Goal: Task Accomplishment & Management: Complete application form

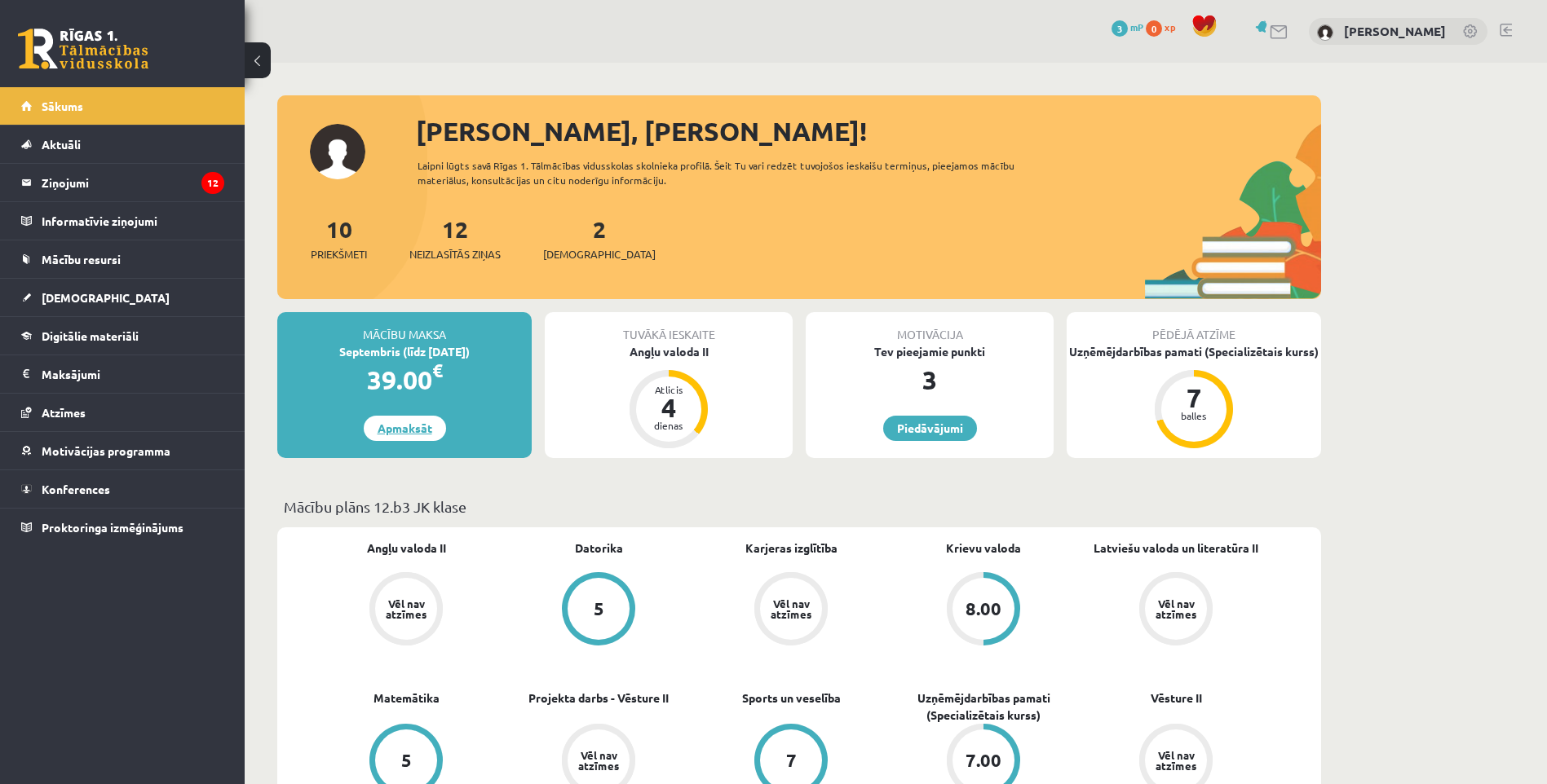
click at [421, 424] on link "Apmaksāt" at bounding box center [405, 428] width 82 height 25
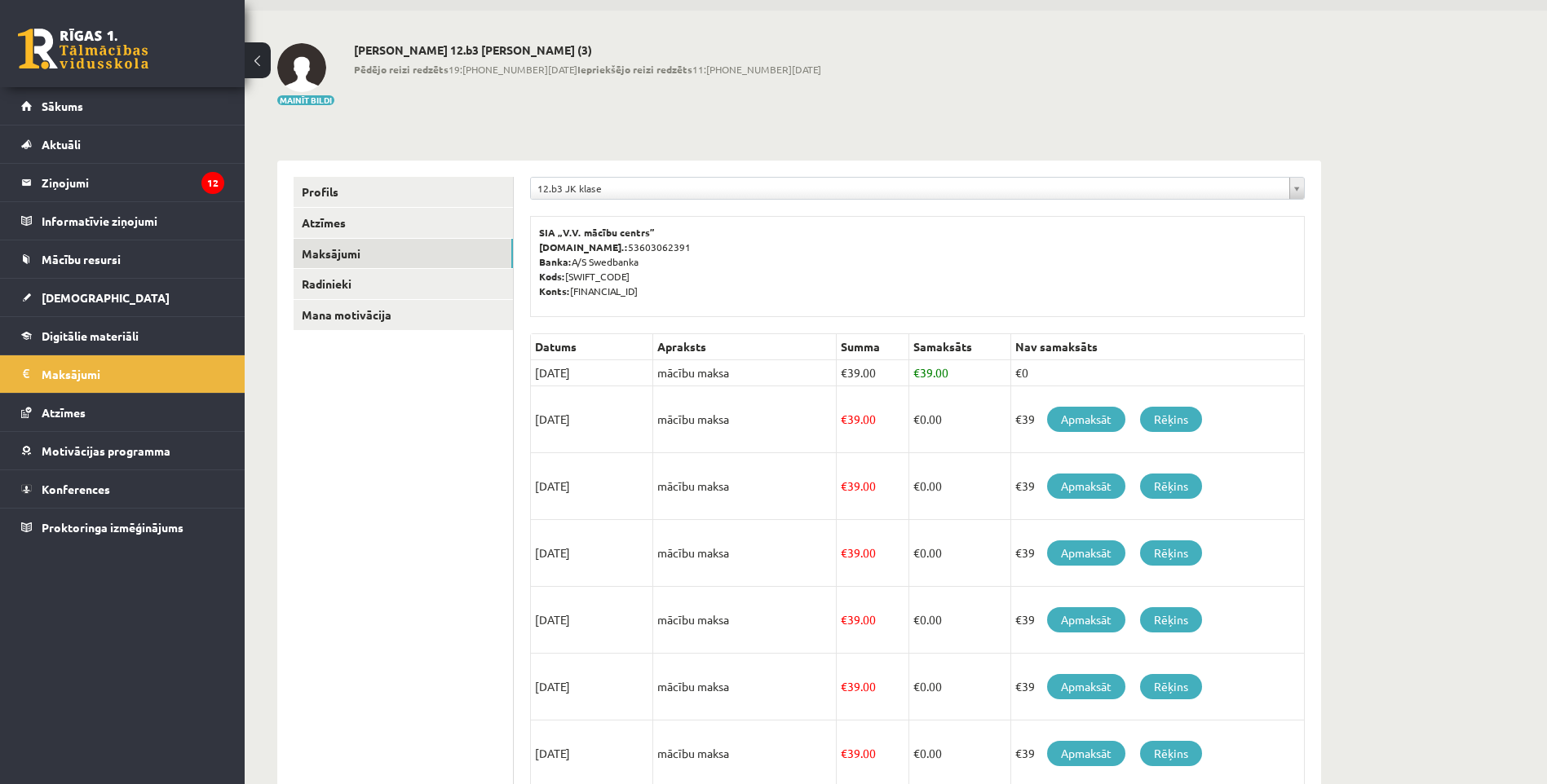
scroll to position [81, 0]
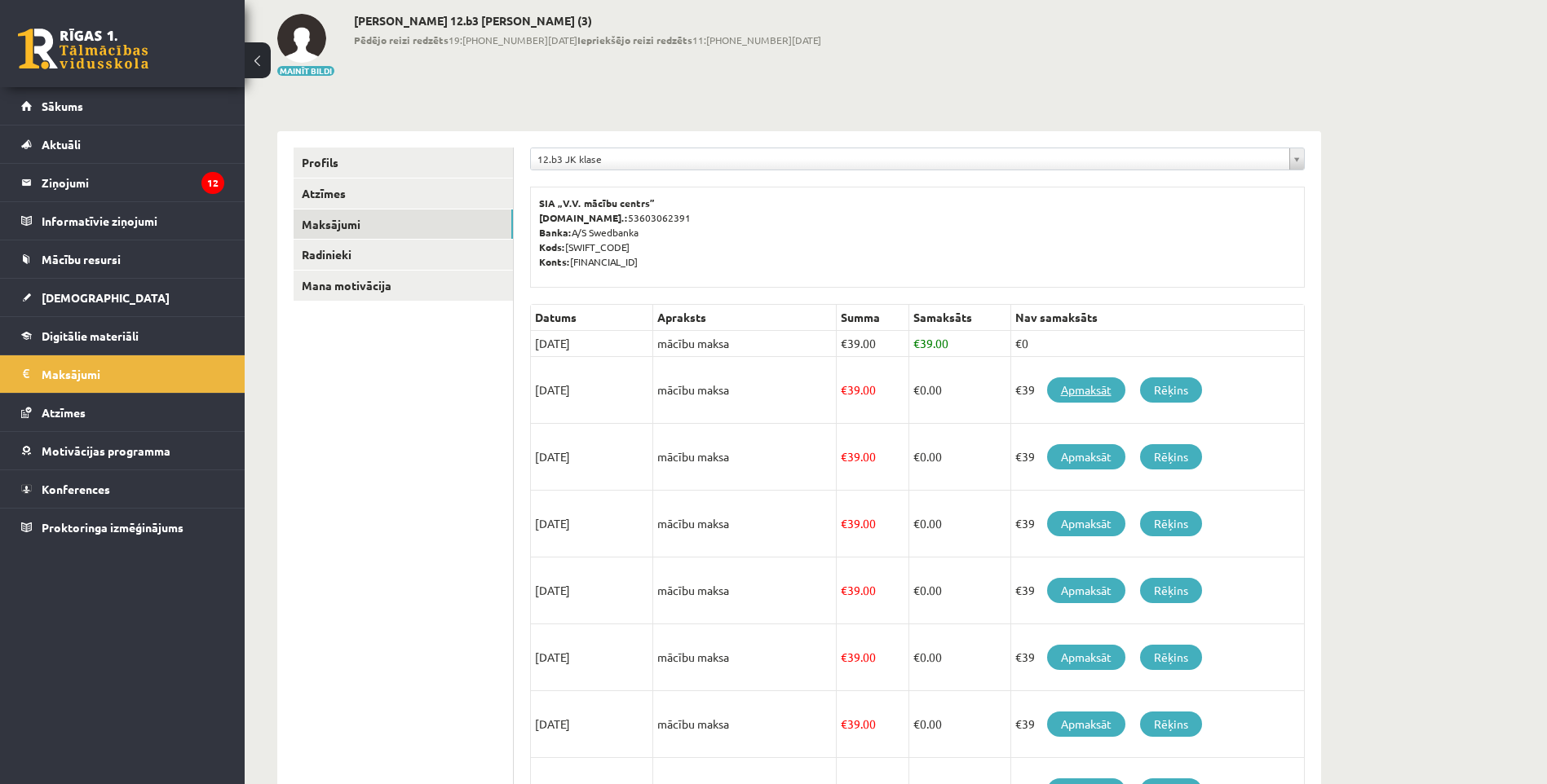
click at [1081, 396] on link "Apmaksāt" at bounding box center [1086, 390] width 79 height 25
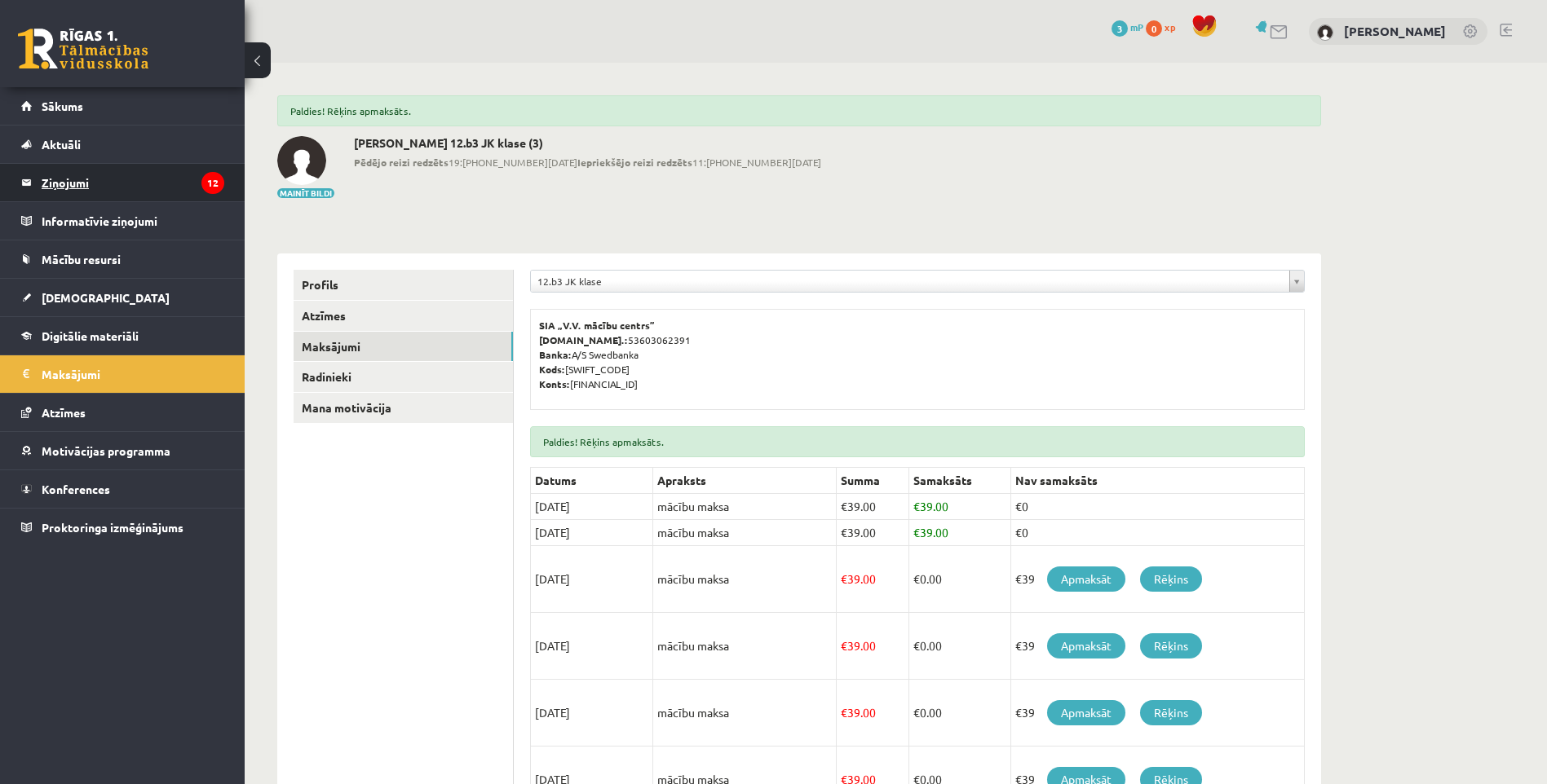
click at [79, 183] on legend "Ziņojumi 12" at bounding box center [133, 182] width 182 height 38
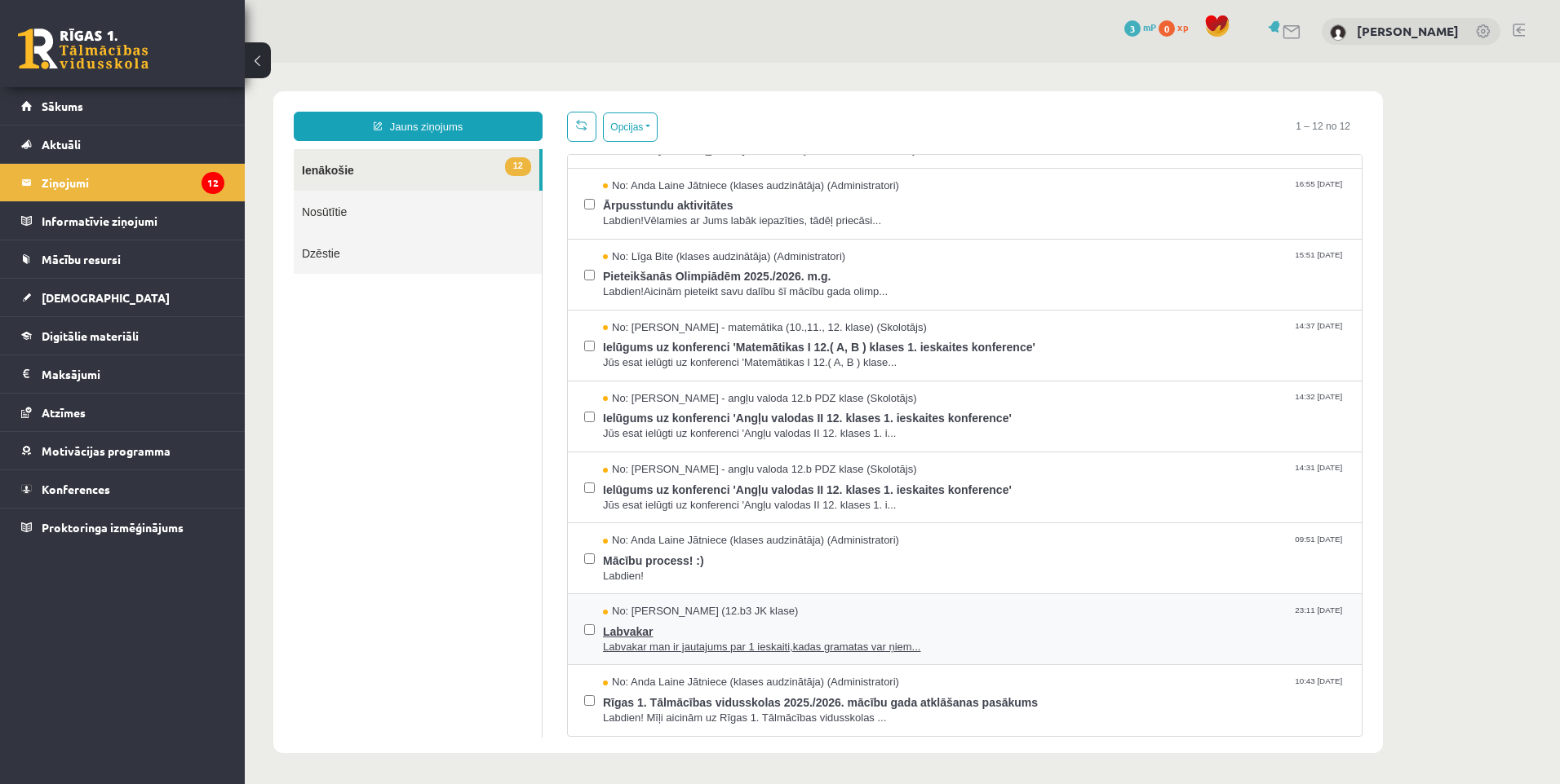
click at [749, 626] on span "Labvakar" at bounding box center [974, 629] width 742 height 21
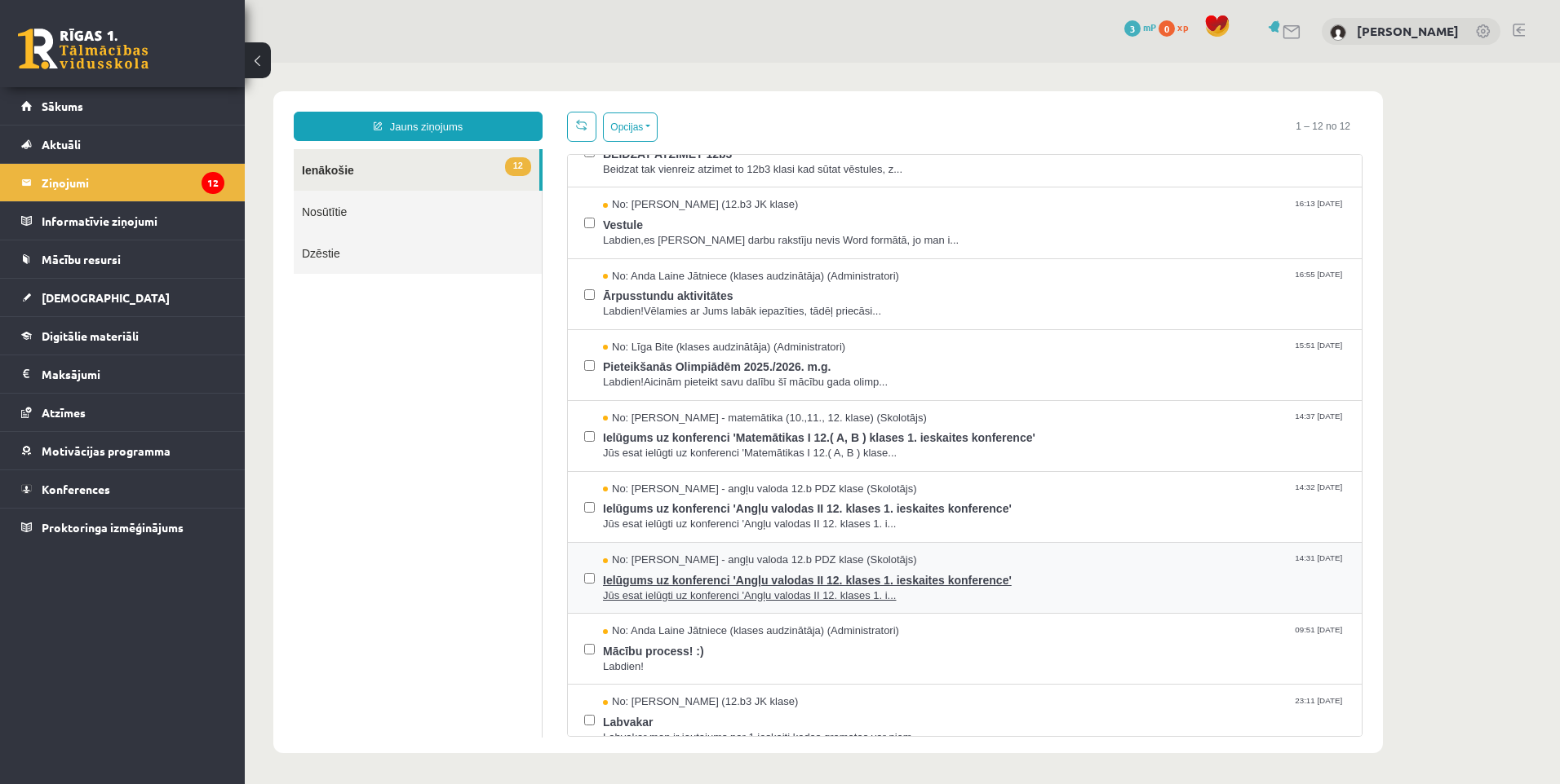
scroll to position [271, 0]
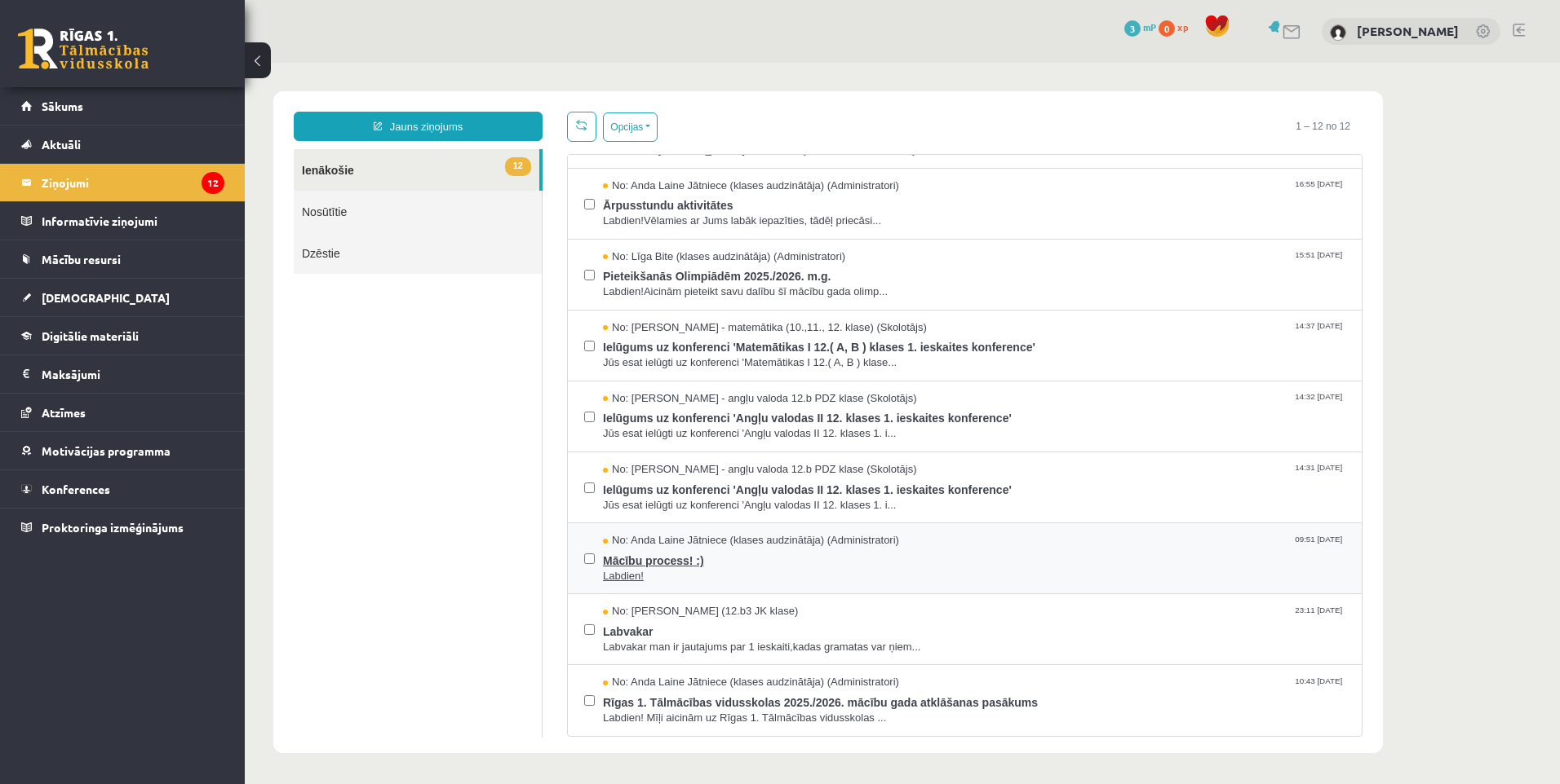
click at [678, 567] on span "Mācību process! :)" at bounding box center [974, 559] width 742 height 21
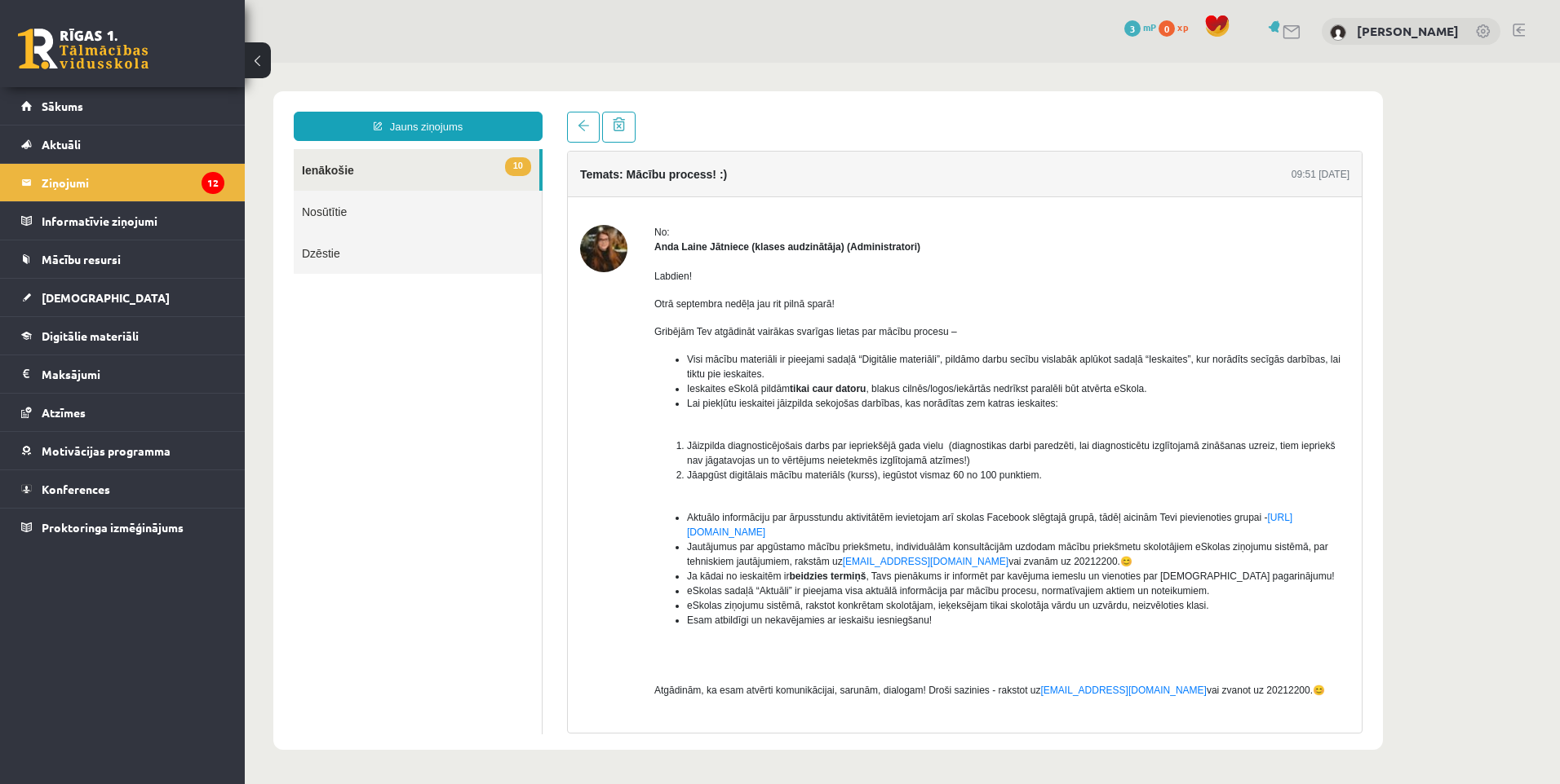
scroll to position [0, 0]
drag, startPoint x: 859, startPoint y: 300, endPoint x: 852, endPoint y: 294, distance: 9.2
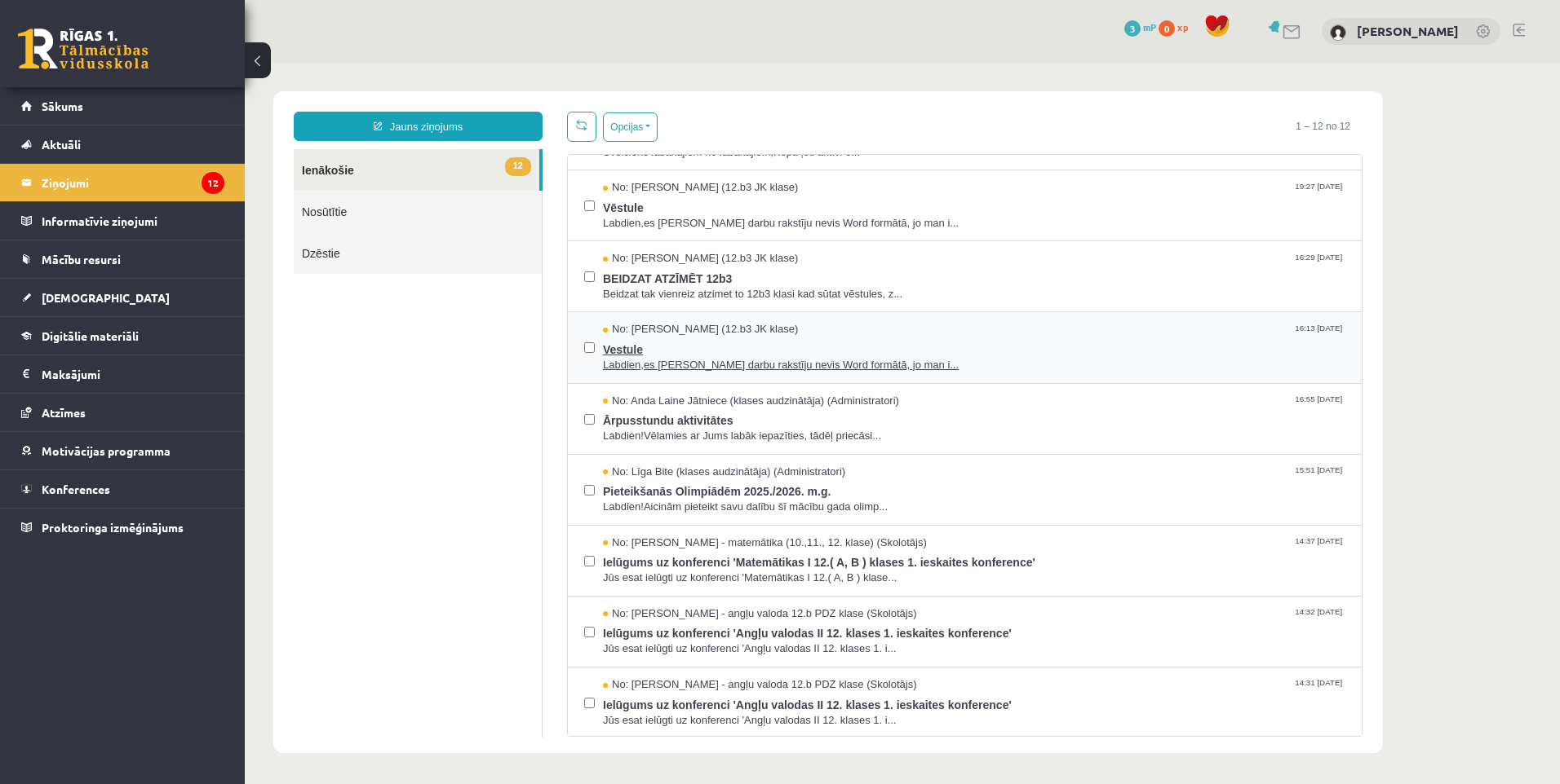
scroll to position [26, 0]
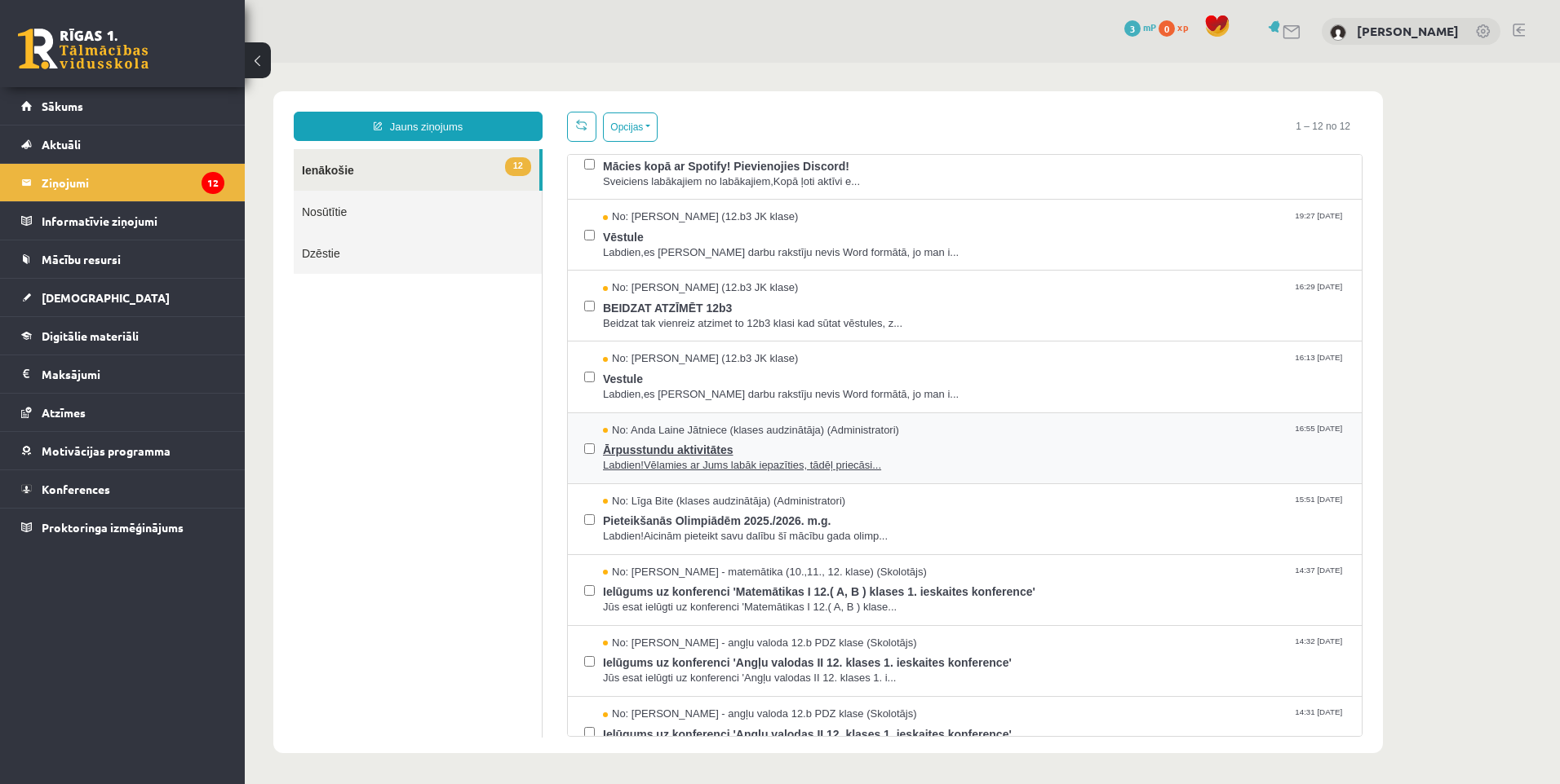
click at [791, 435] on span "No: Anda Laine Jātniece (klases audzinātāja) (Administratori)" at bounding box center [750, 430] width 296 height 15
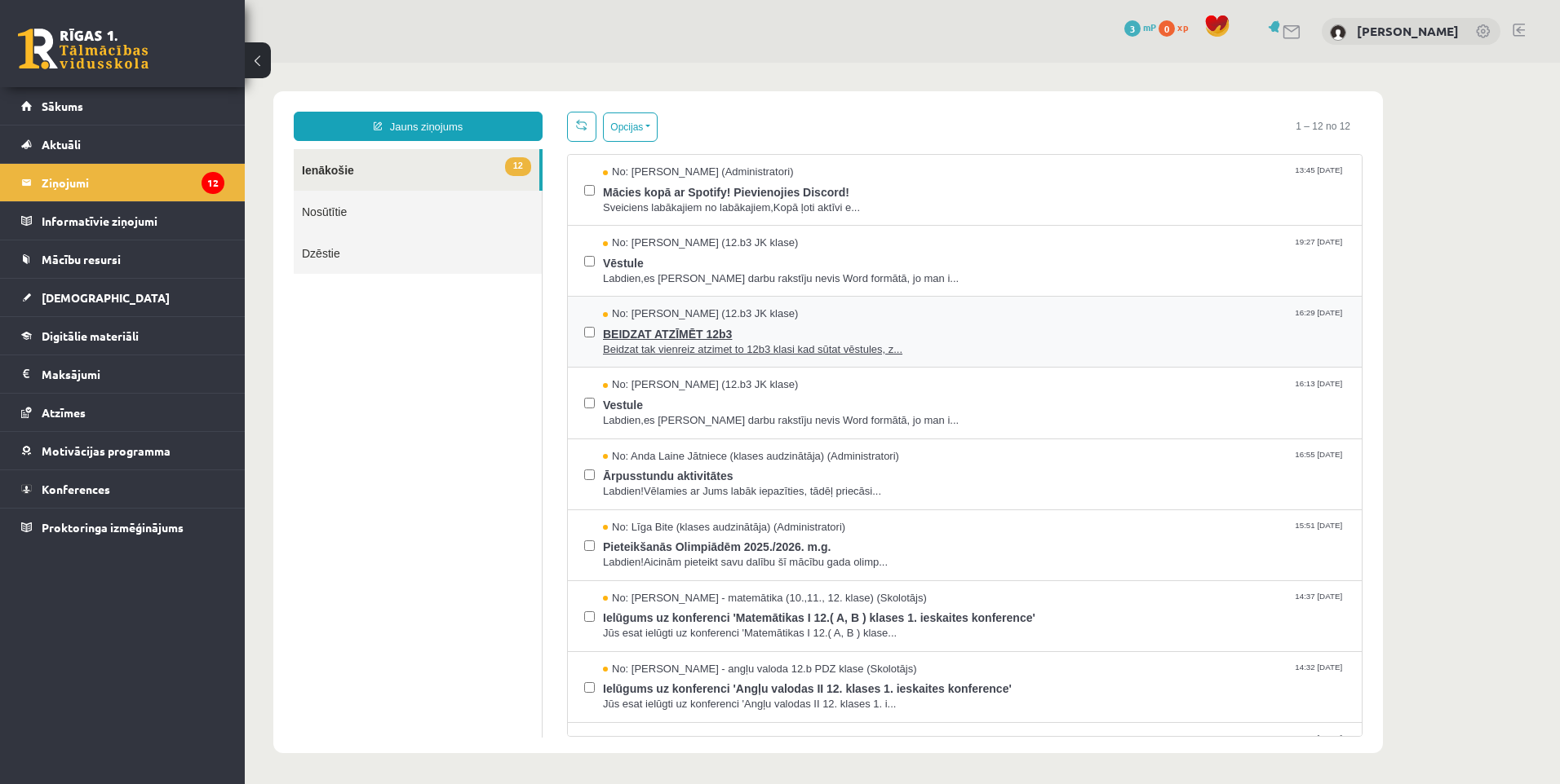
scroll to position [0, 0]
click at [824, 200] on span "Sveiciens labākajiem no labākajiem,Kopā ļoti aktīvi e..." at bounding box center [974, 207] width 742 height 15
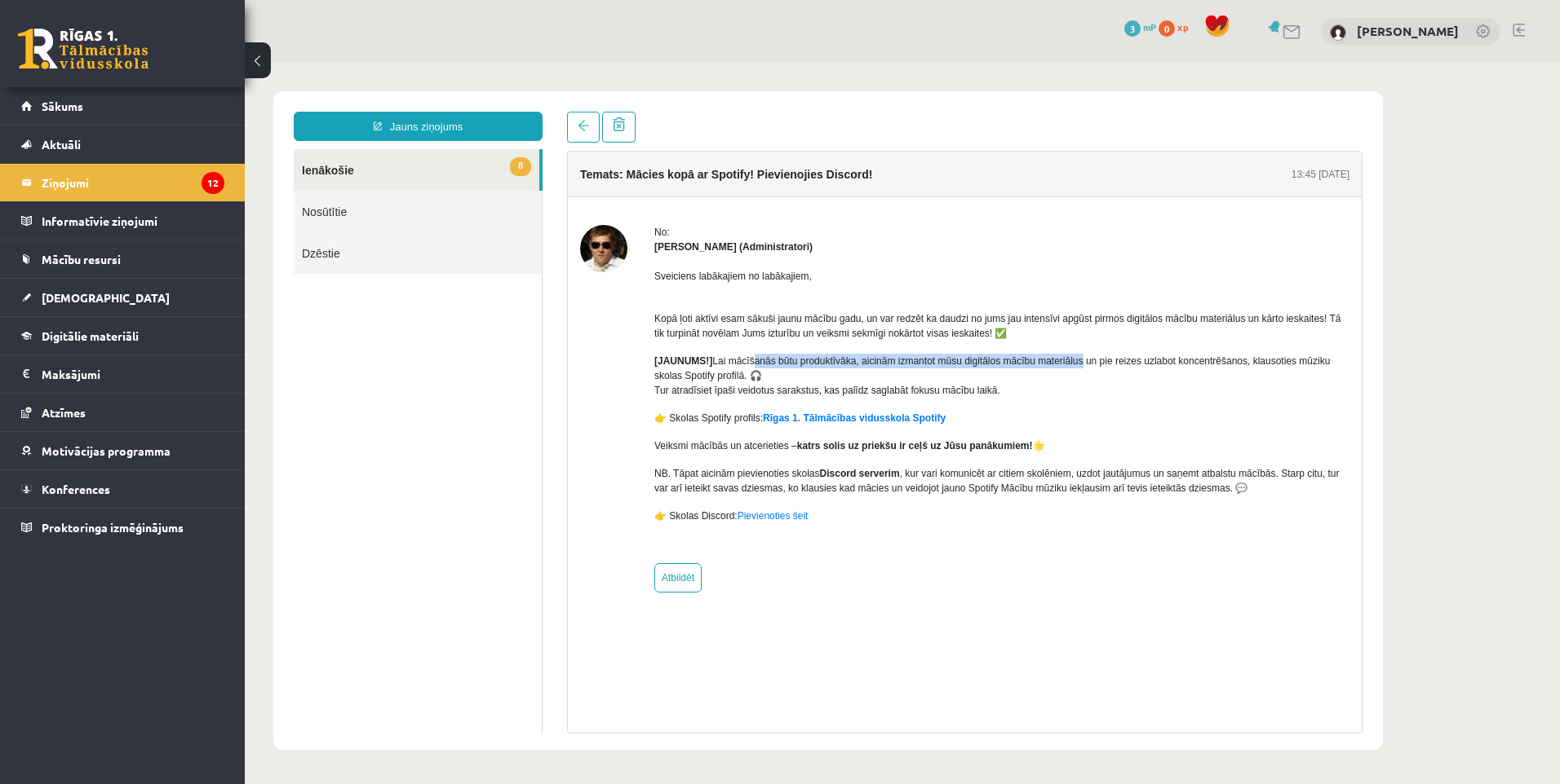
drag, startPoint x: 750, startPoint y: 358, endPoint x: 1079, endPoint y: 357, distance: 329.0
click at [1079, 357] on p "[JAUNUMS!] Lai mācīšanās būtu produktīvāka, aicinām izmantot mūsu digitālos māc…" at bounding box center [1002, 375] width 695 height 44
drag, startPoint x: 1079, startPoint y: 357, endPoint x: 1119, endPoint y: 396, distance: 55.9
click at [1119, 396] on p "[JAUNUMS!] Lai mācīšanās būtu produktīvāka, aicinām izmantot mūsu digitālos māc…" at bounding box center [1002, 375] width 695 height 44
click at [906, 423] on link "Rīgas 1. Tālmācības vidusskola Spotify" at bounding box center [854, 418] width 182 height 12
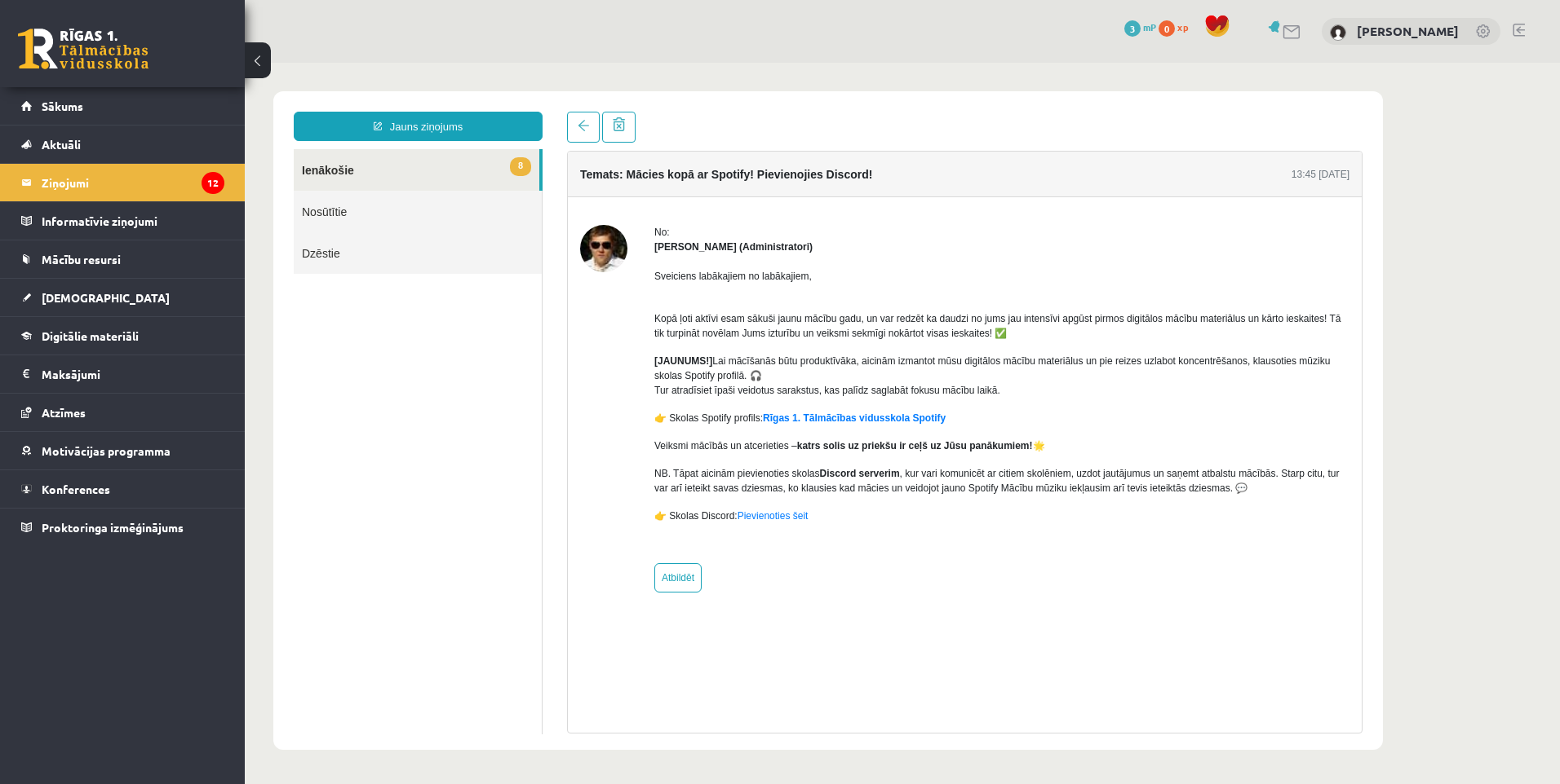
click at [358, 182] on link "8 Ienākošie" at bounding box center [416, 170] width 246 height 42
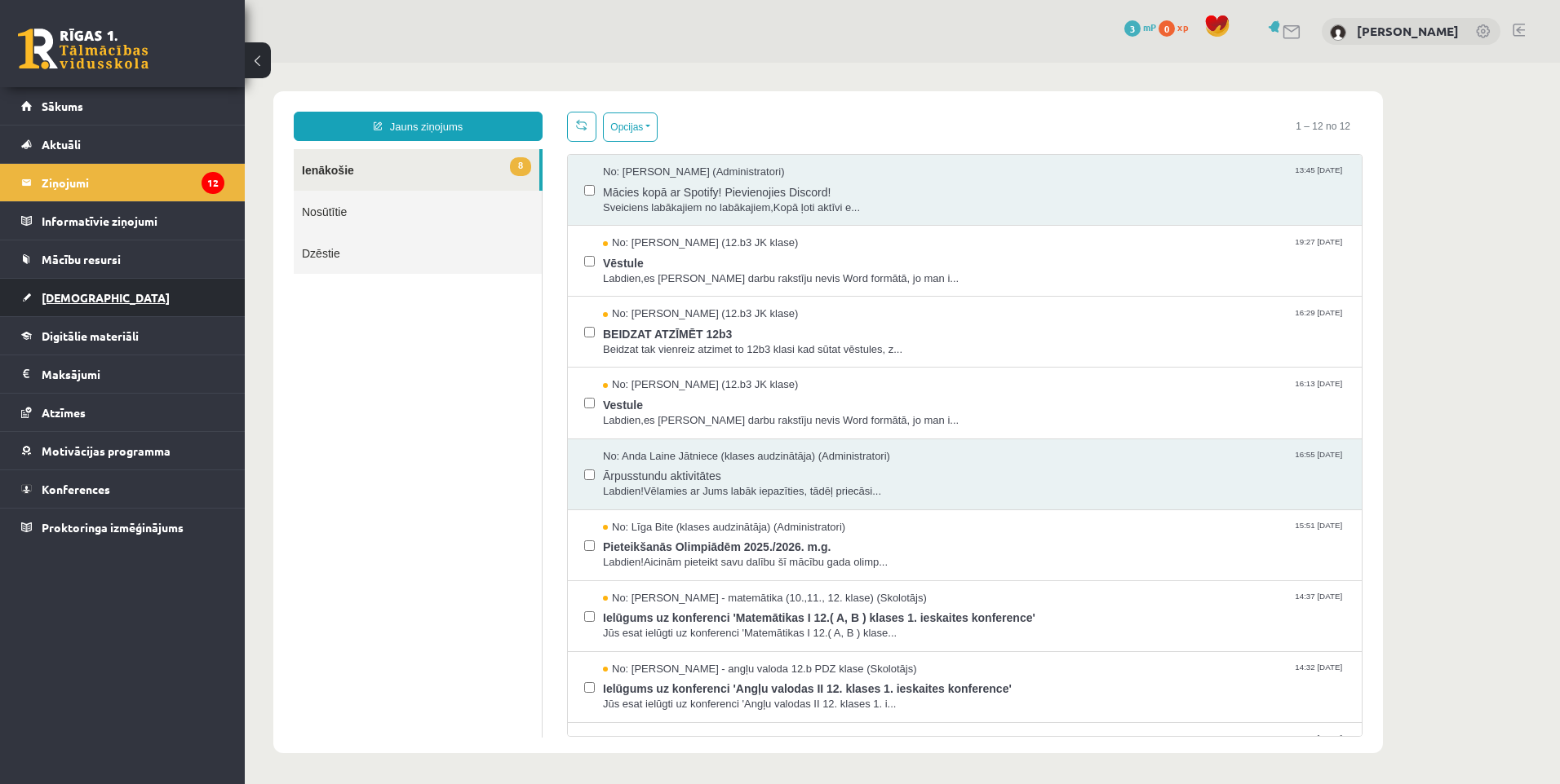
click at [104, 296] on link "[DEMOGRAPHIC_DATA]" at bounding box center [123, 298] width 203 height 38
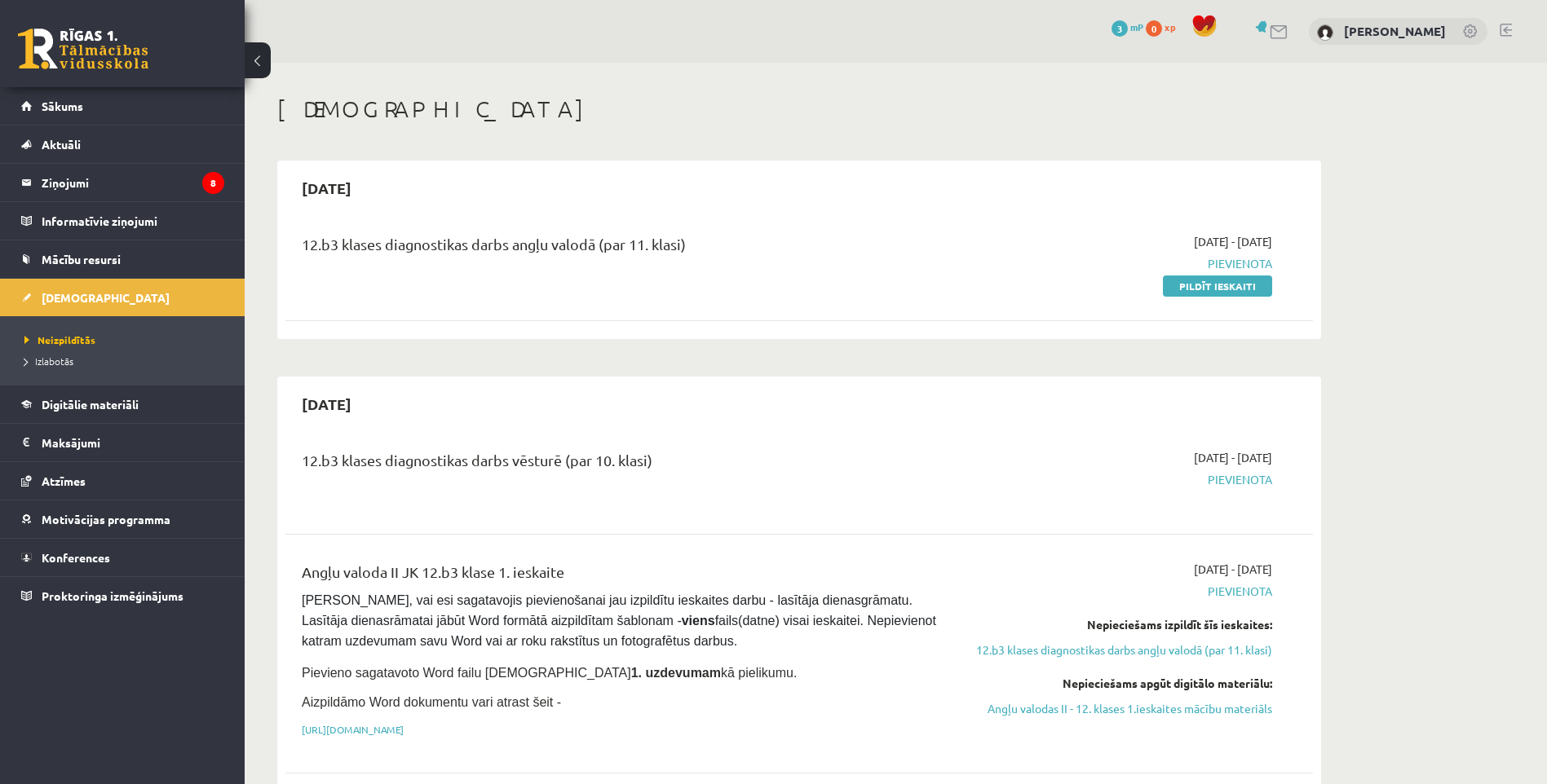
drag, startPoint x: 1213, startPoint y: 281, endPoint x: 858, endPoint y: 73, distance: 411.4
click at [1213, 281] on link "Pildīt ieskaiti" at bounding box center [1218, 286] width 109 height 21
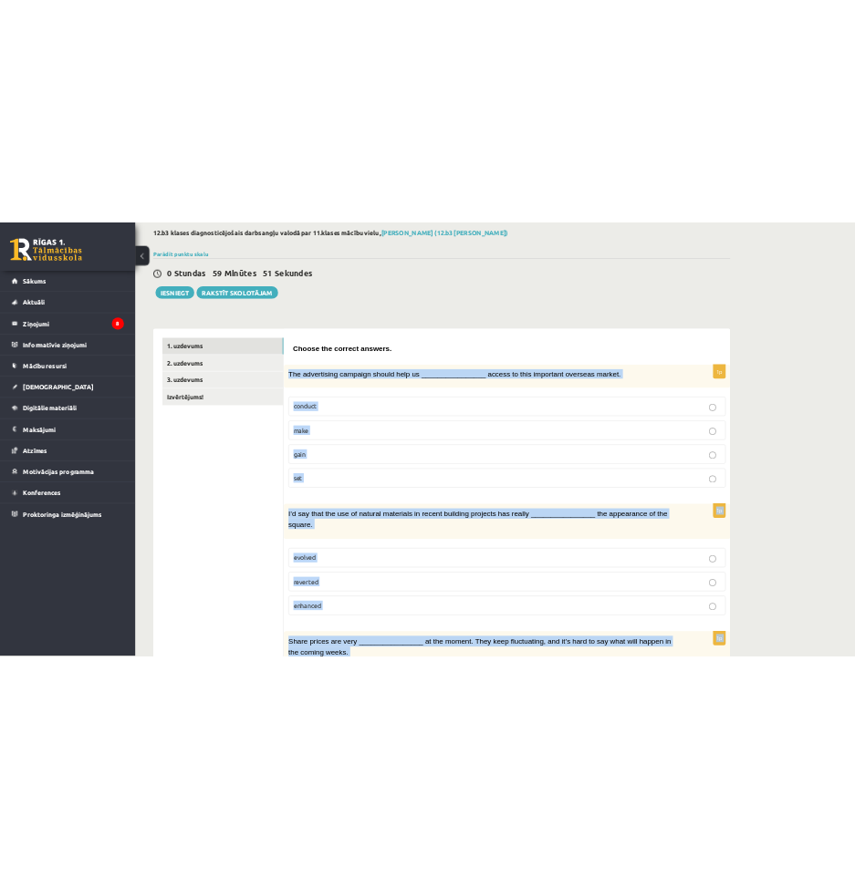
scroll to position [85, 0]
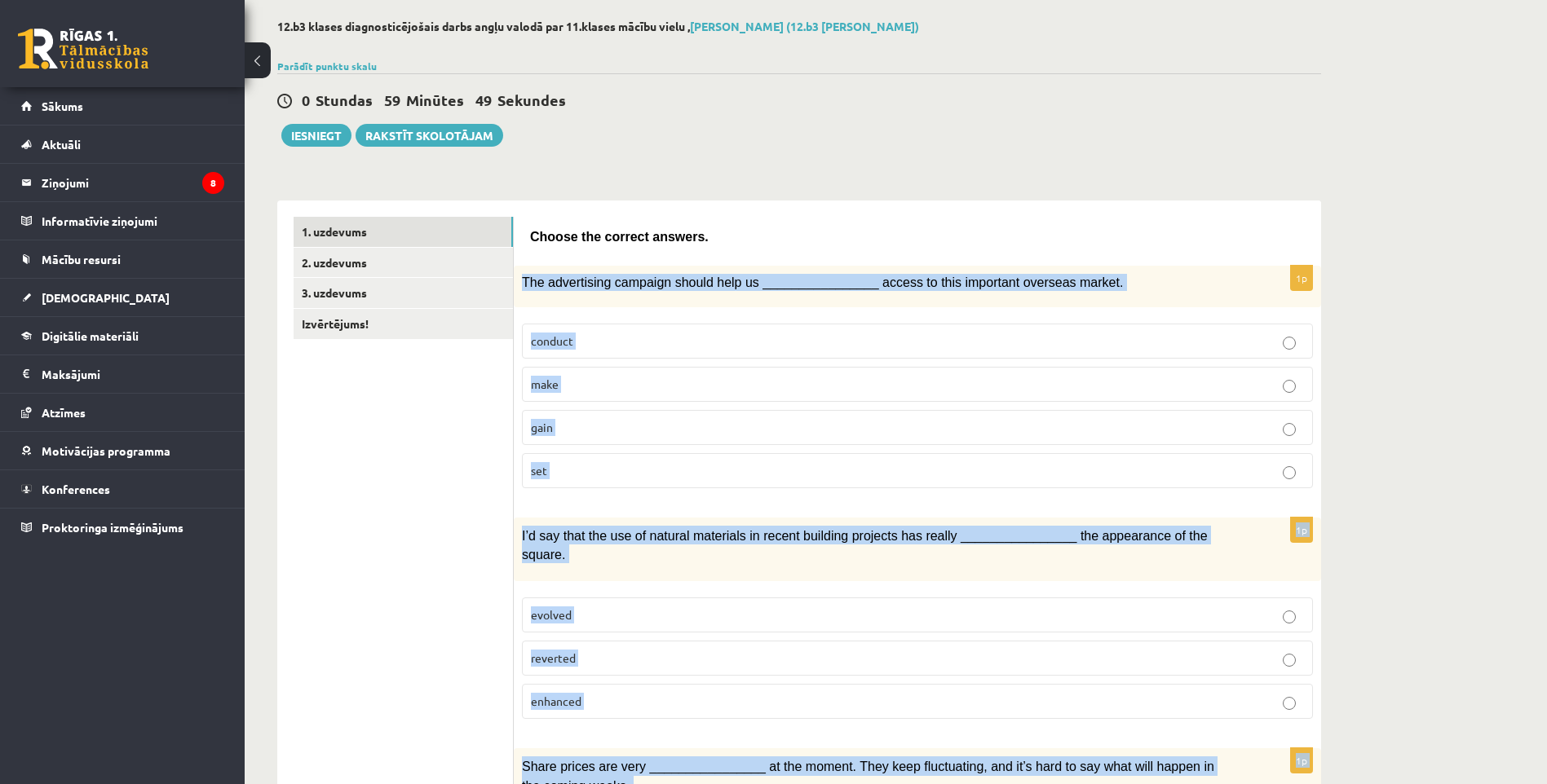
drag, startPoint x: 602, startPoint y: 691, endPoint x: 520, endPoint y: 267, distance: 431.9
copy form "The advertising campaign should help us ________________ access to this importa…"
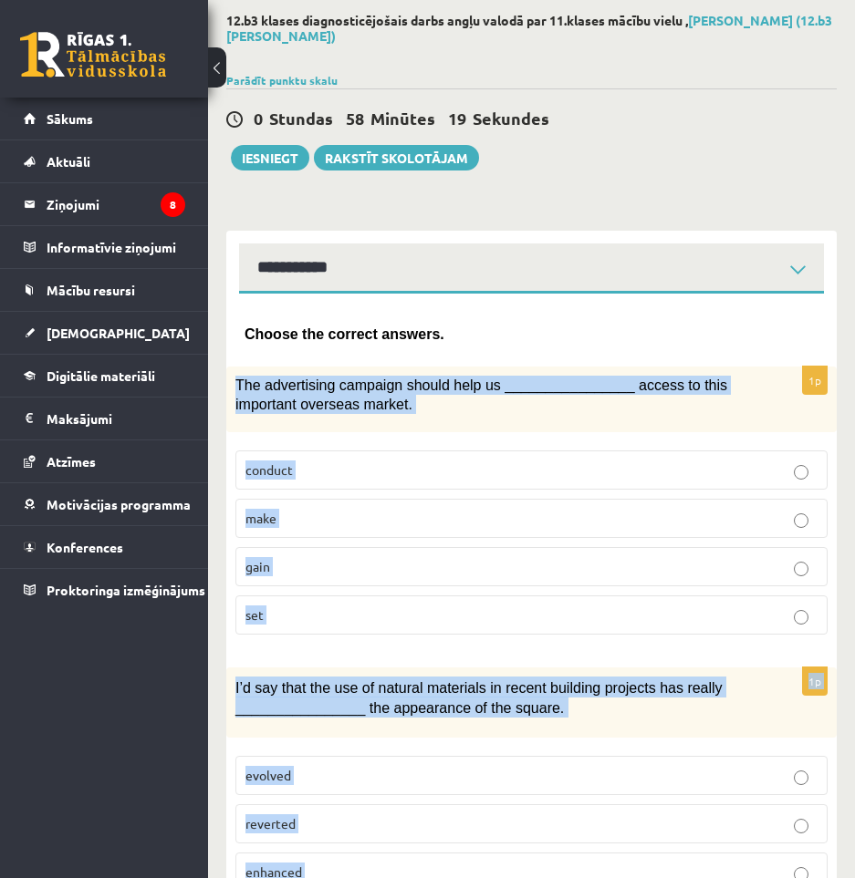
click at [501, 425] on div "The advertising campaign should help us ________________ access to this importa…" at bounding box center [531, 400] width 610 height 66
drag, startPoint x: 501, startPoint y: 425, endPoint x: 496, endPoint y: 413, distance: 12.7
click at [496, 413] on p "The advertising campaign should help us ________________ access to this importa…" at bounding box center [485, 394] width 501 height 37
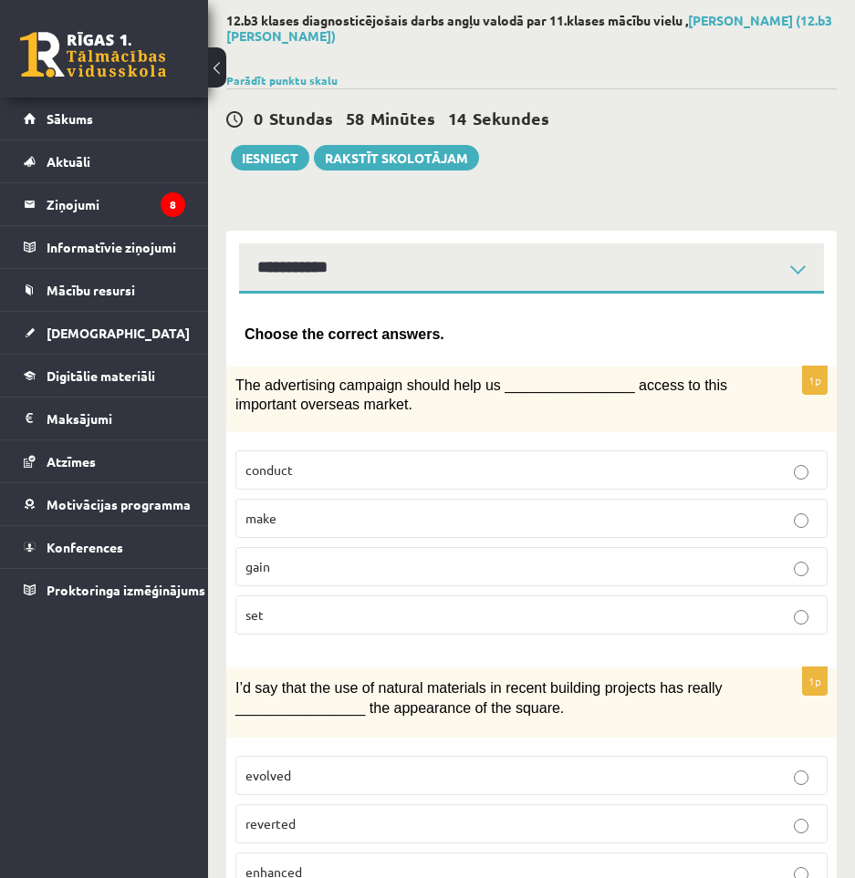
click at [311, 578] on label "gain" at bounding box center [531, 566] width 592 height 39
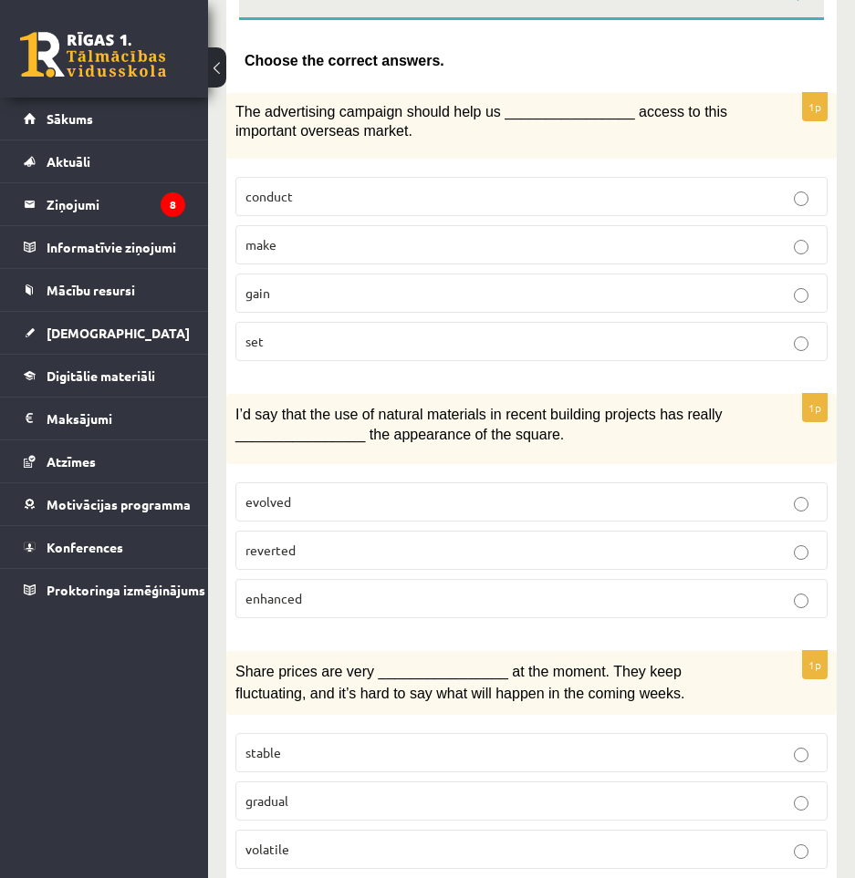
scroll to position [450, 0]
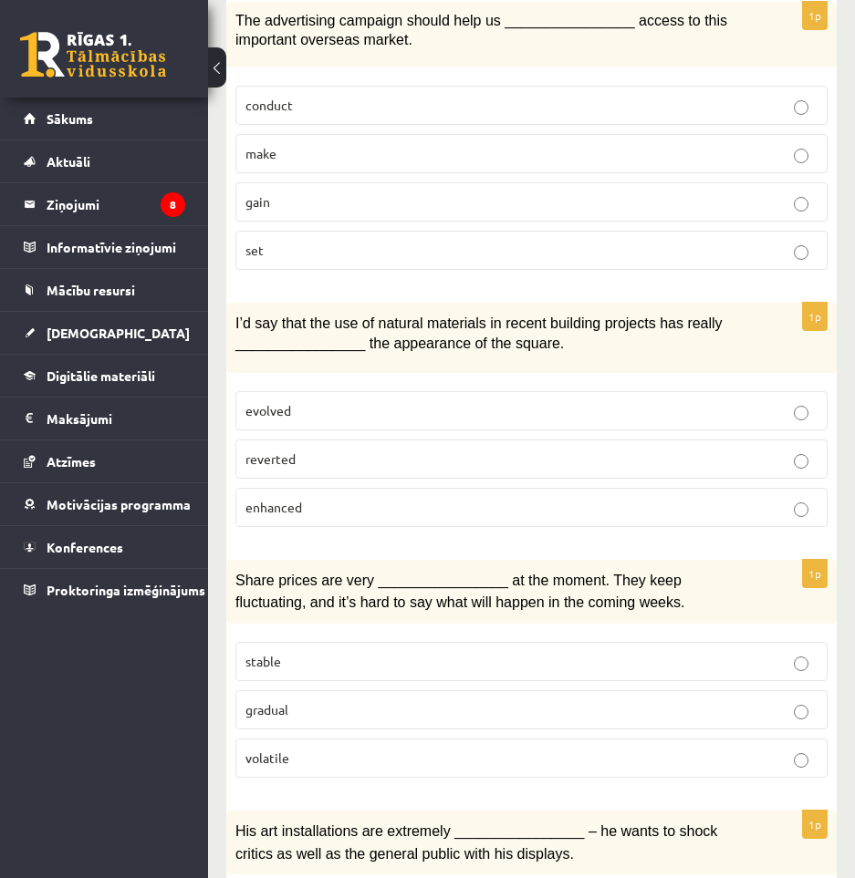
click at [330, 512] on p "enhanced" at bounding box center [531, 507] width 572 height 19
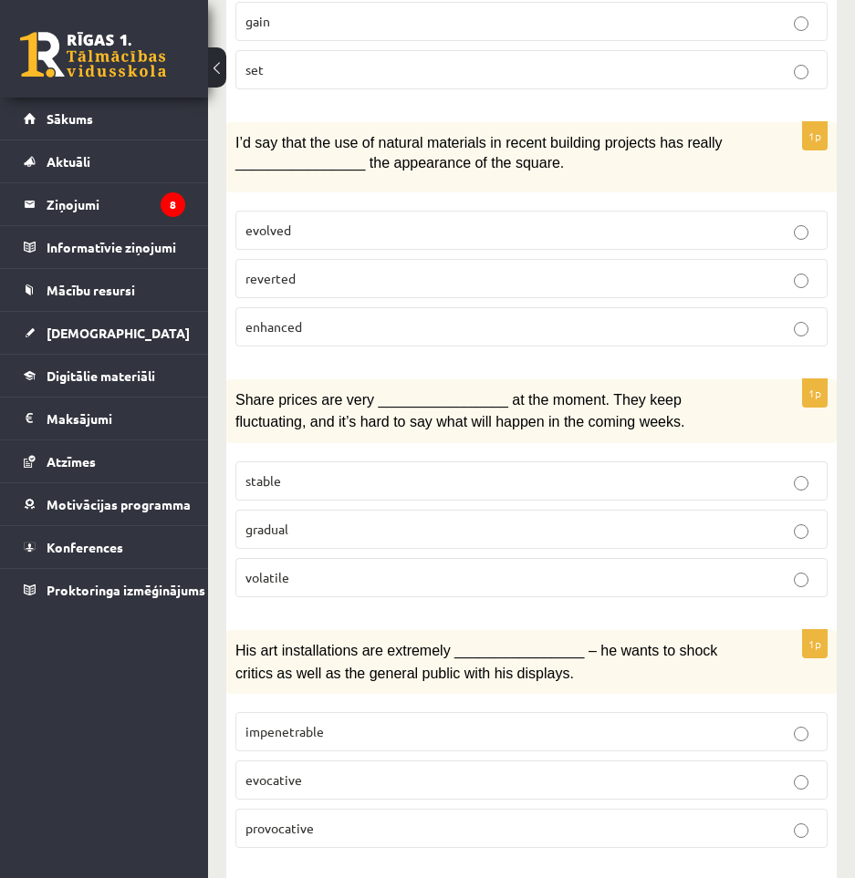
scroll to position [632, 0]
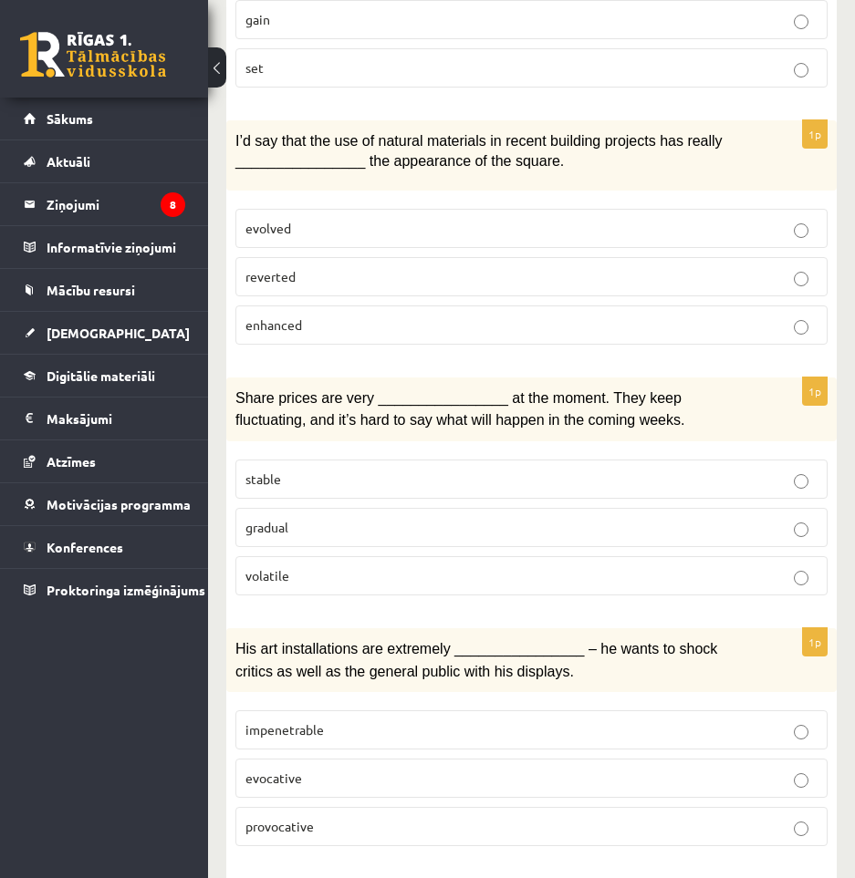
click at [296, 577] on p "volatile" at bounding box center [531, 575] width 572 height 19
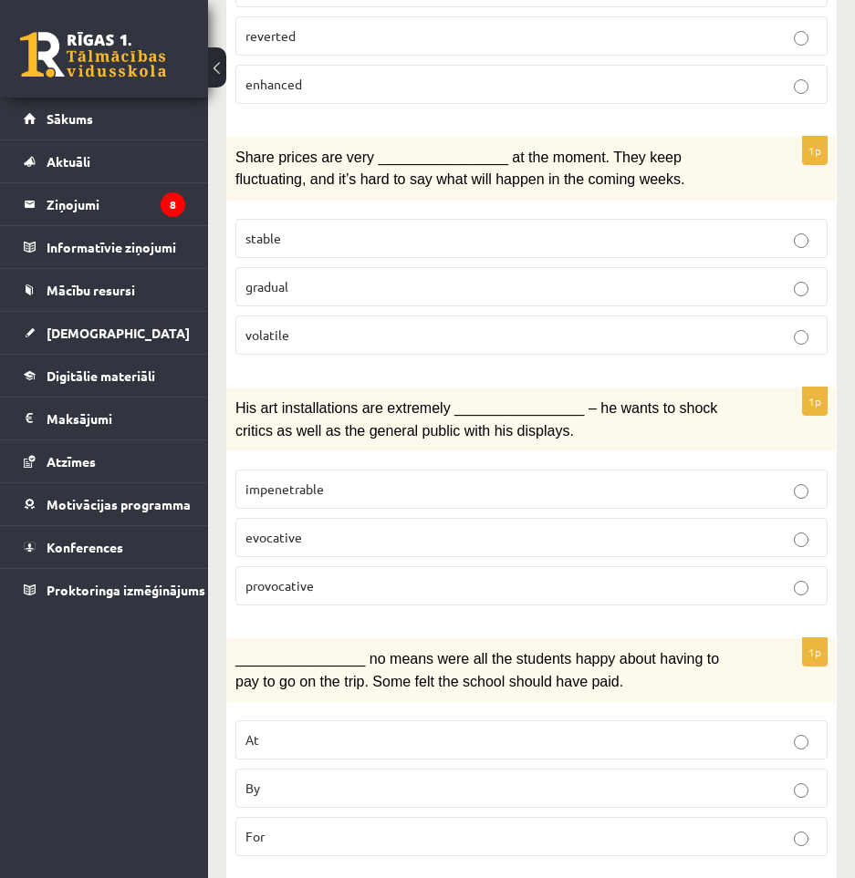
scroll to position [906, 0]
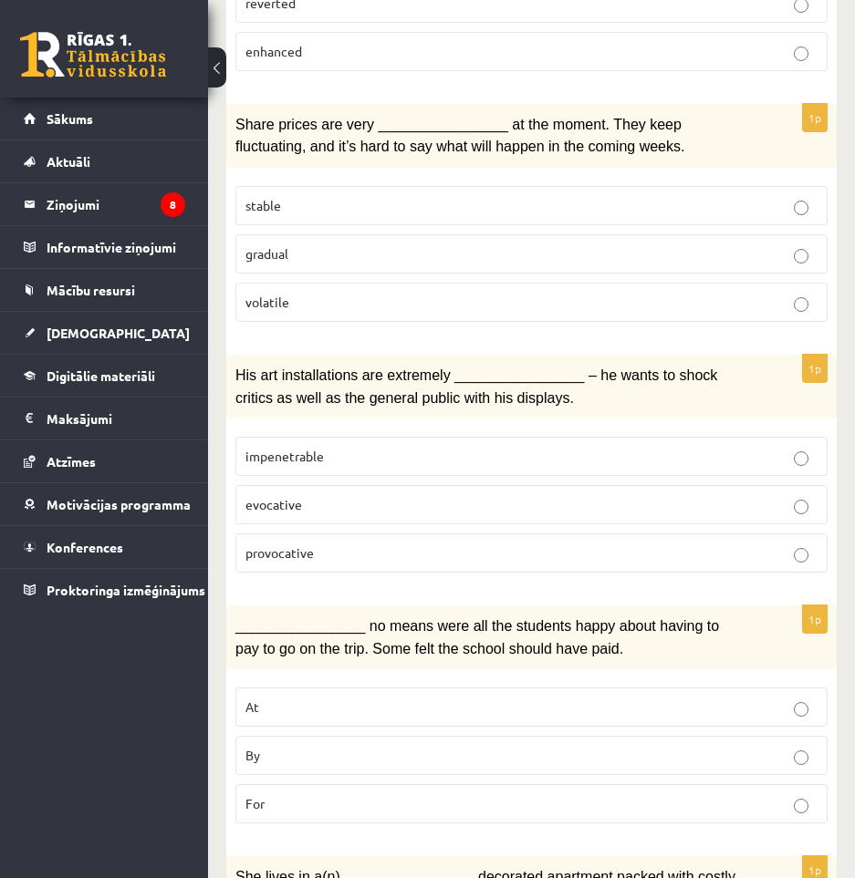
click at [445, 559] on p "provocative" at bounding box center [531, 553] width 572 height 19
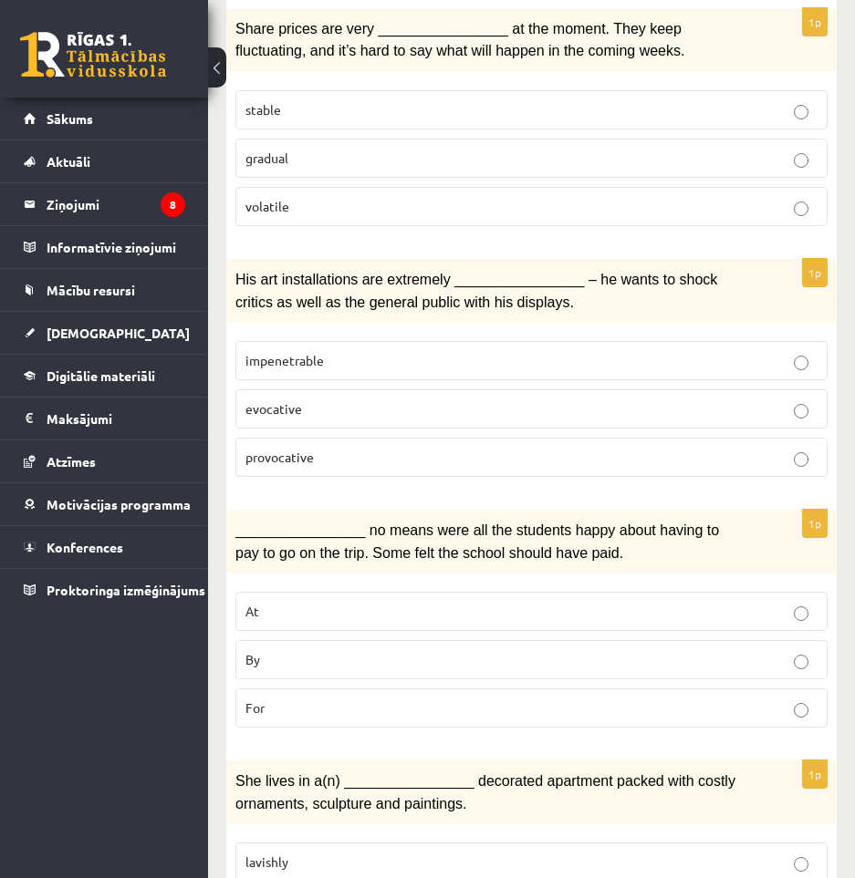
scroll to position [1179, 0]
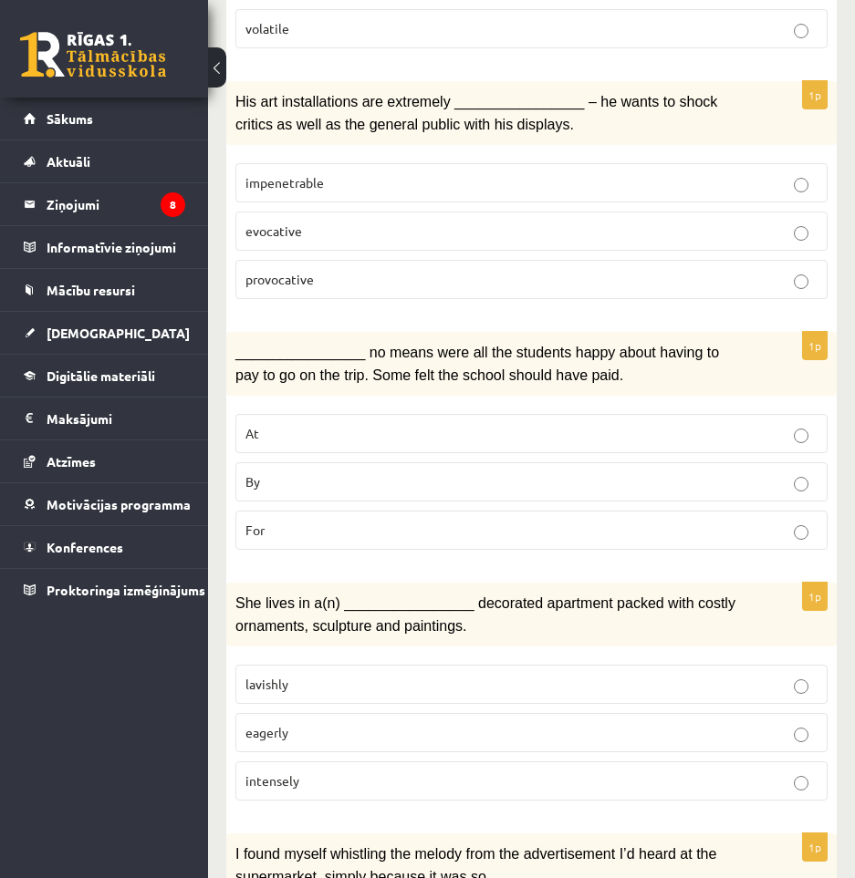
click at [413, 480] on p "By" at bounding box center [531, 481] width 572 height 19
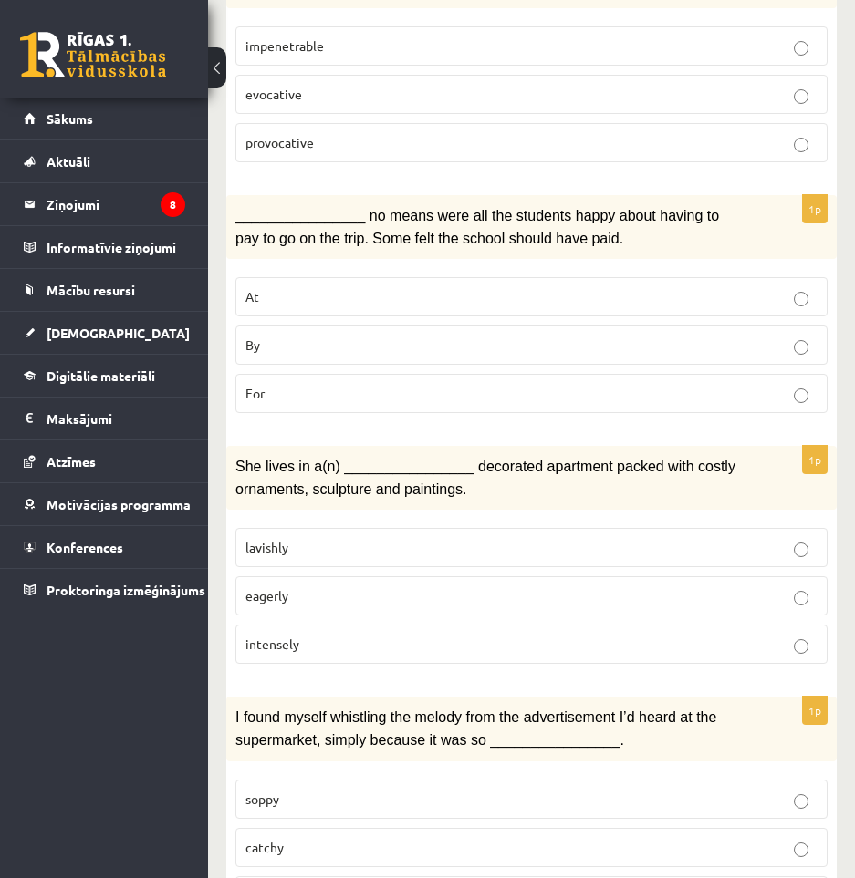
scroll to position [1544, 0]
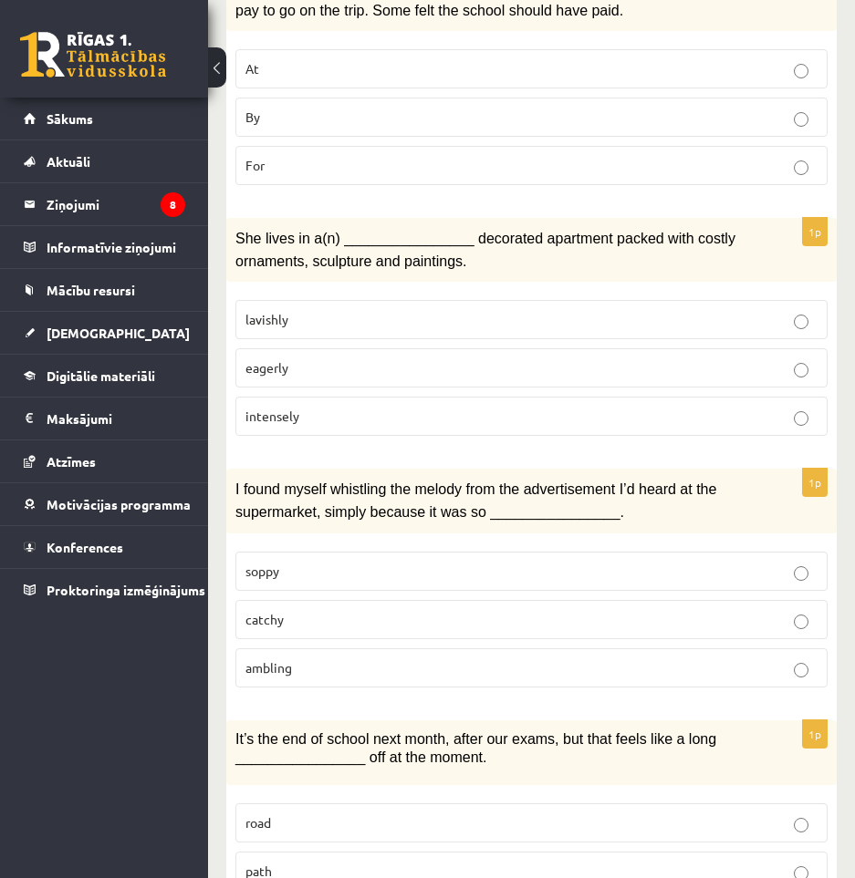
click at [334, 335] on fieldset "lavishly eagerly intensely" at bounding box center [531, 366] width 592 height 150
click at [339, 320] on p "lavishly" at bounding box center [531, 319] width 572 height 19
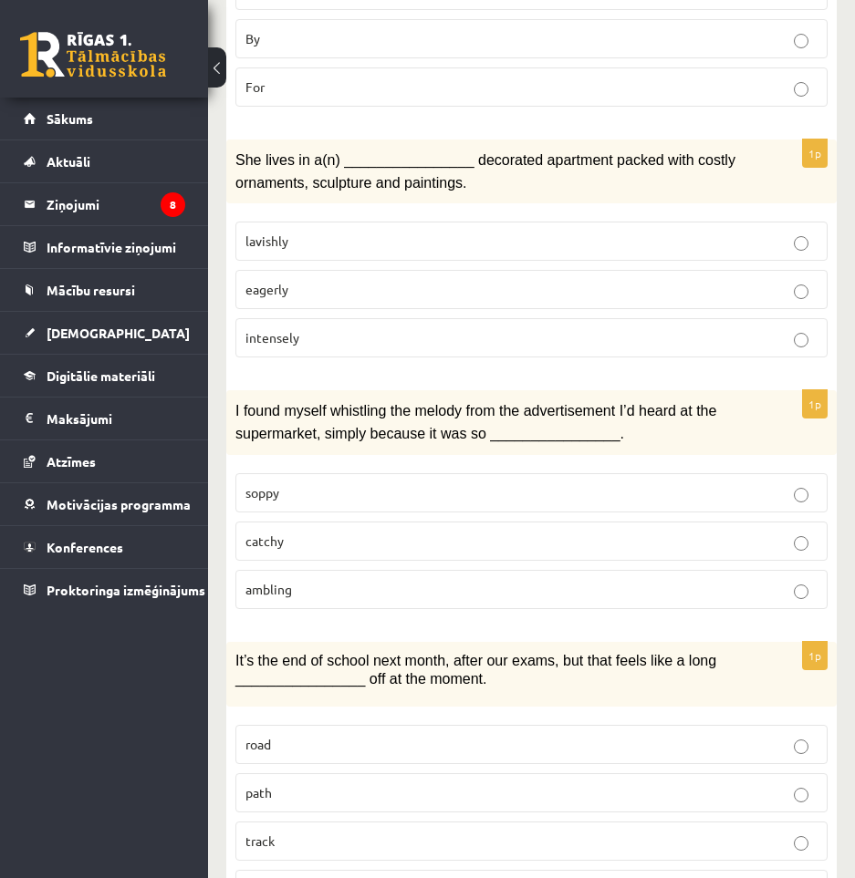
scroll to position [1727, 0]
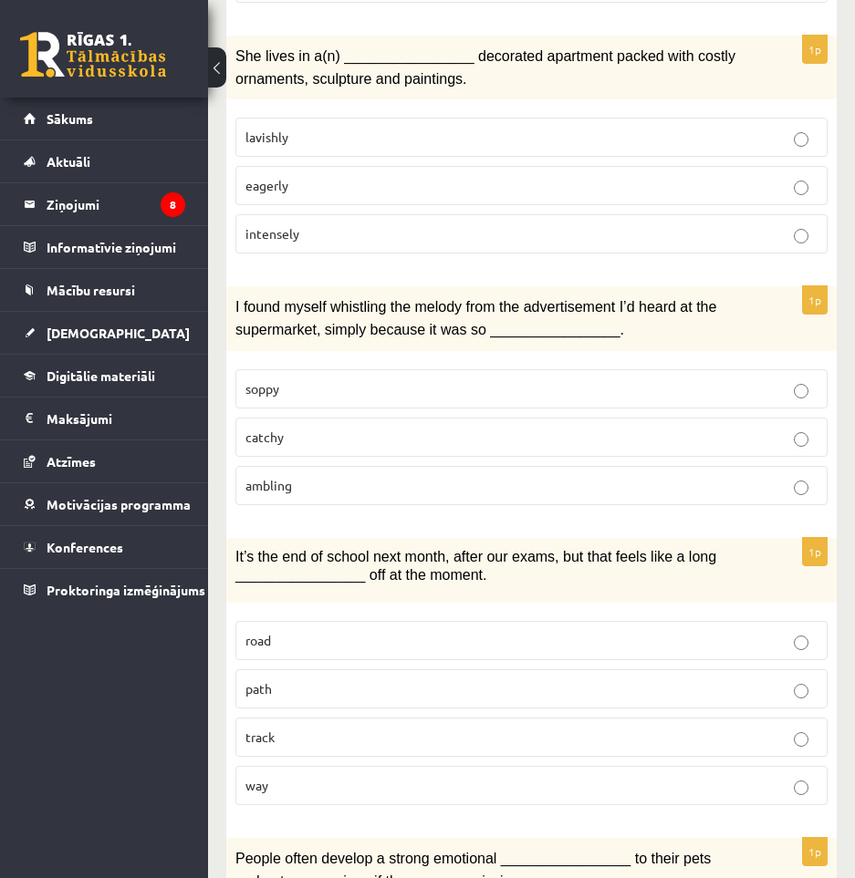
click at [356, 436] on p "catchy" at bounding box center [531, 437] width 572 height 19
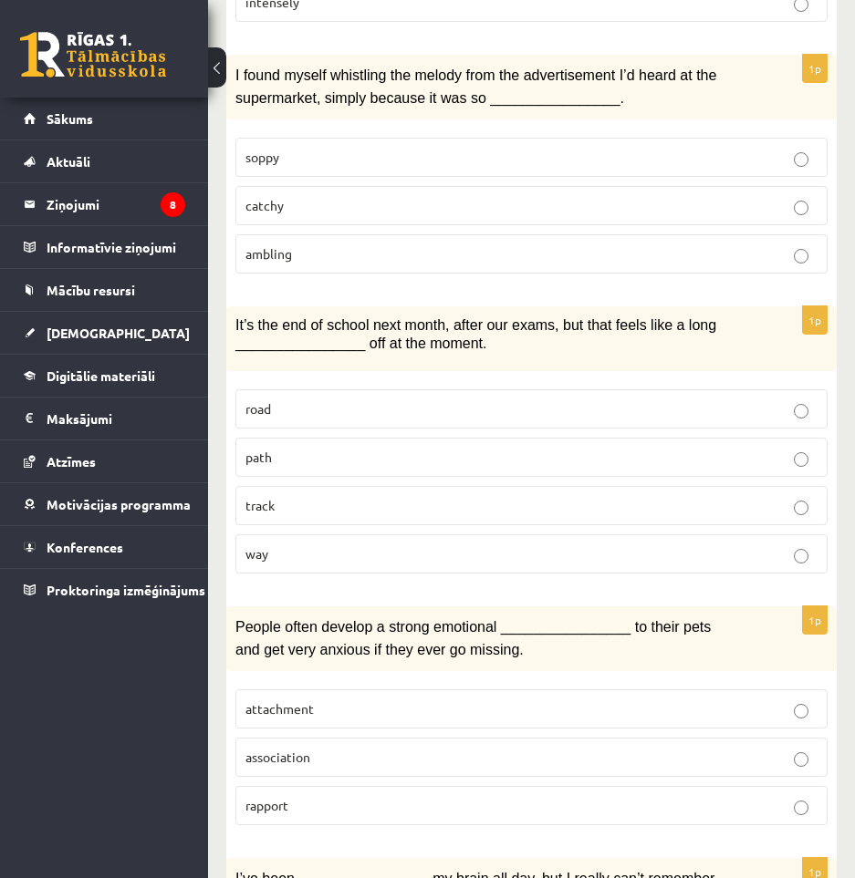
scroll to position [2000, 0]
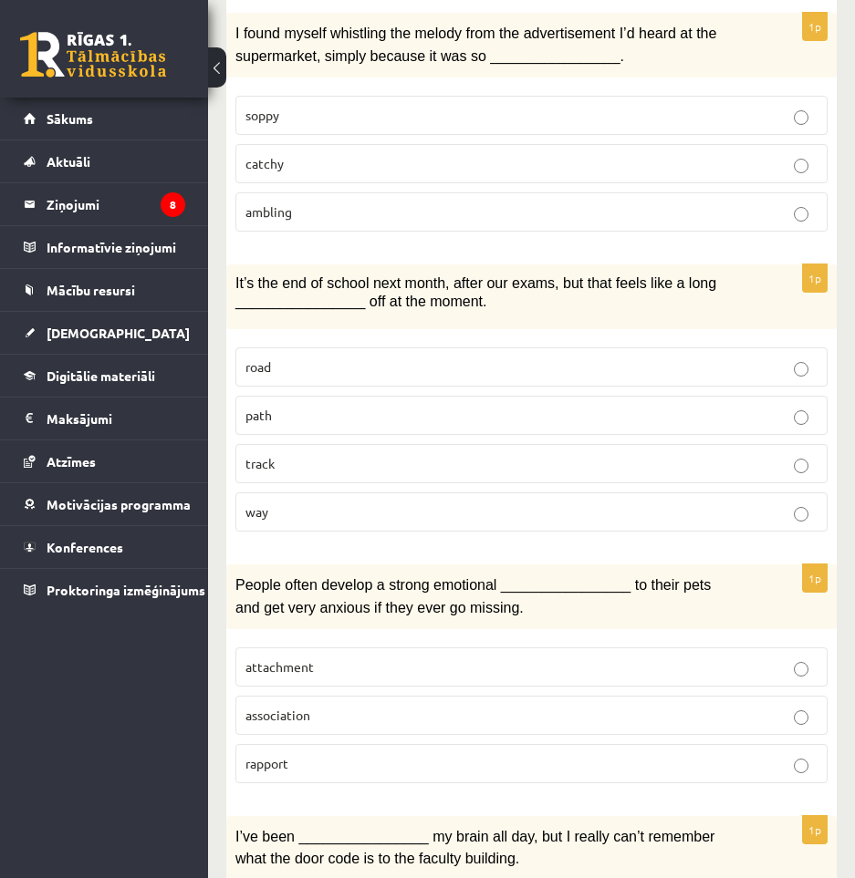
click at [299, 512] on p "way" at bounding box center [531, 512] width 572 height 19
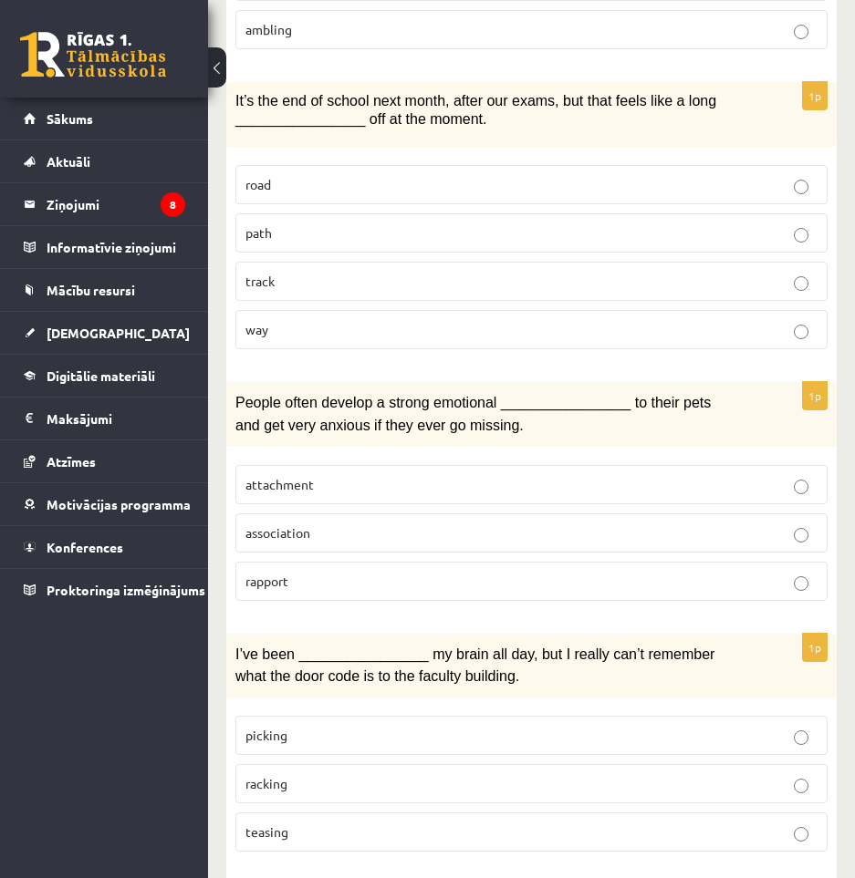
scroll to position [2274, 0]
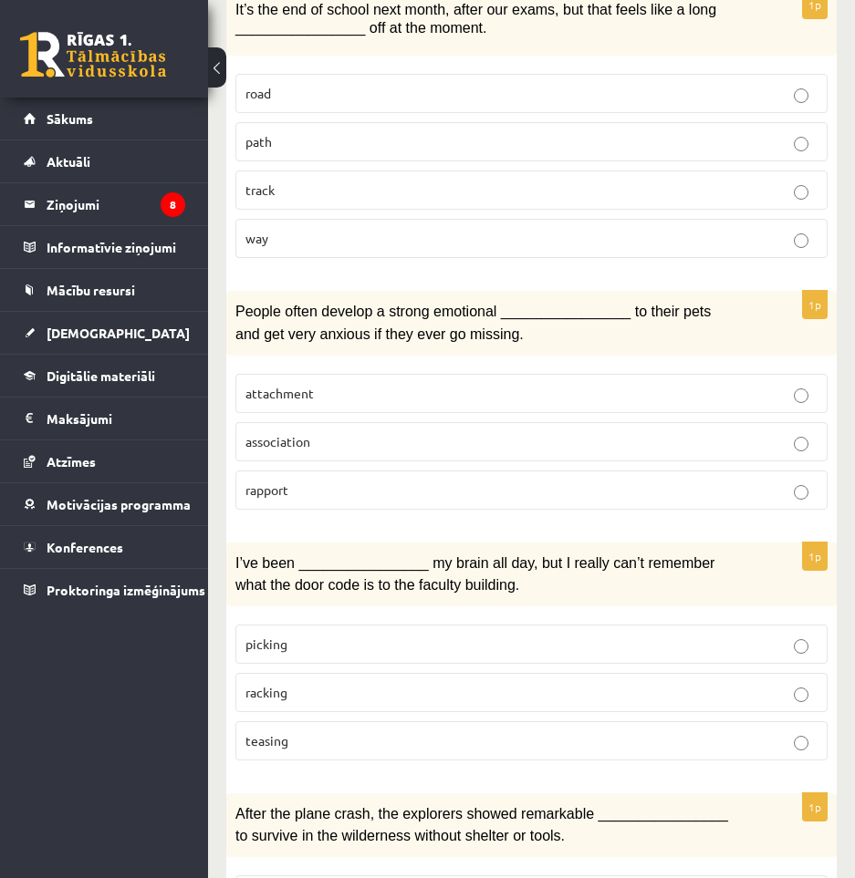
click at [420, 388] on p "attachment" at bounding box center [531, 393] width 572 height 19
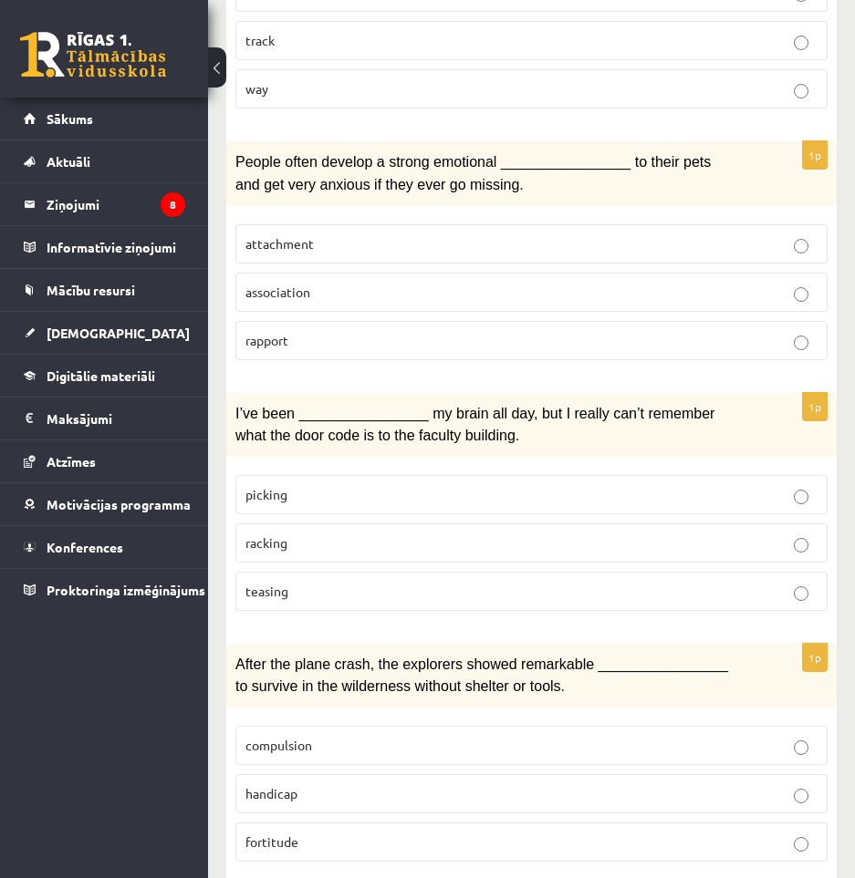
scroll to position [2456, 0]
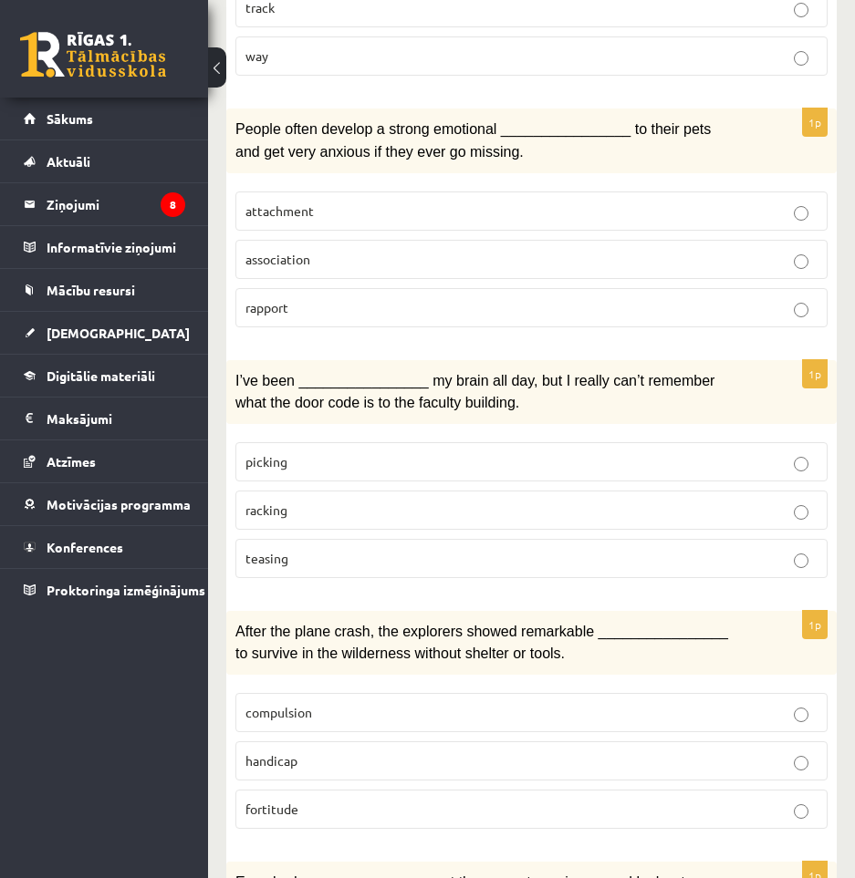
click at [543, 501] on p "racking" at bounding box center [531, 510] width 572 height 19
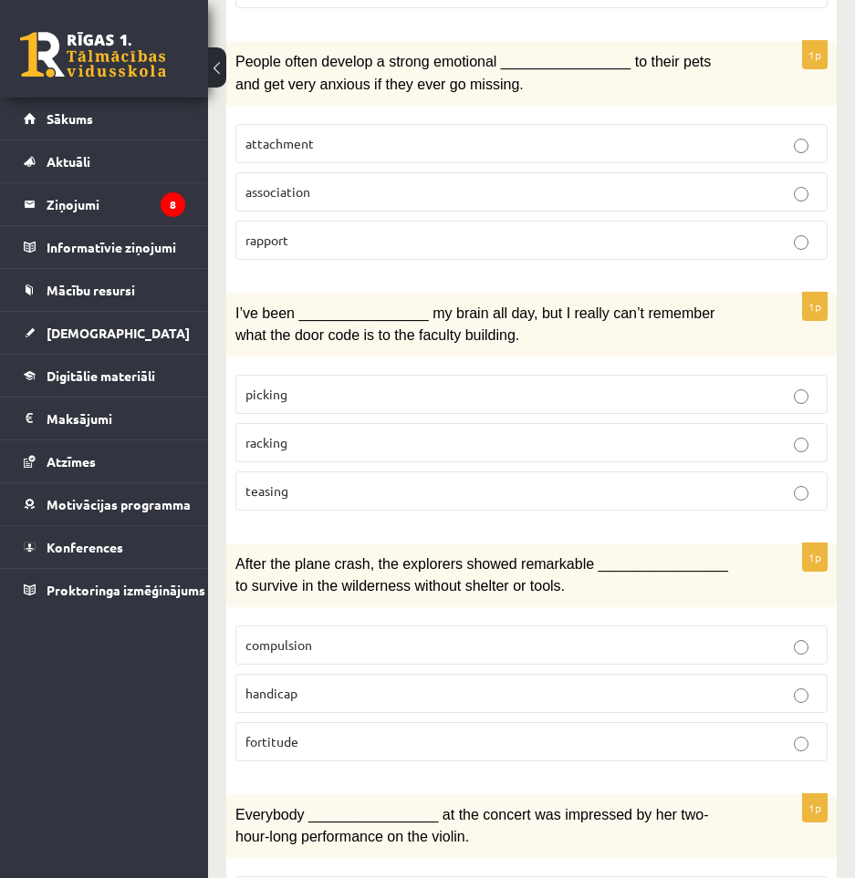
scroll to position [2639, 0]
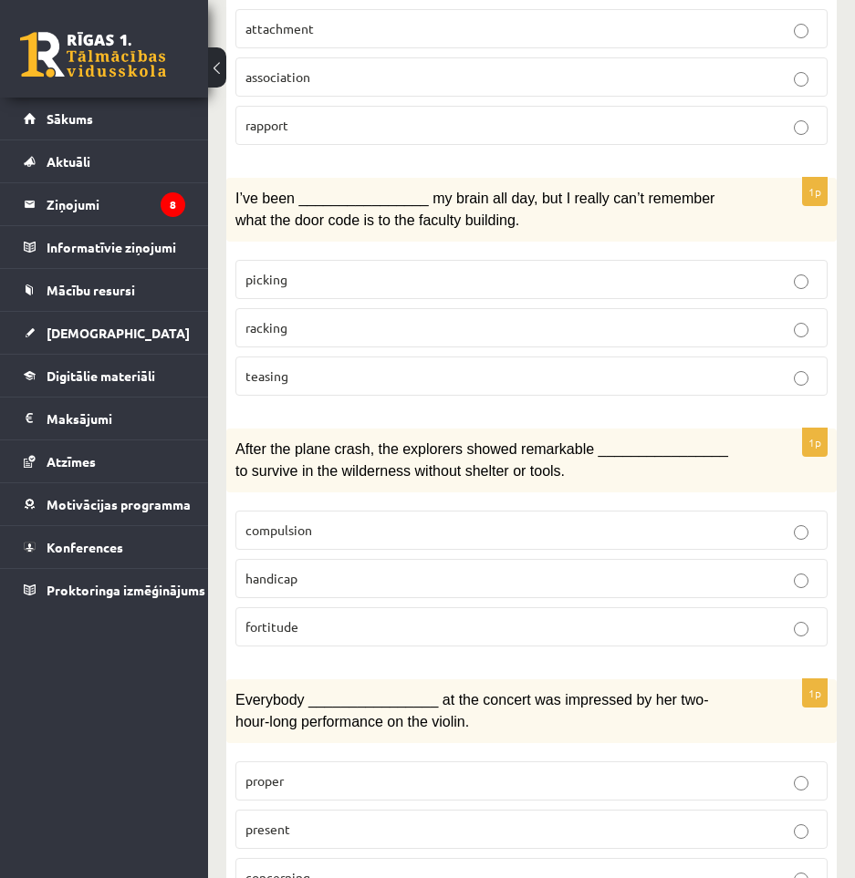
click at [554, 618] on p "fortitude" at bounding box center [531, 627] width 572 height 19
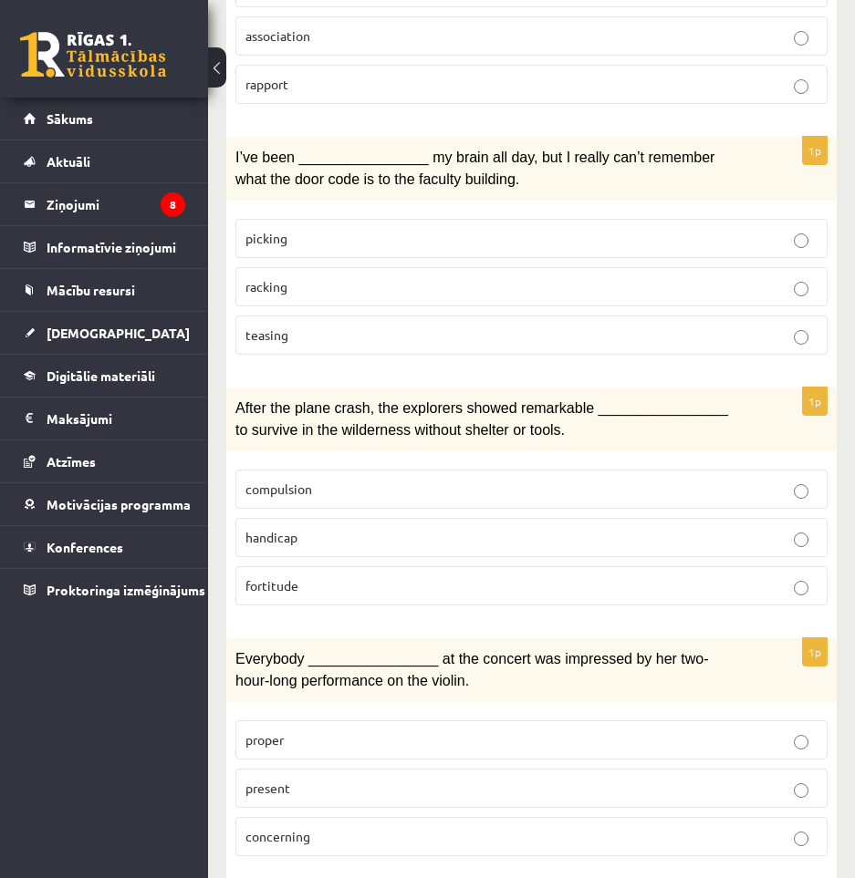
scroll to position [2702, 0]
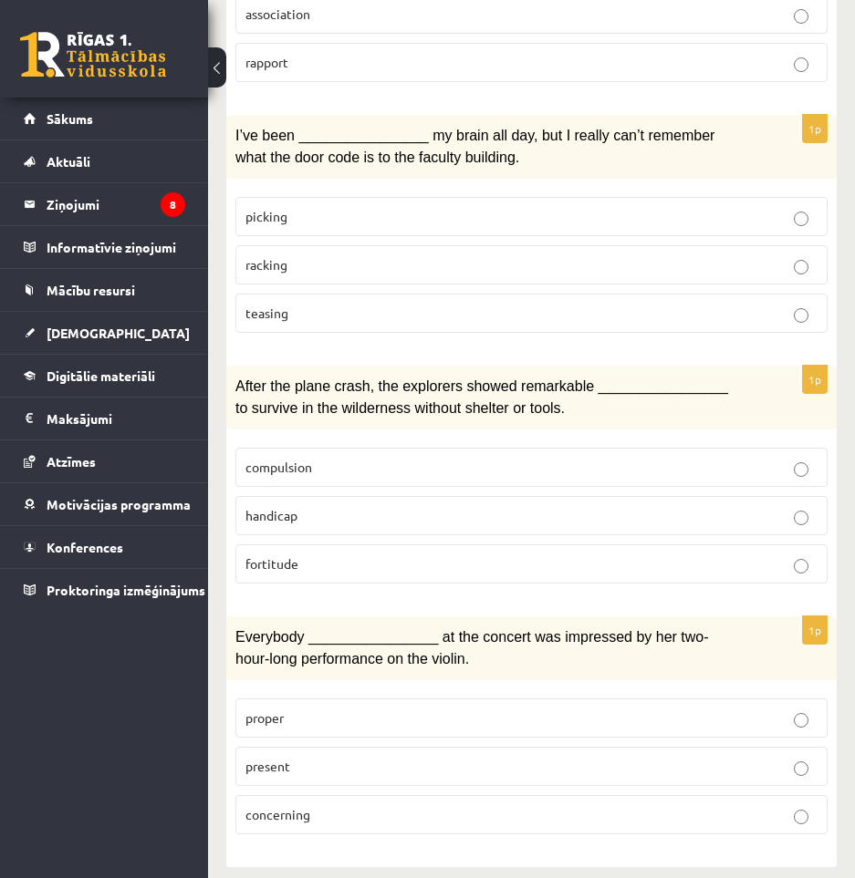
click at [404, 757] on p "present" at bounding box center [531, 766] width 572 height 19
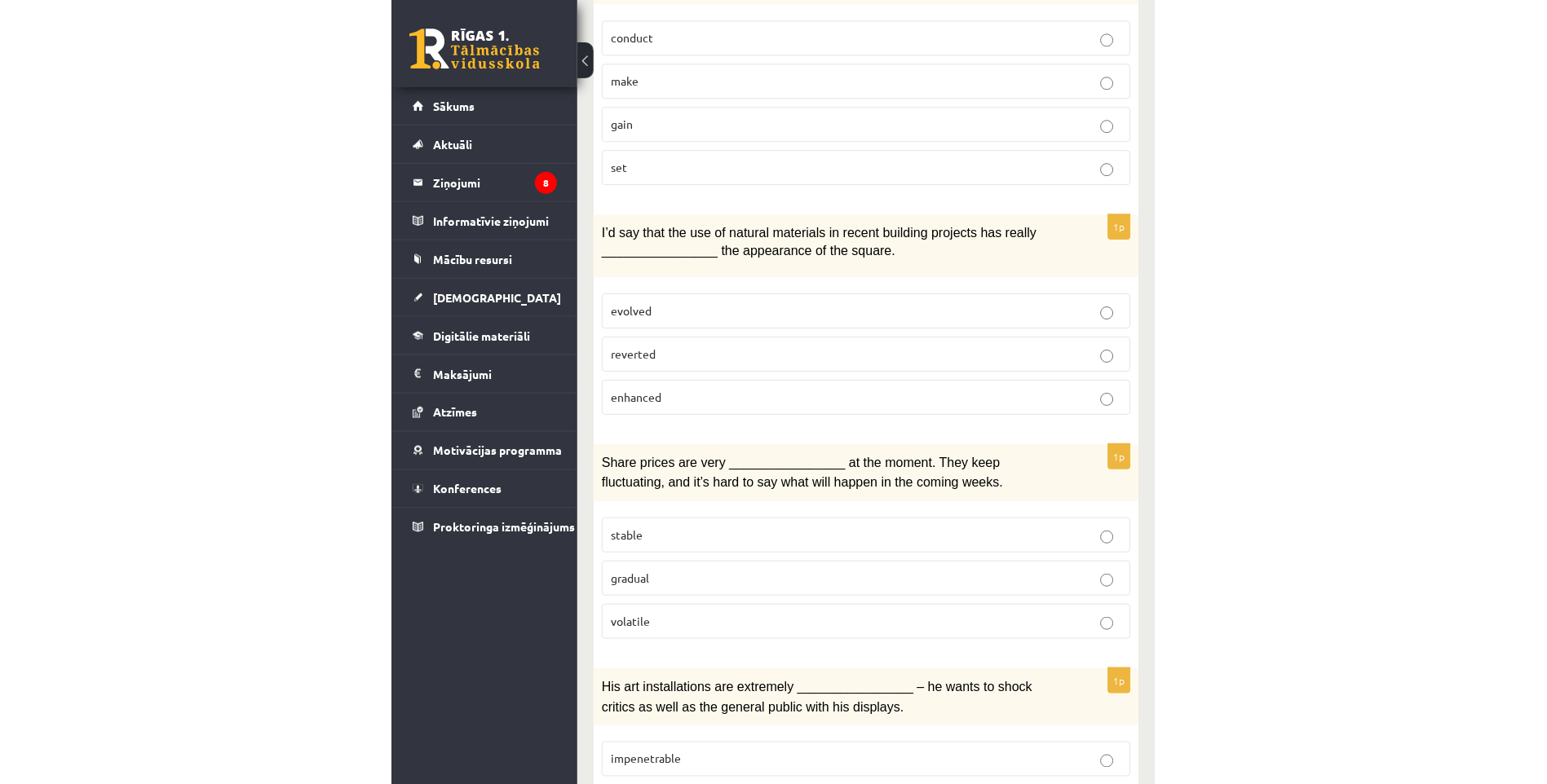
scroll to position [0, 0]
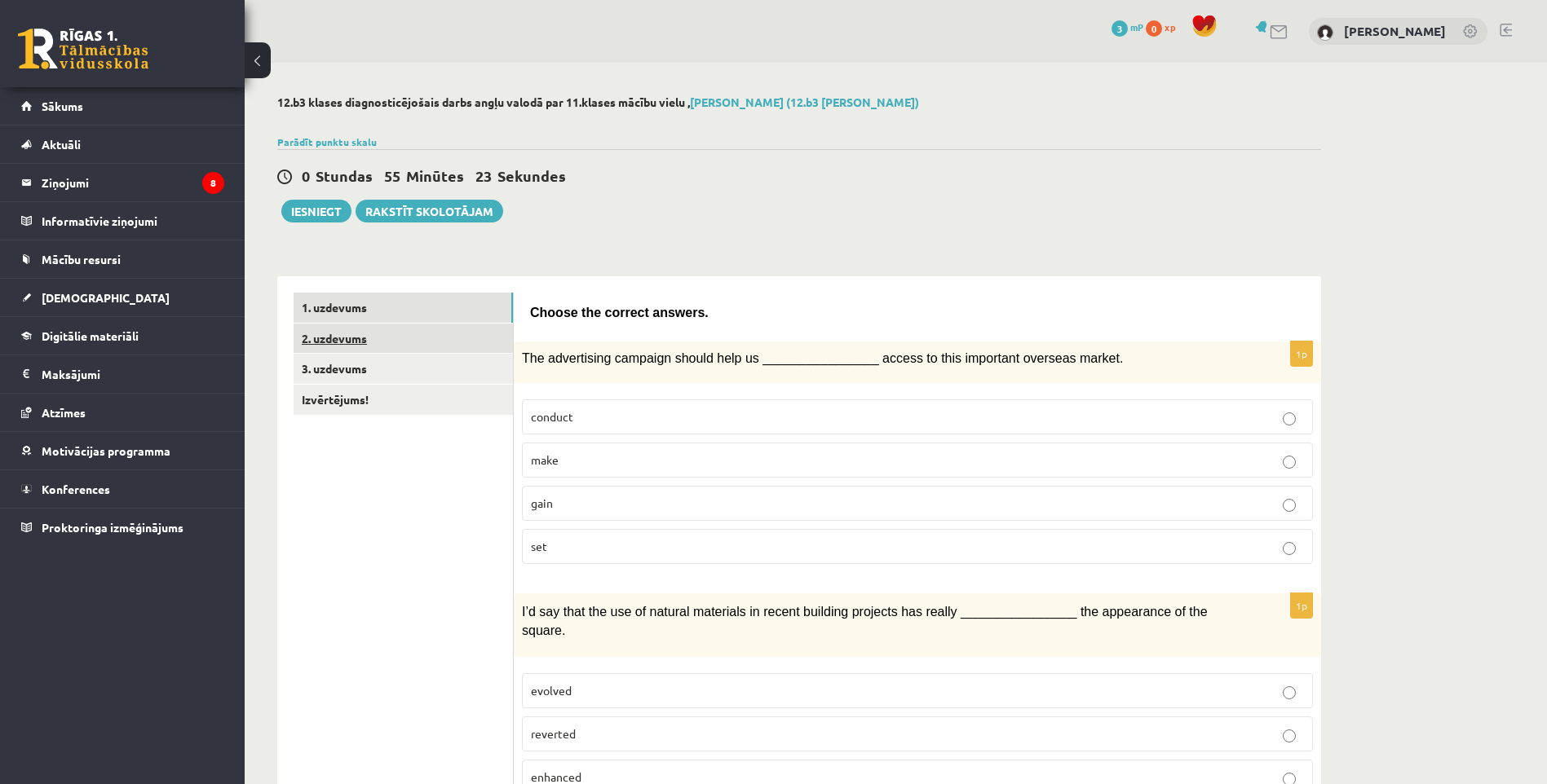
click at [350, 344] on link "2. uzdevums" at bounding box center [402, 339] width 219 height 30
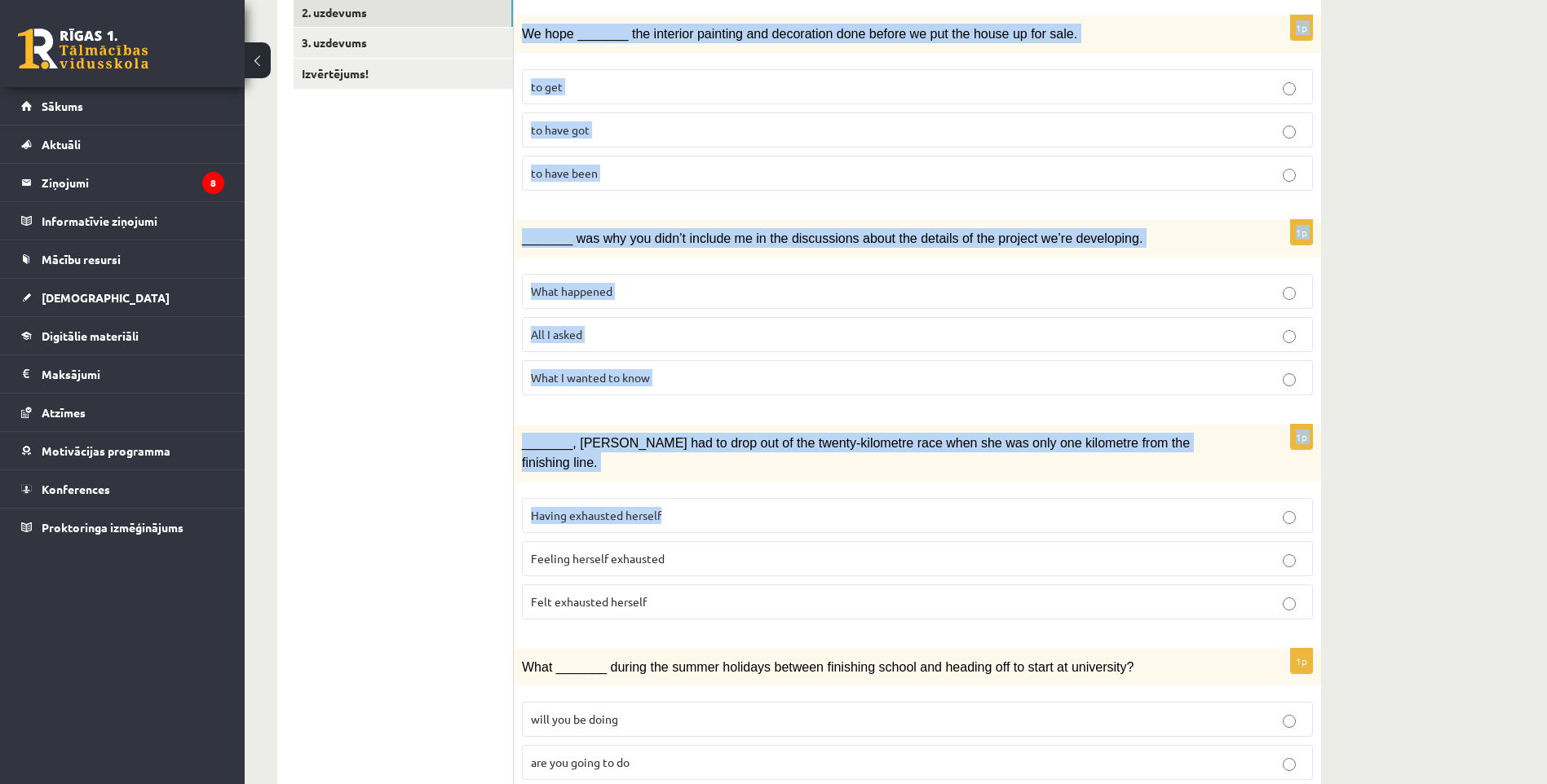
drag, startPoint x: 531, startPoint y: 313, endPoint x: 998, endPoint y: 493, distance: 500.5
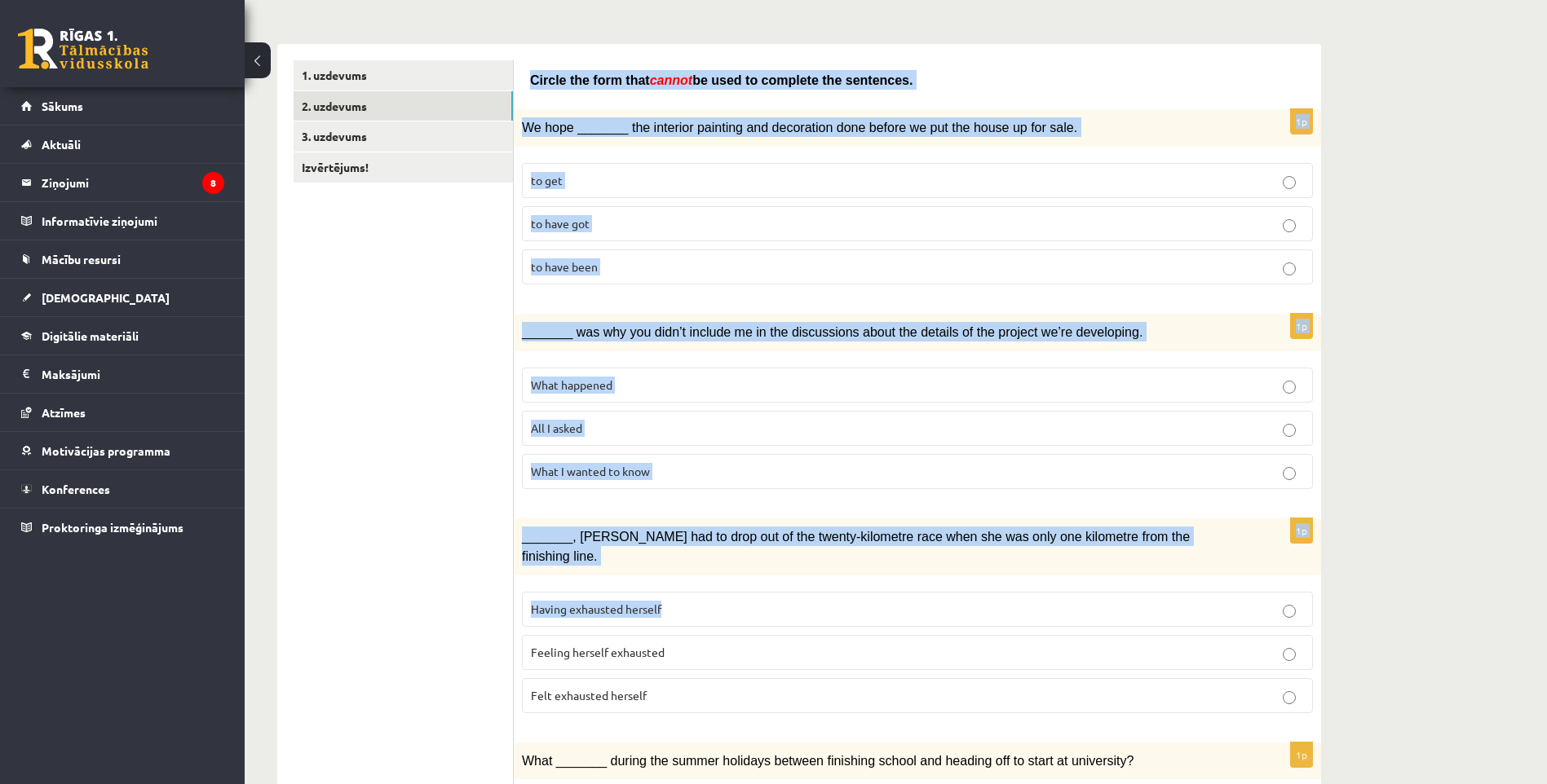
scroll to position [163, 0]
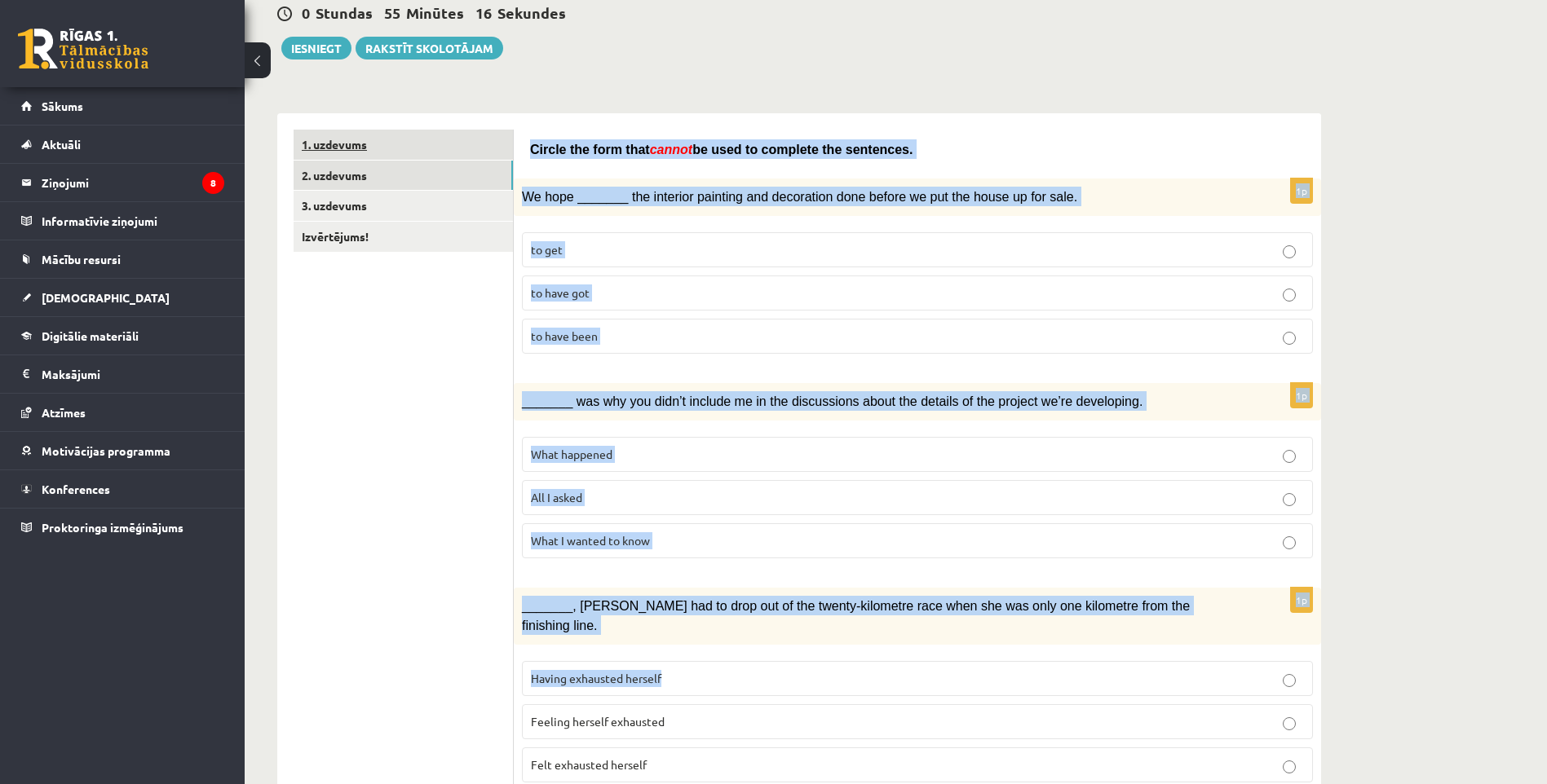
click at [356, 142] on link "1. uzdevums" at bounding box center [402, 145] width 219 height 30
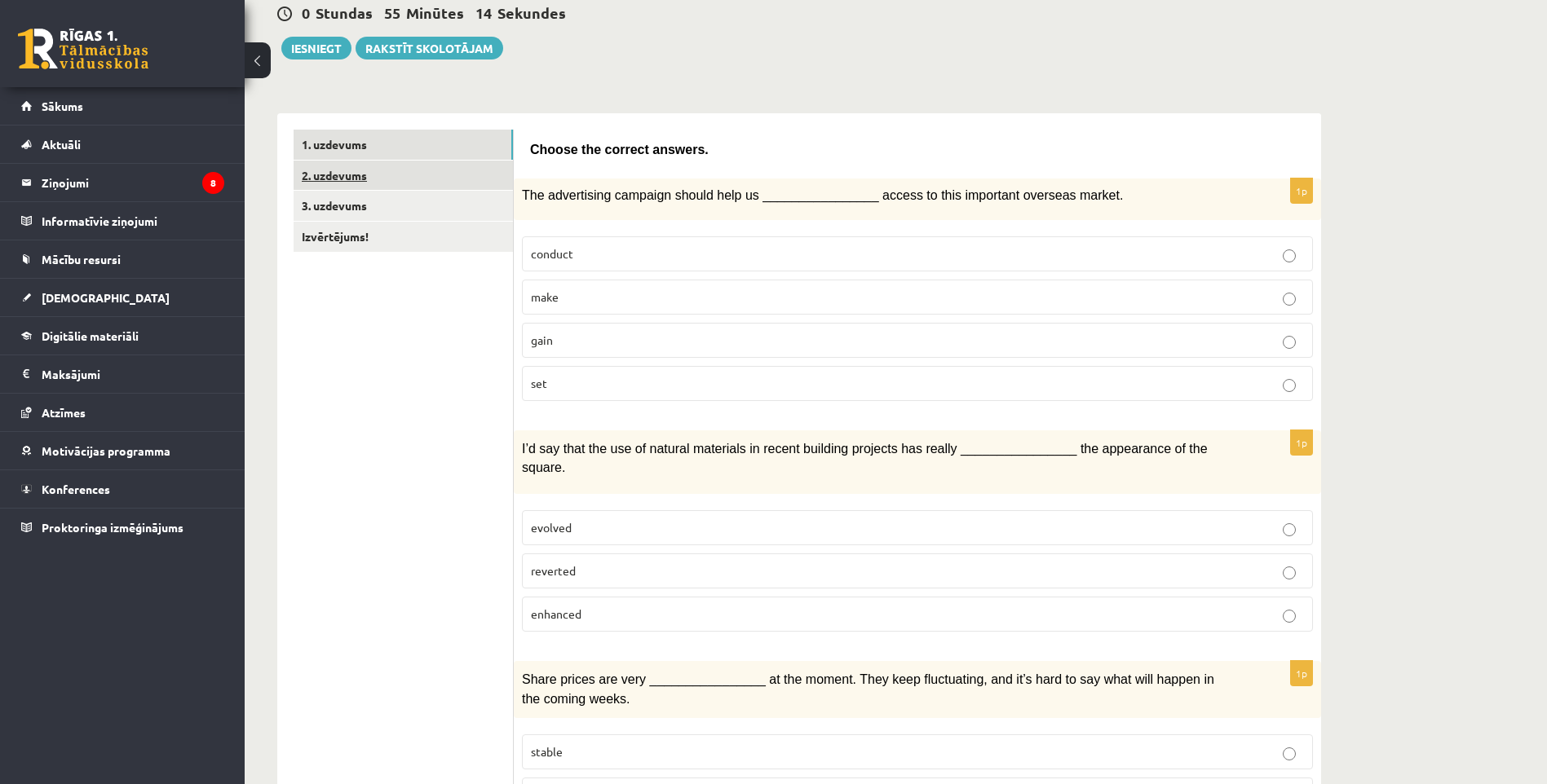
click at [402, 175] on link "2. uzdevums" at bounding box center [402, 176] width 219 height 30
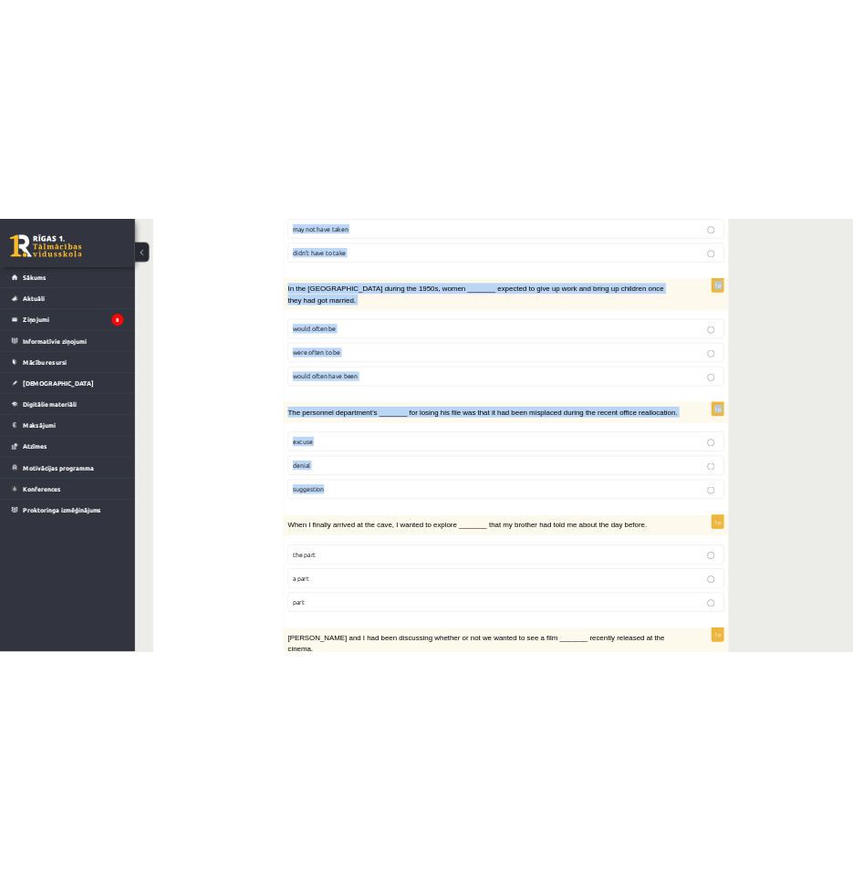
scroll to position [1819, 0]
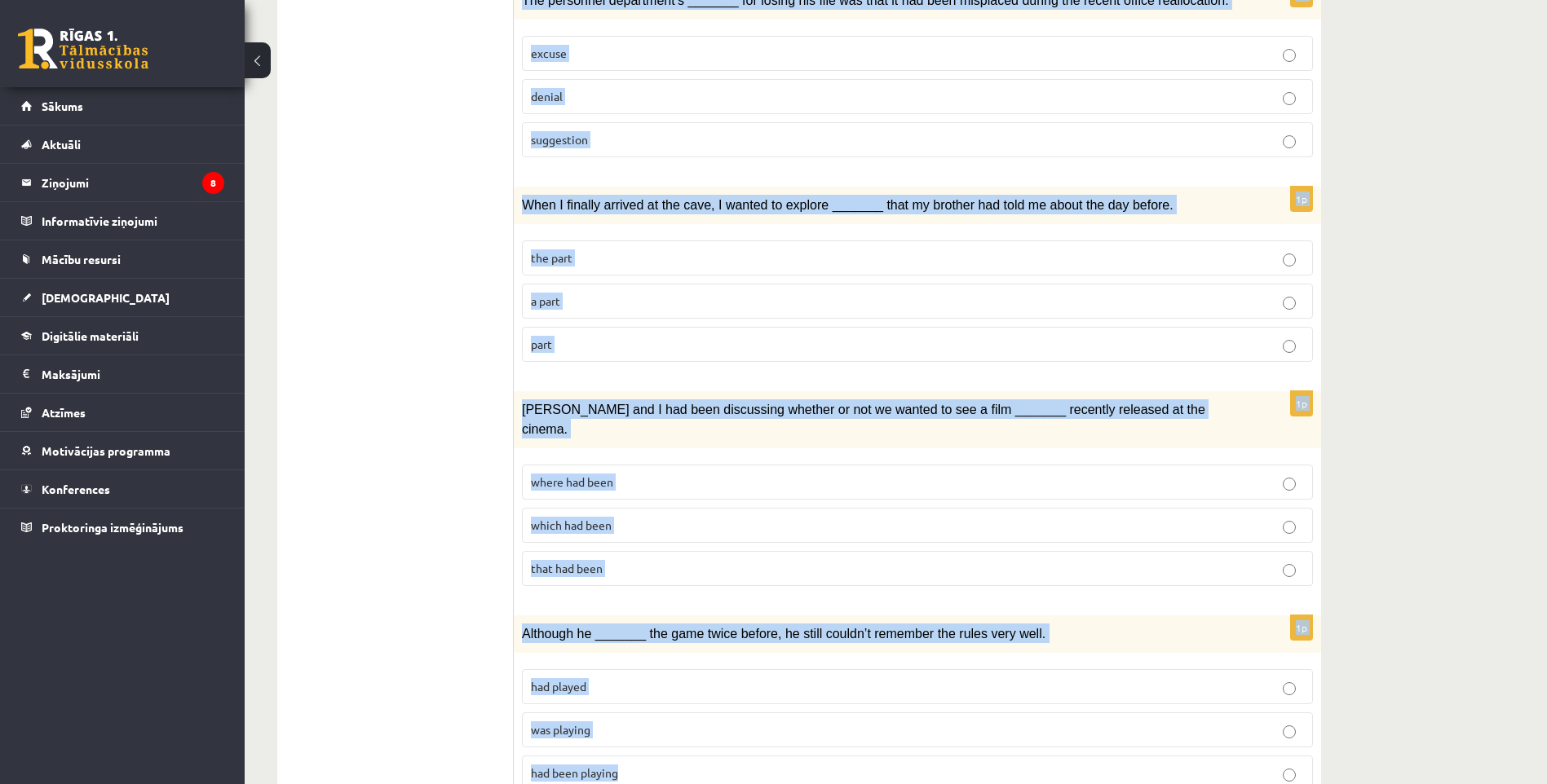
drag, startPoint x: 533, startPoint y: 147, endPoint x: 887, endPoint y: 713, distance: 667.6
copy form "Circle the form that cannot be used to complete the sentences. 1p We hope _____…"
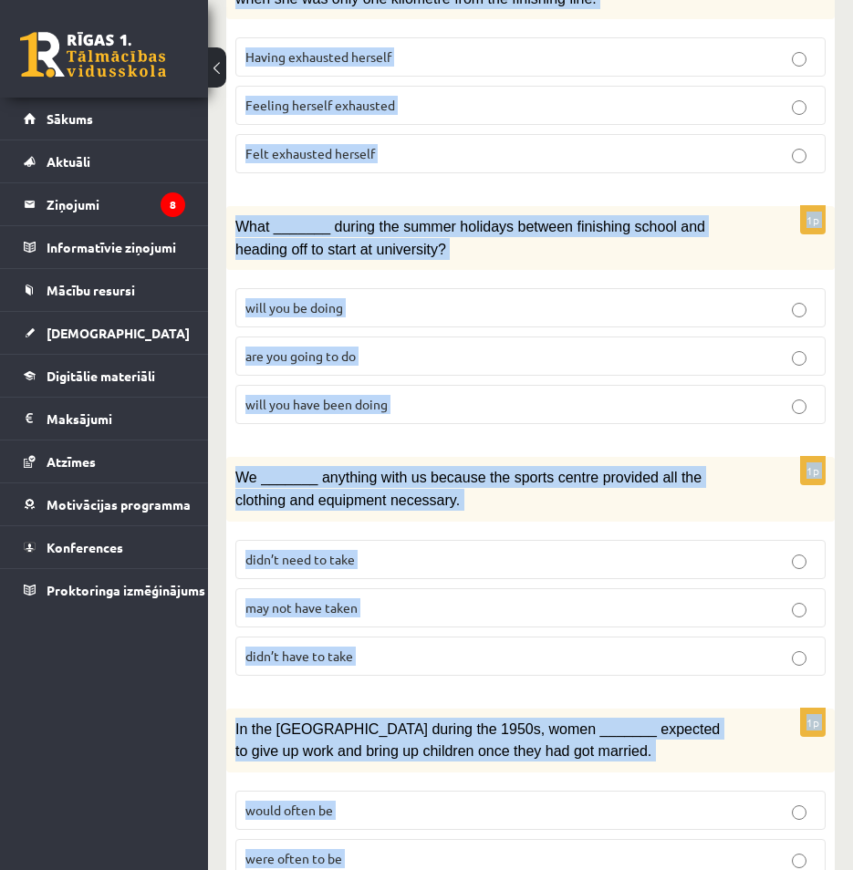
click at [585, 304] on p "will you be doing" at bounding box center [530, 307] width 570 height 19
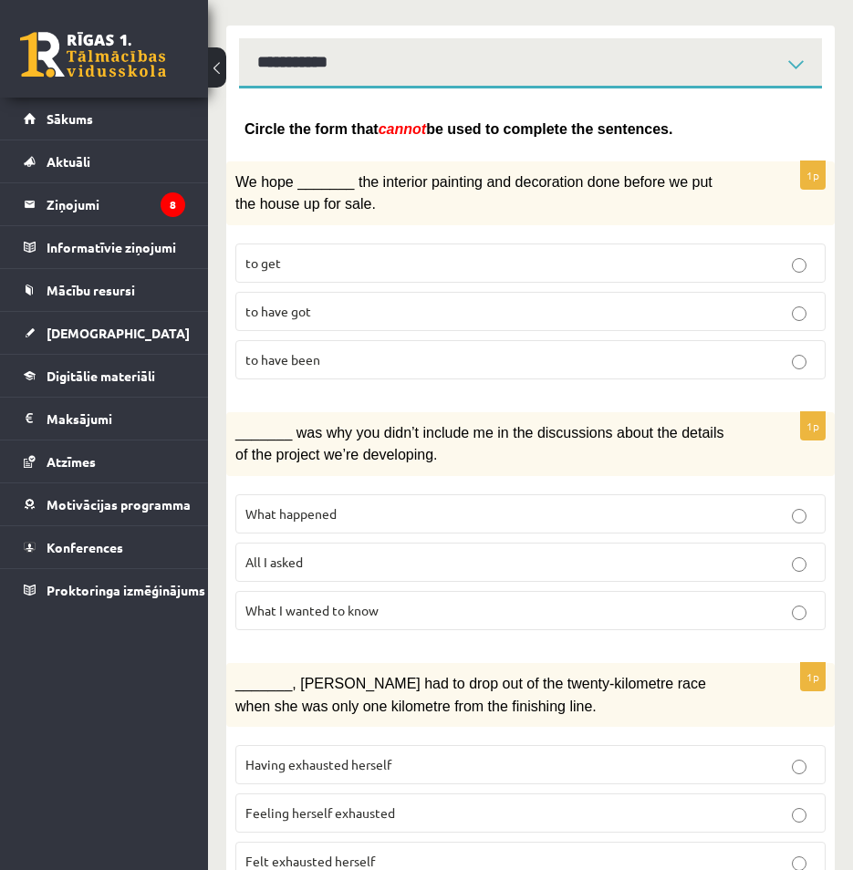
scroll to position [268, 0]
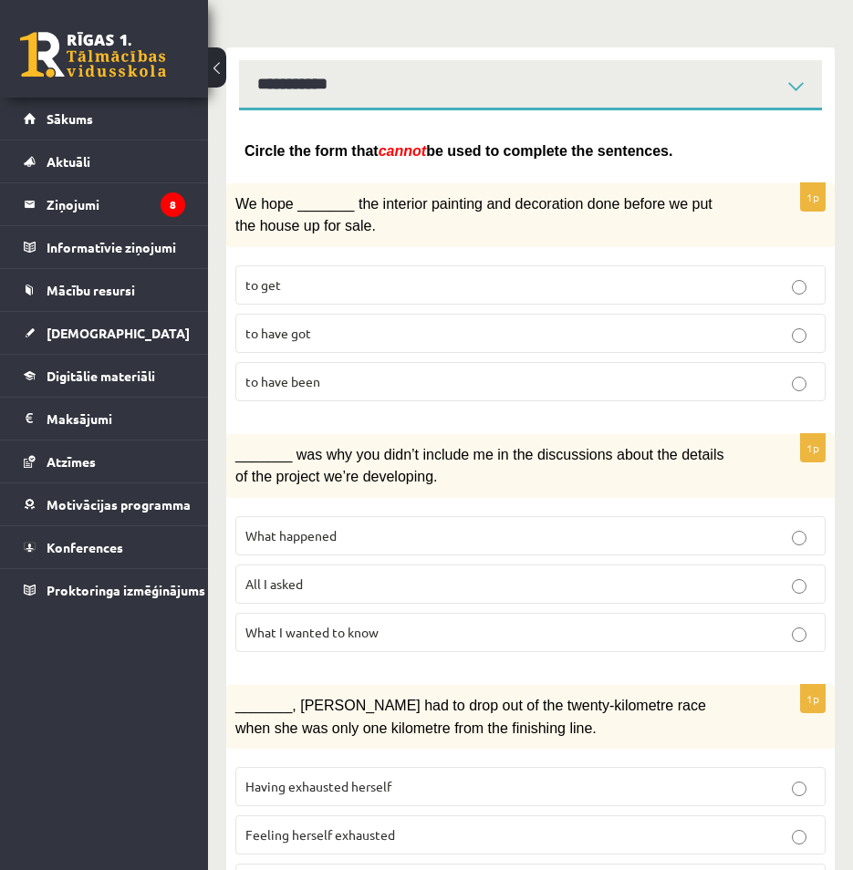
click at [377, 326] on p "to have got" at bounding box center [530, 333] width 570 height 19
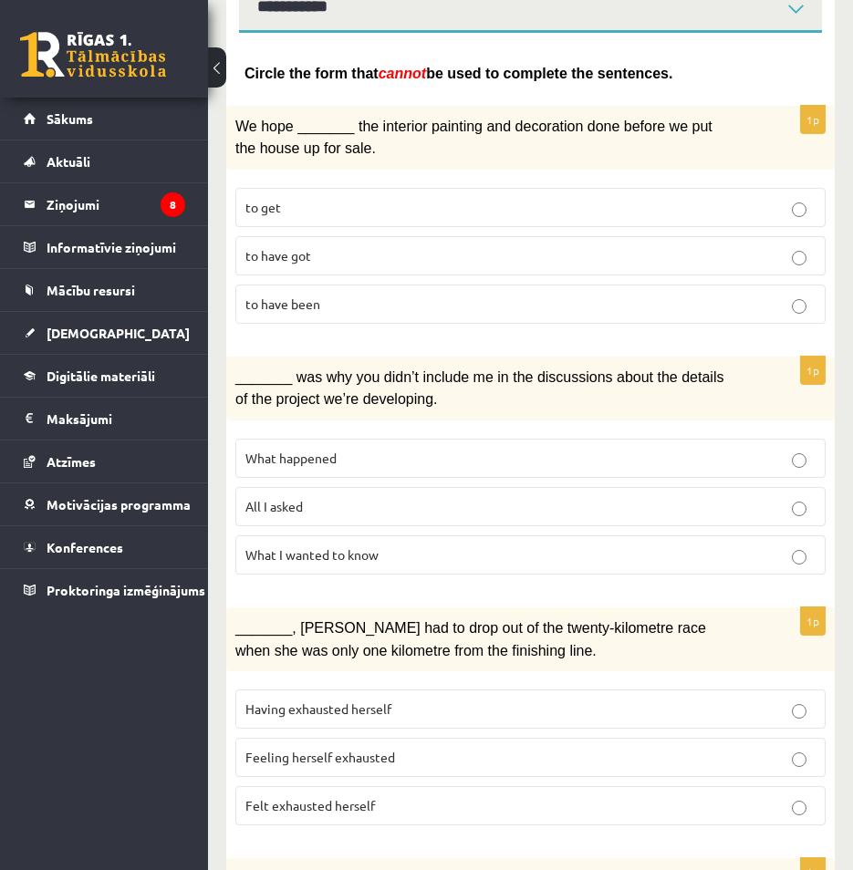
scroll to position [451, 0]
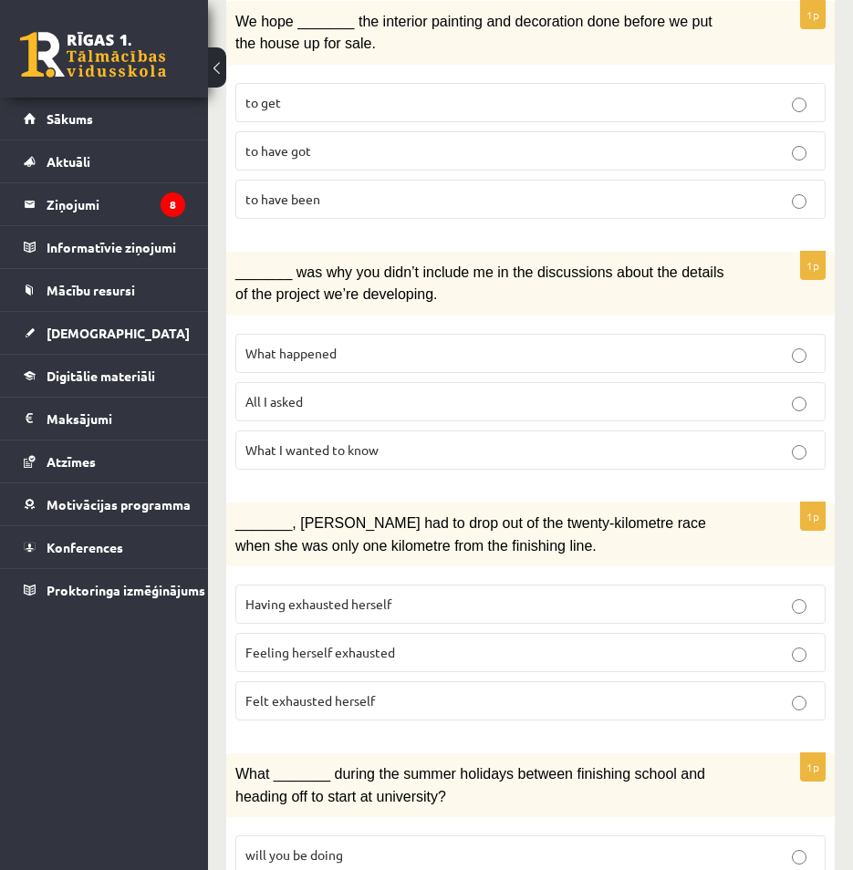
click at [341, 388] on label "All I asked" at bounding box center [530, 401] width 590 height 39
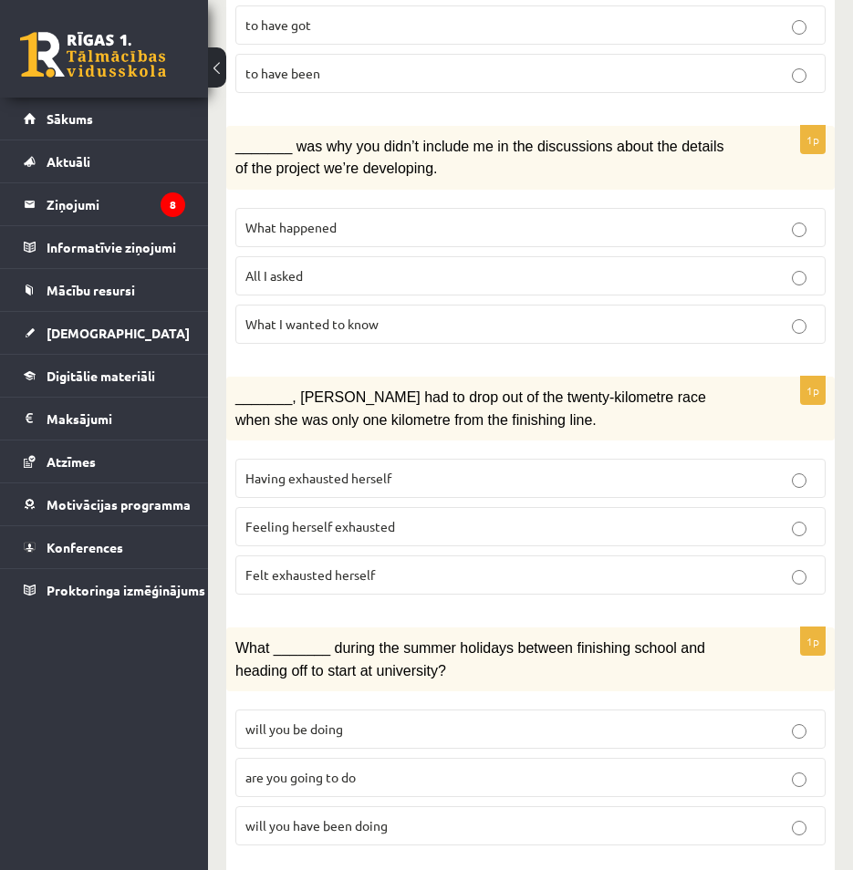
scroll to position [724, 0]
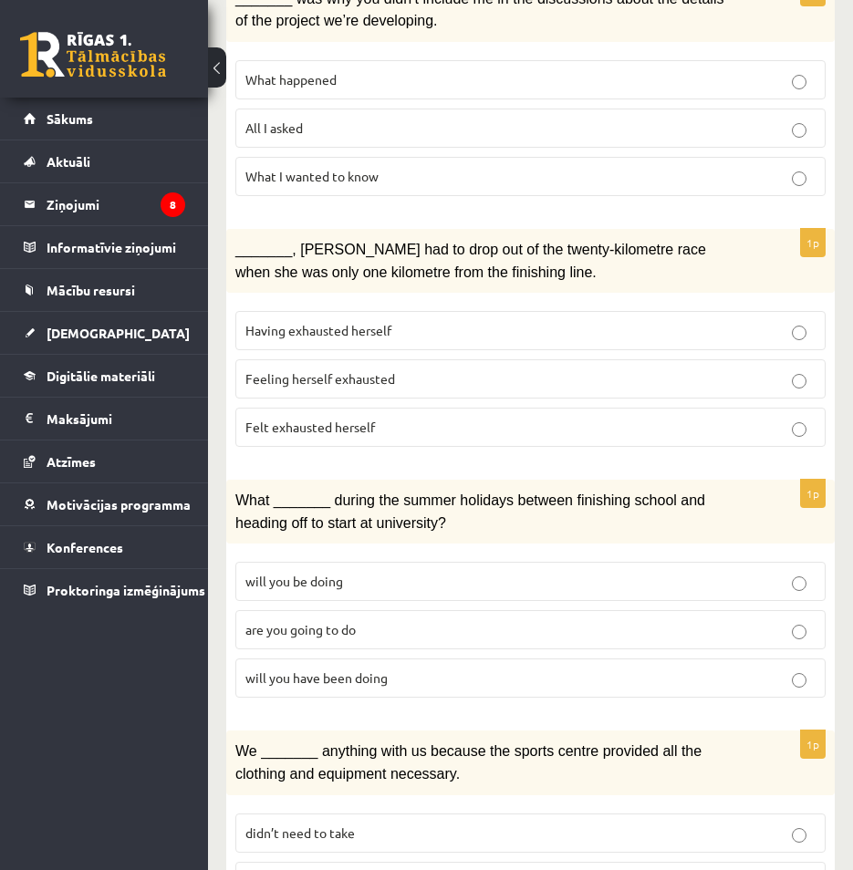
click at [400, 425] on p "Felt exhausted herself" at bounding box center [530, 427] width 570 height 19
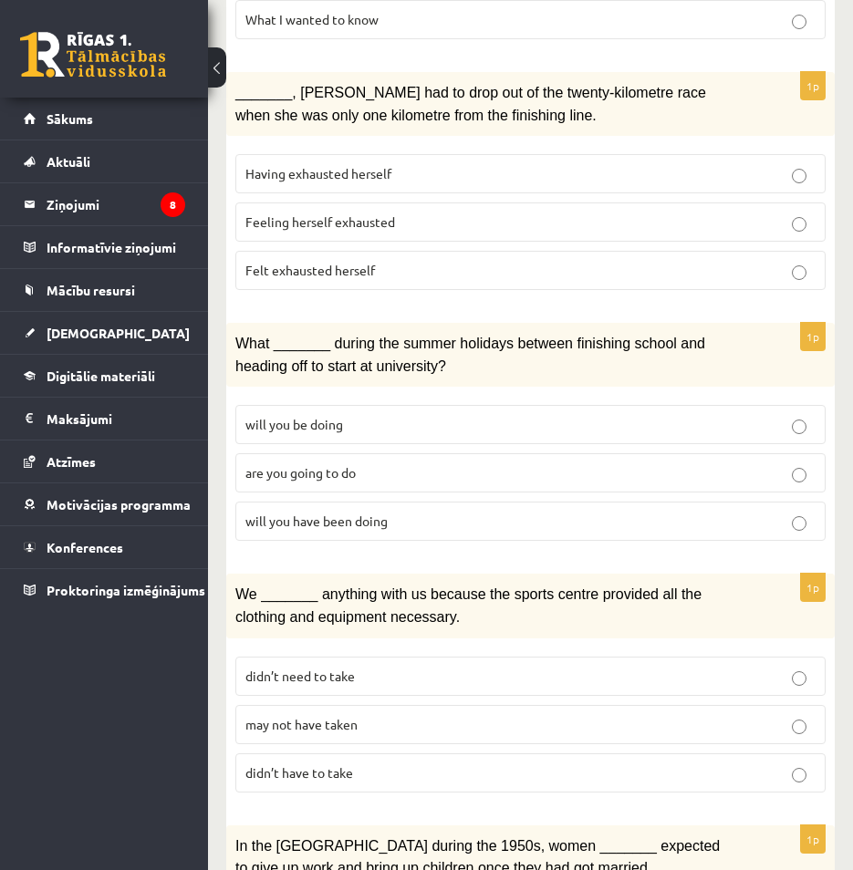
scroll to position [907, 0]
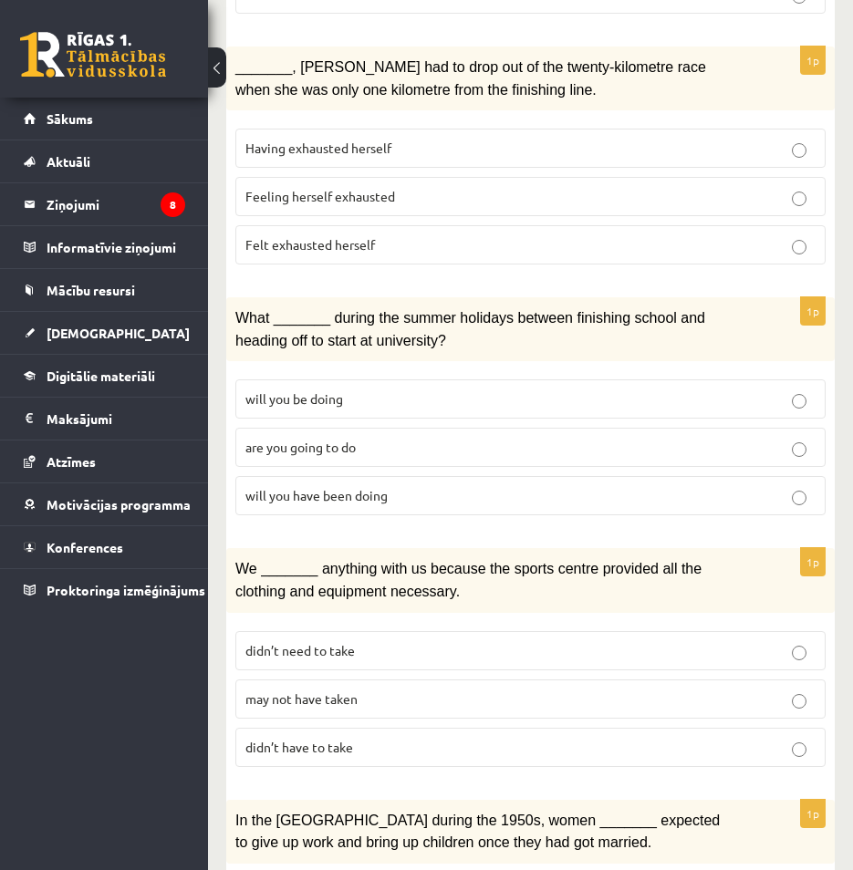
click at [502, 486] on p "will you have been doing" at bounding box center [530, 495] width 570 height 19
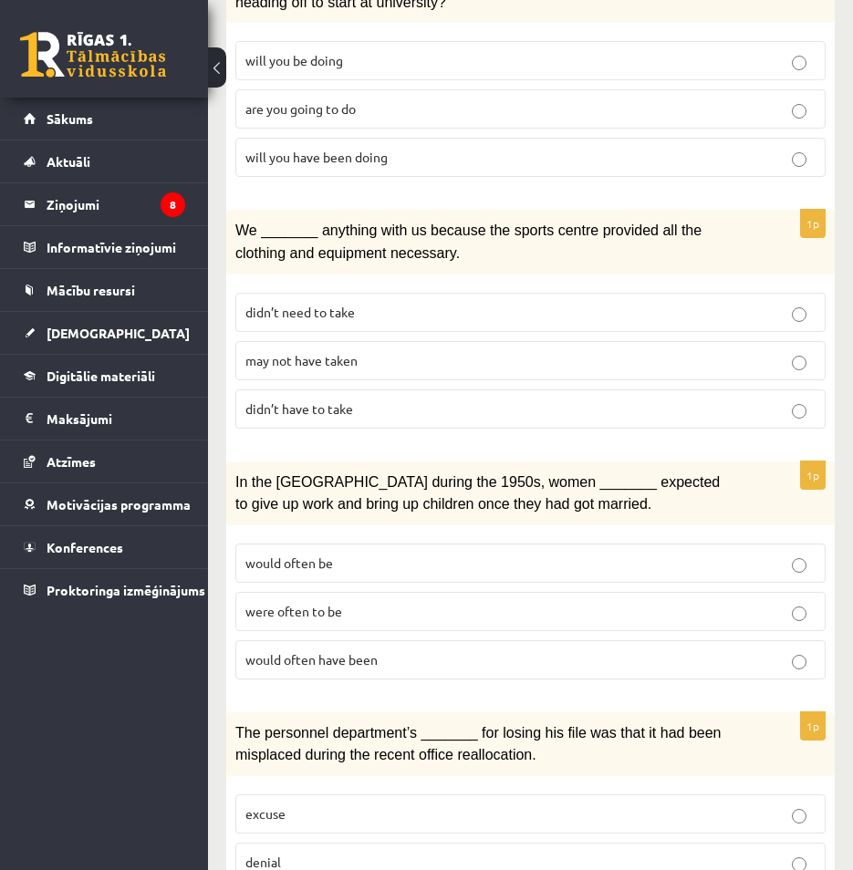
scroll to position [1271, 0]
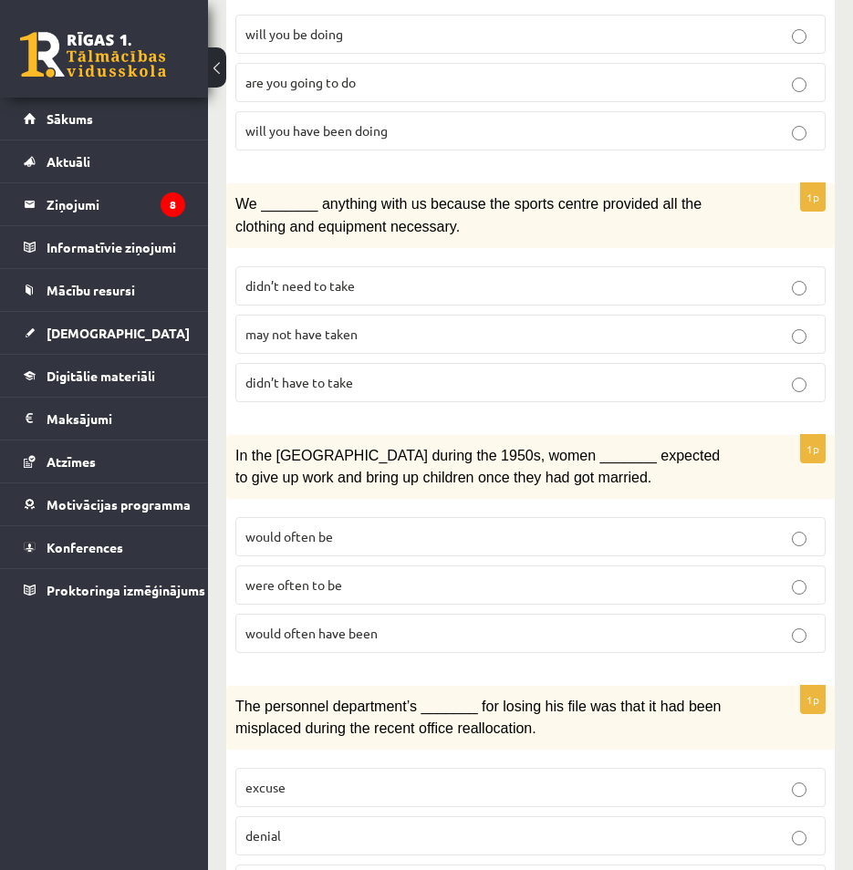
click at [355, 335] on label "may not have taken" at bounding box center [530, 334] width 590 height 39
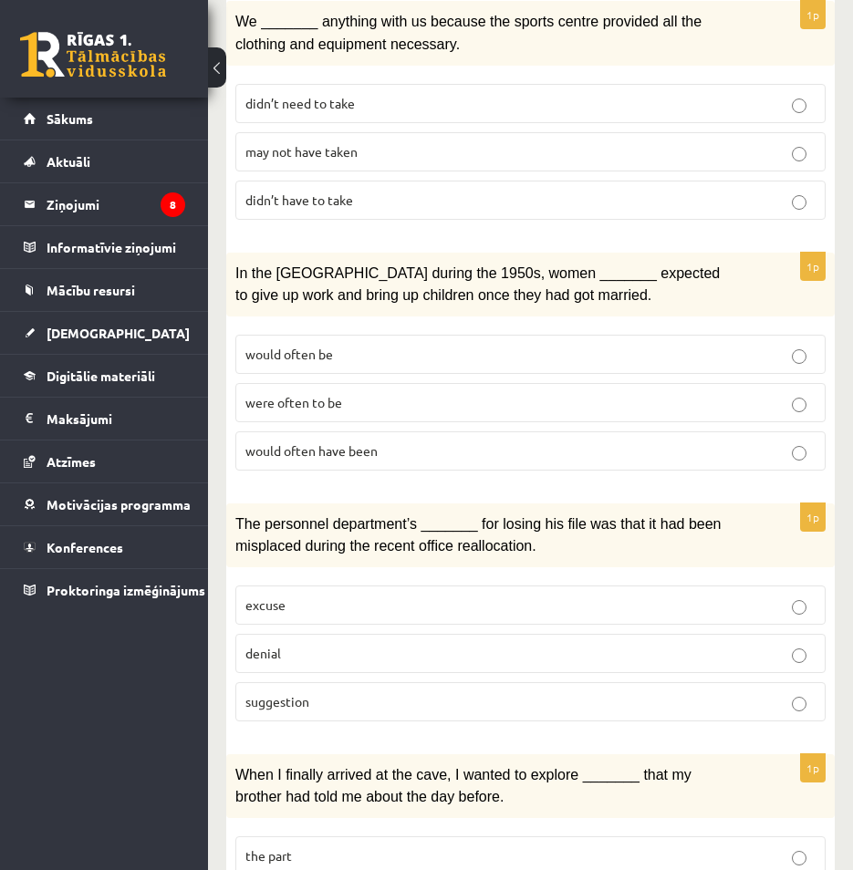
click at [359, 442] on span "would often have been" at bounding box center [311, 450] width 132 height 16
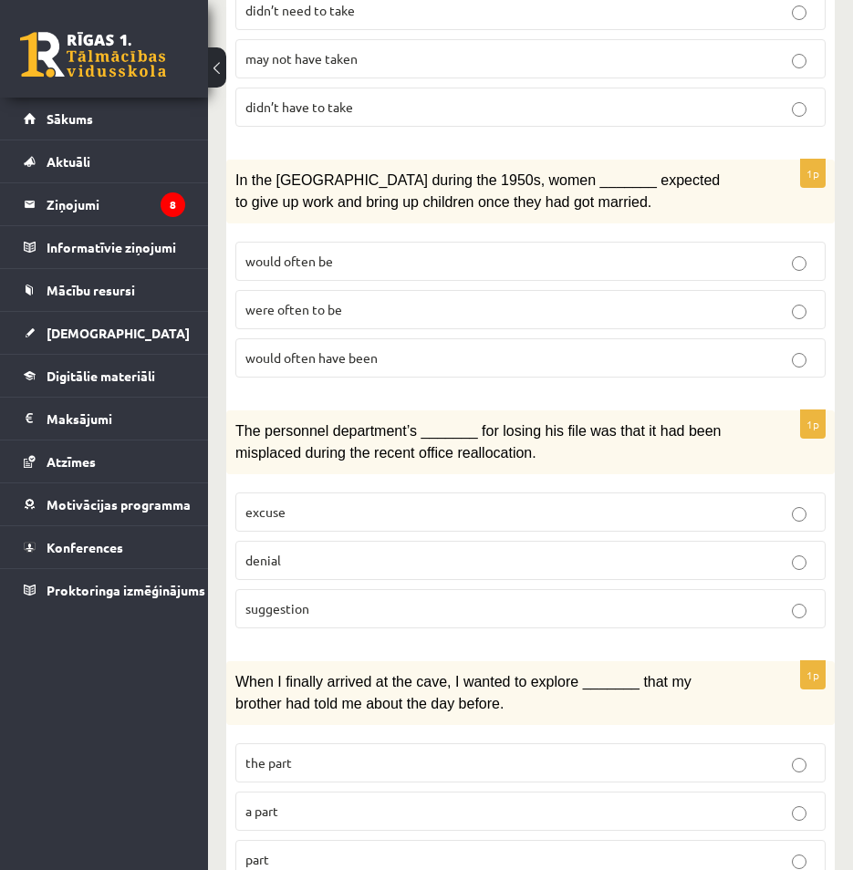
scroll to position [1636, 0]
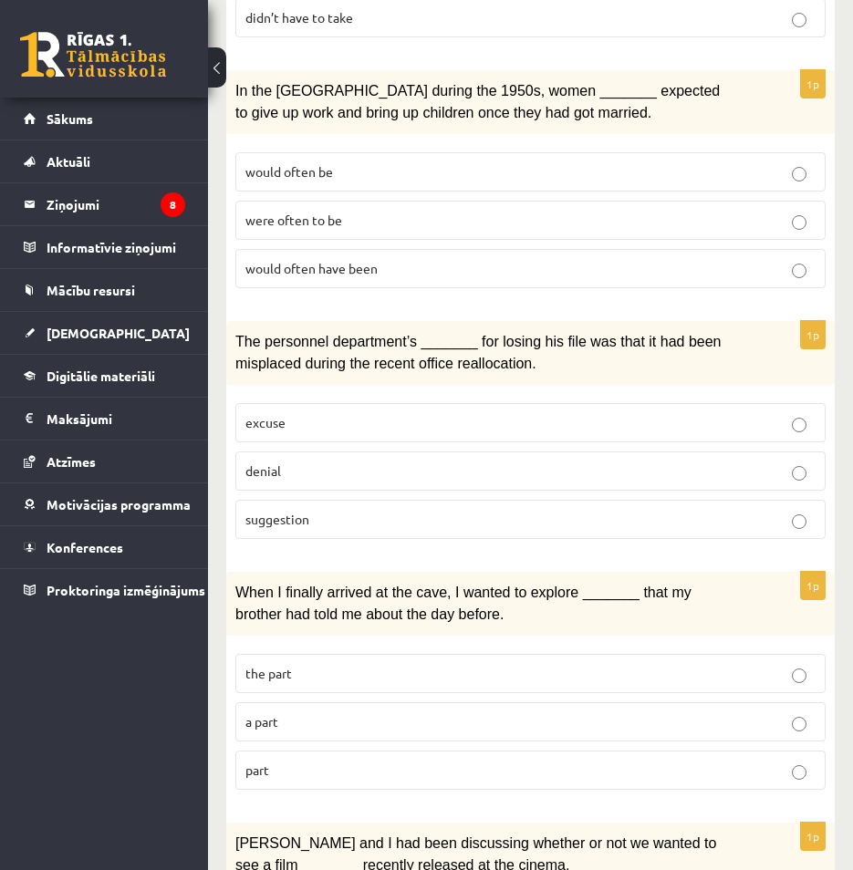
click at [360, 451] on label "denial" at bounding box center [530, 470] width 590 height 39
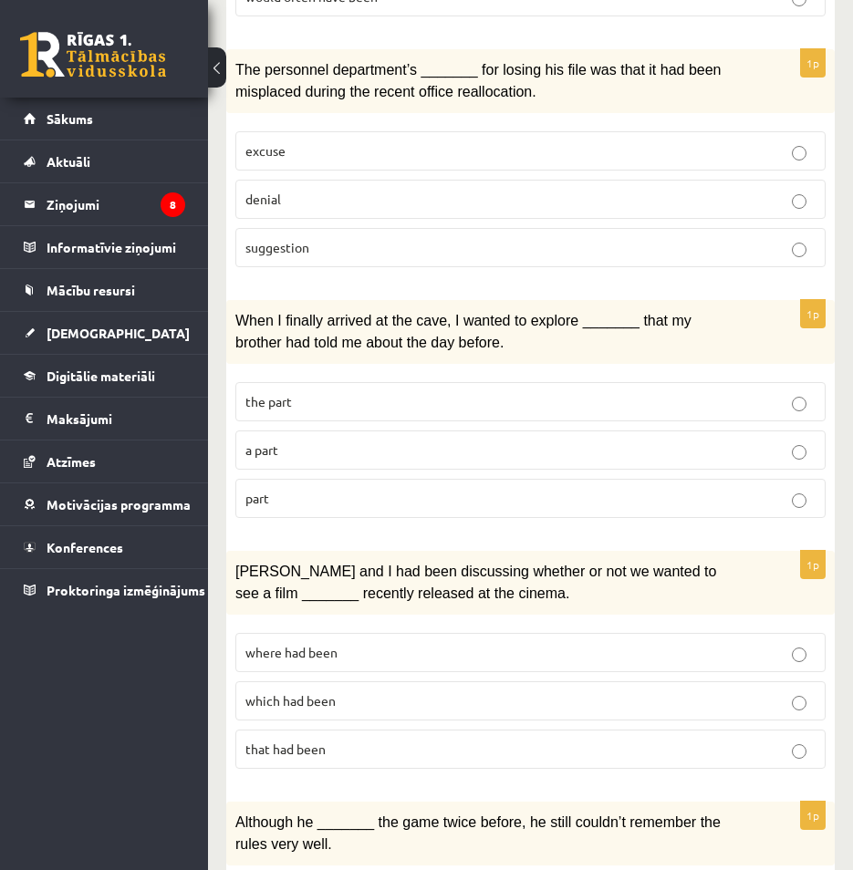
scroll to position [1910, 0]
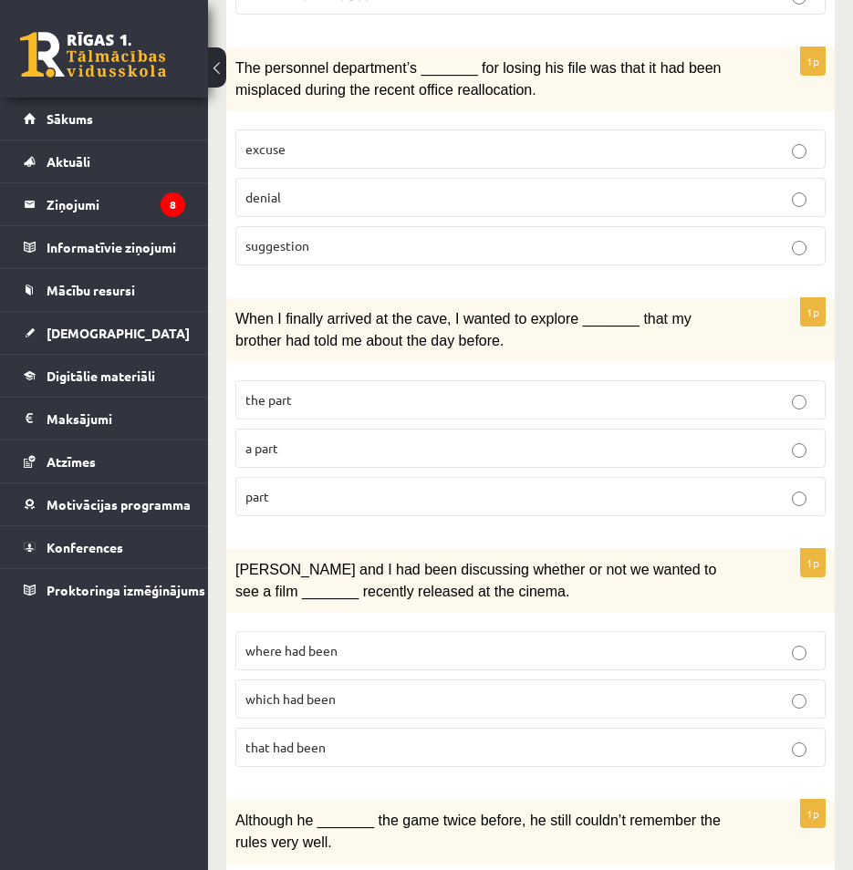
click at [393, 487] on p "part" at bounding box center [530, 496] width 570 height 19
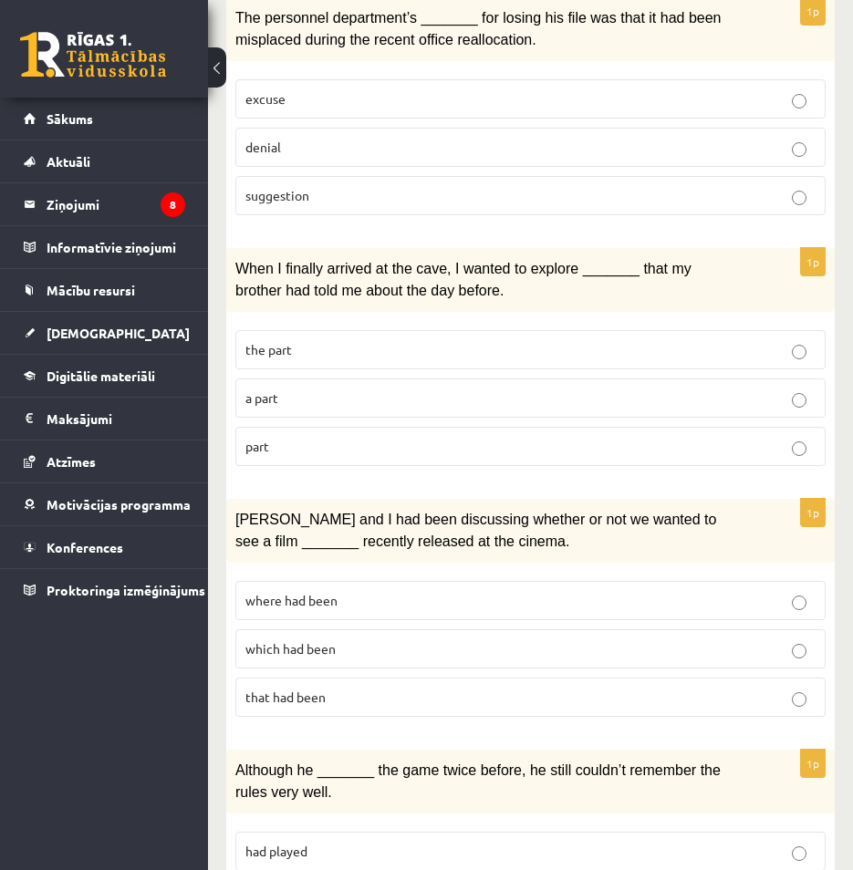
scroll to position [2001, 0]
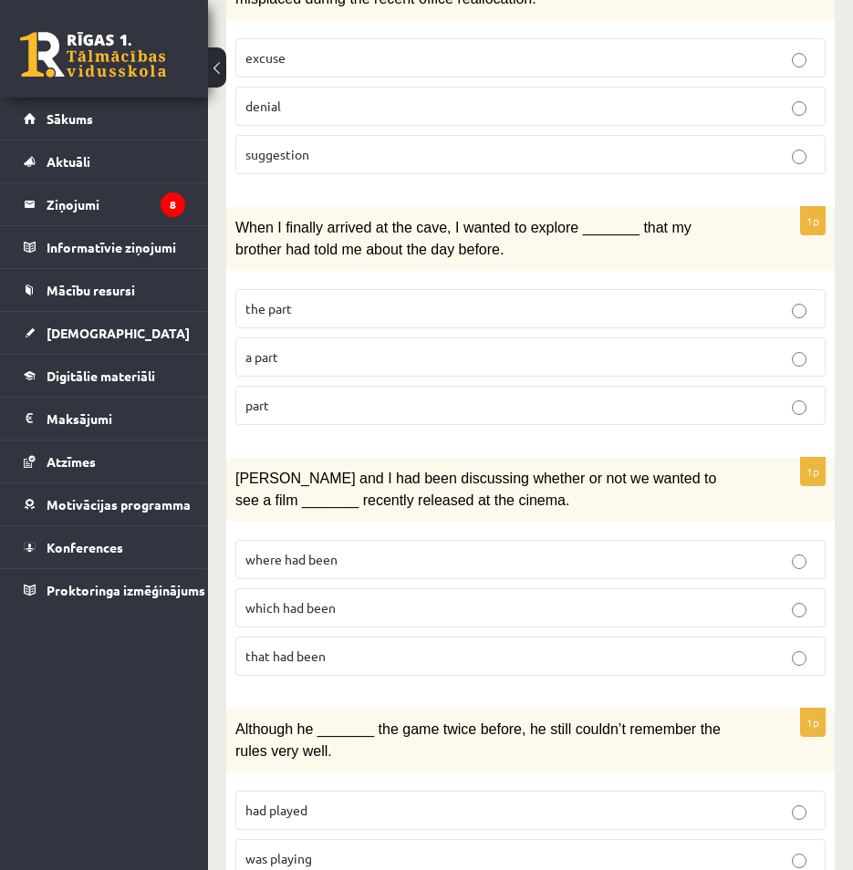
click at [329, 551] on span "where had been" at bounding box center [291, 559] width 92 height 16
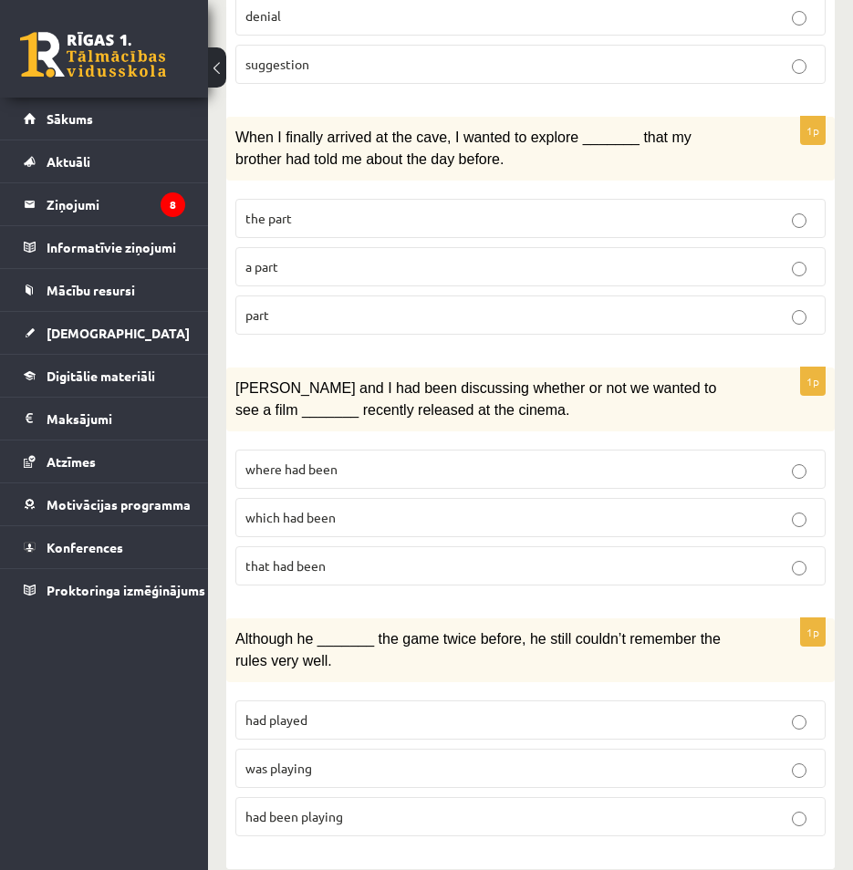
scroll to position [2100, 0]
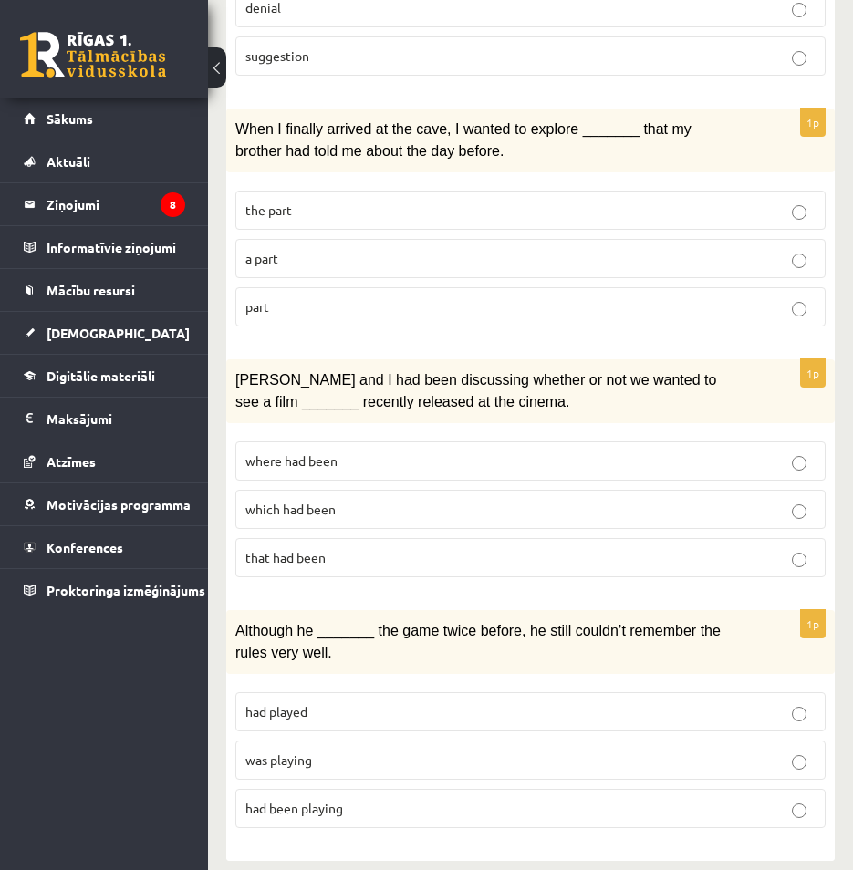
click at [403, 751] on p "was playing" at bounding box center [530, 760] width 570 height 19
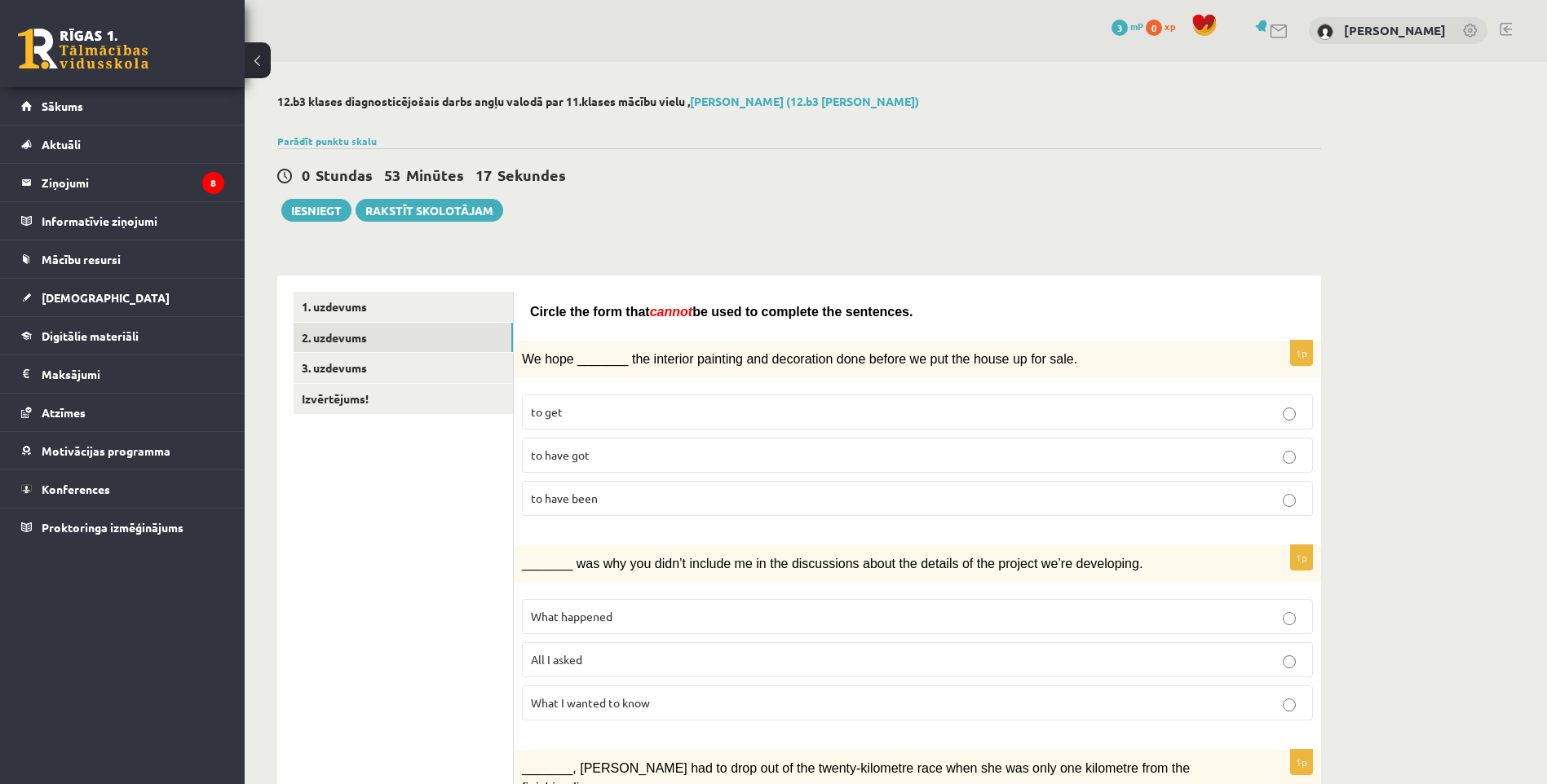
scroll to position [0, 0]
click at [390, 375] on link "3. uzdevums" at bounding box center [402, 369] width 219 height 30
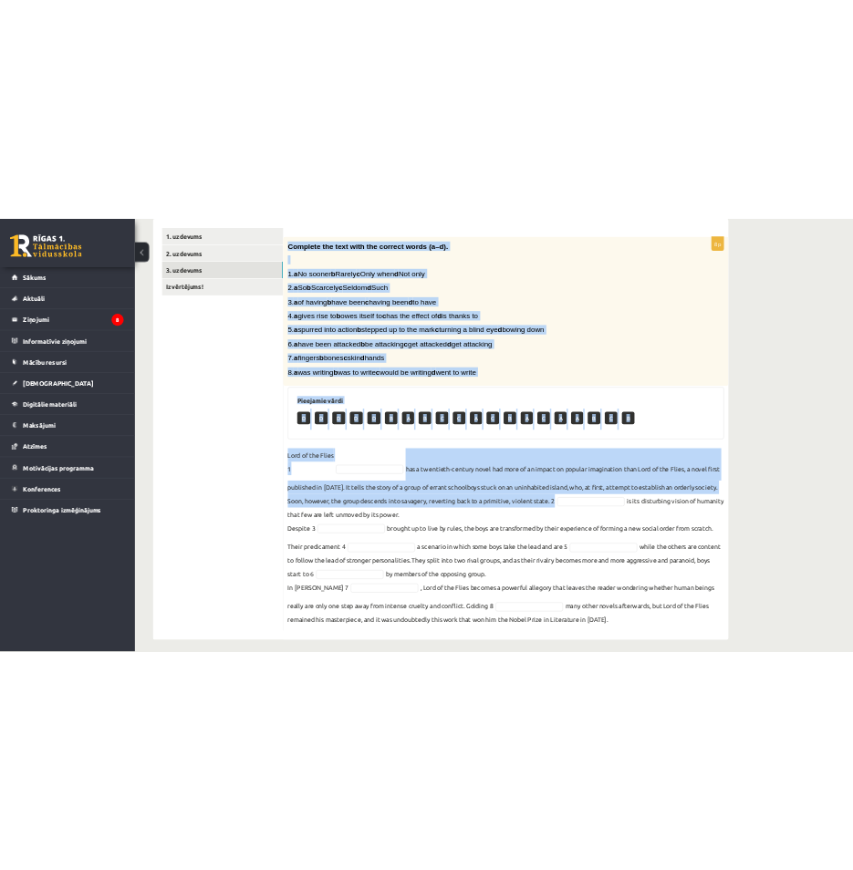
scroll to position [323, 0]
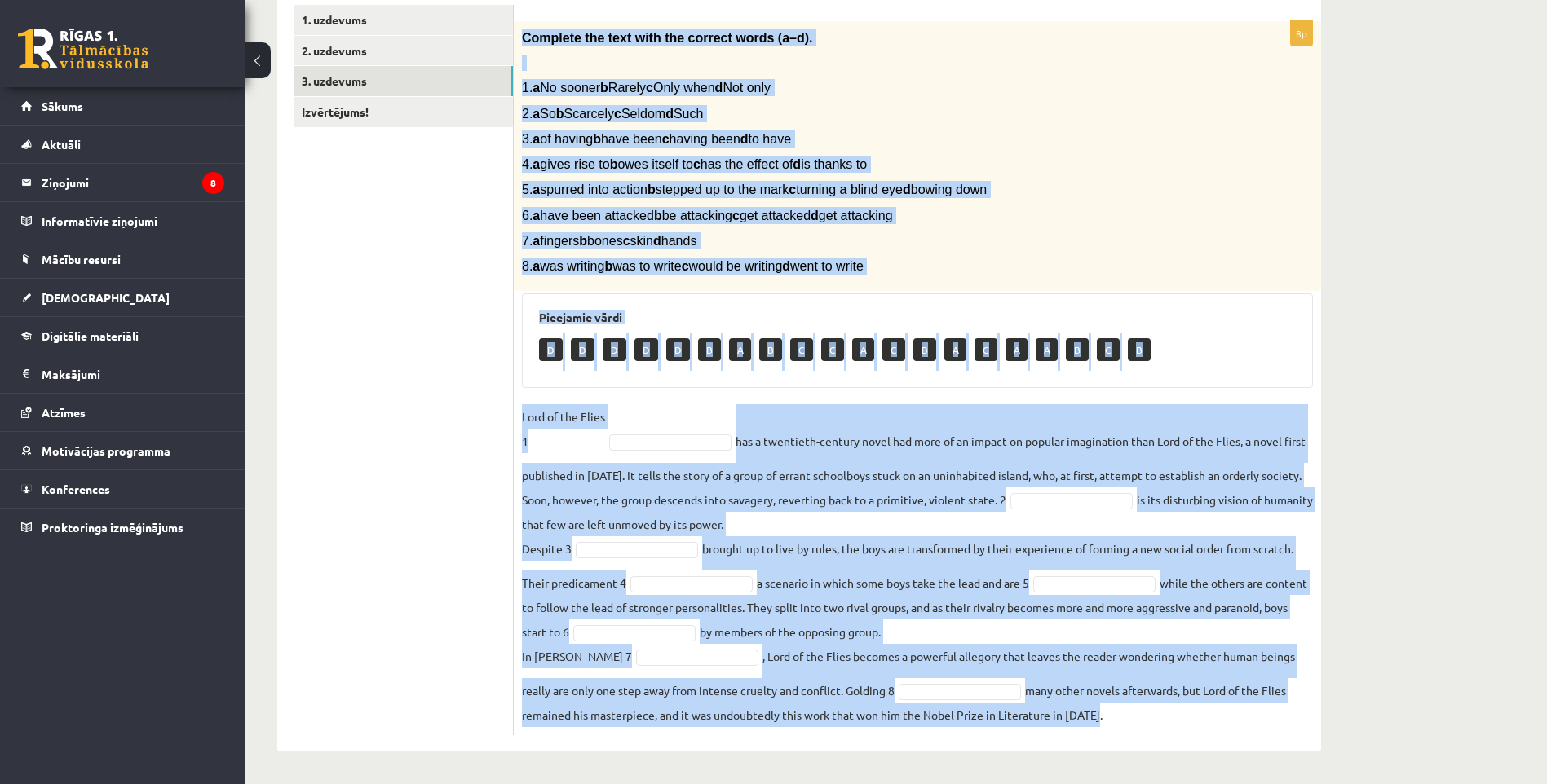
drag, startPoint x: 525, startPoint y: 325, endPoint x: 1202, endPoint y: 719, distance: 783.3
click at [1202, 719] on div "8p Complete the text with the correct words (a–d). 1. a No sooner b Rarely c On…" at bounding box center [917, 378] width 807 height 714
copy div "Complete the text with the correct words (a–d). 1. a No sooner b Rarely c Only …"
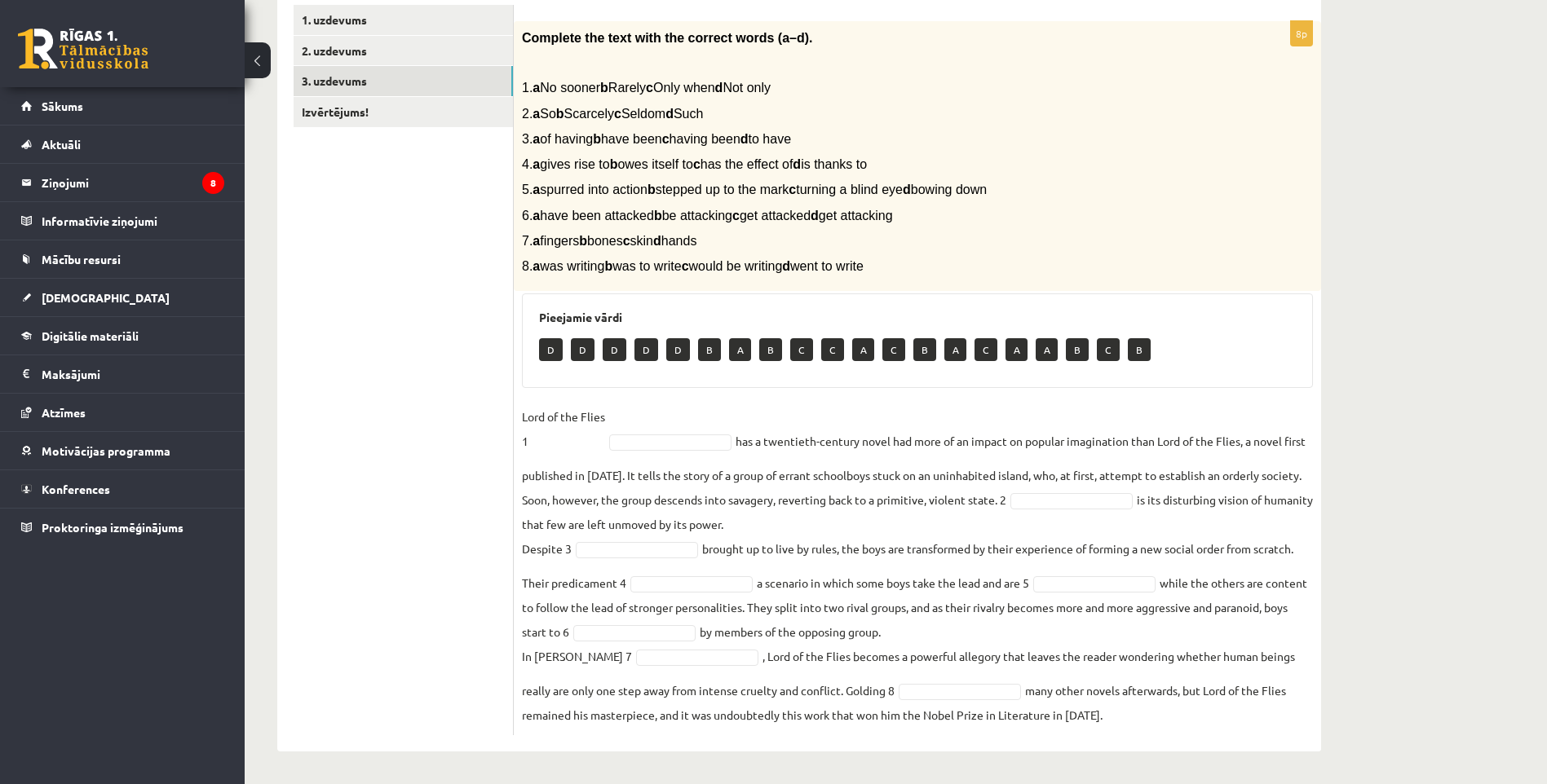
click at [451, 379] on ul "1. uzdevums 2. uzdevums 3. uzdevums Izvērtējums!" at bounding box center [403, 369] width 220 height 730
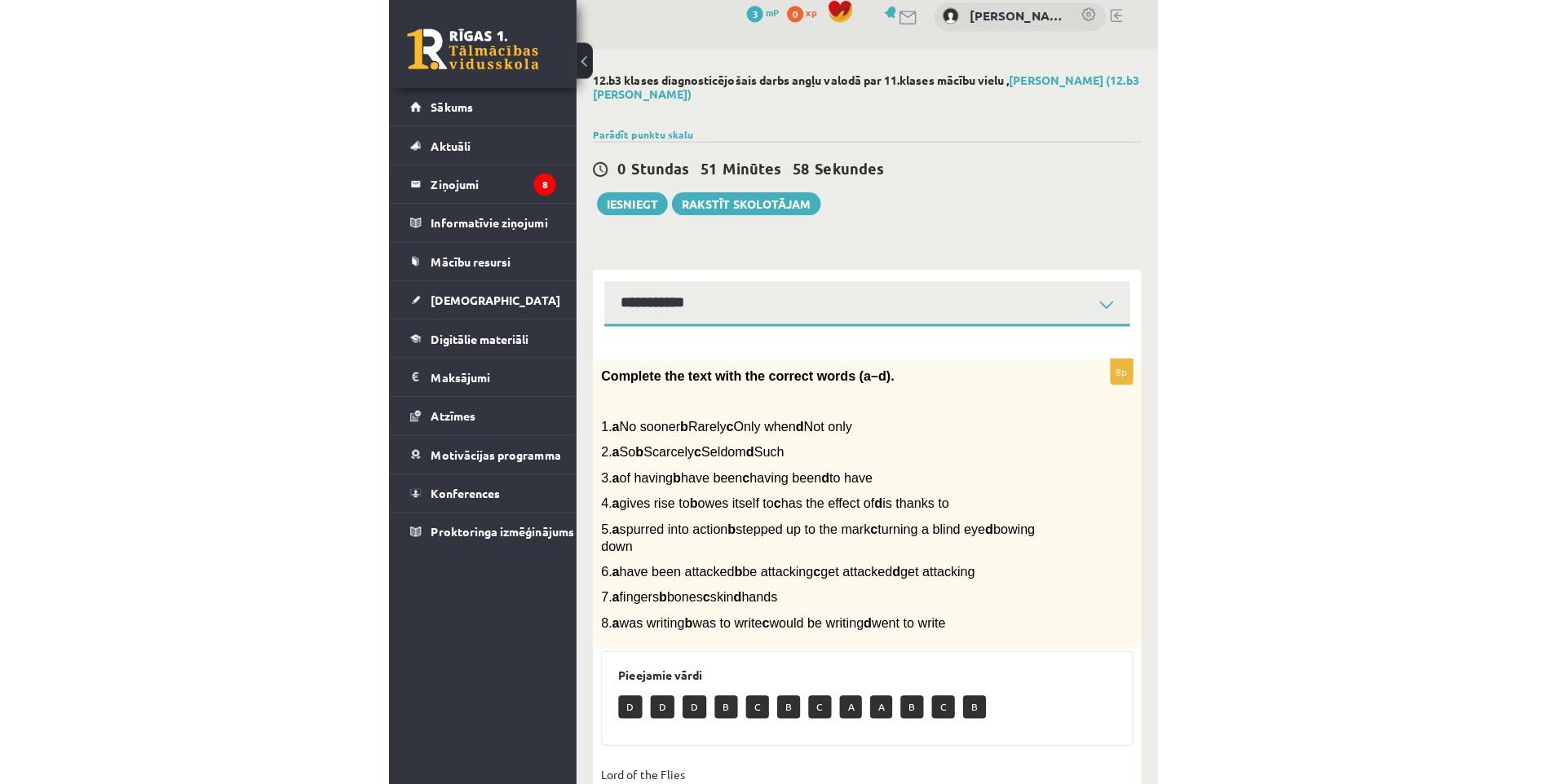
scroll to position [0, 0]
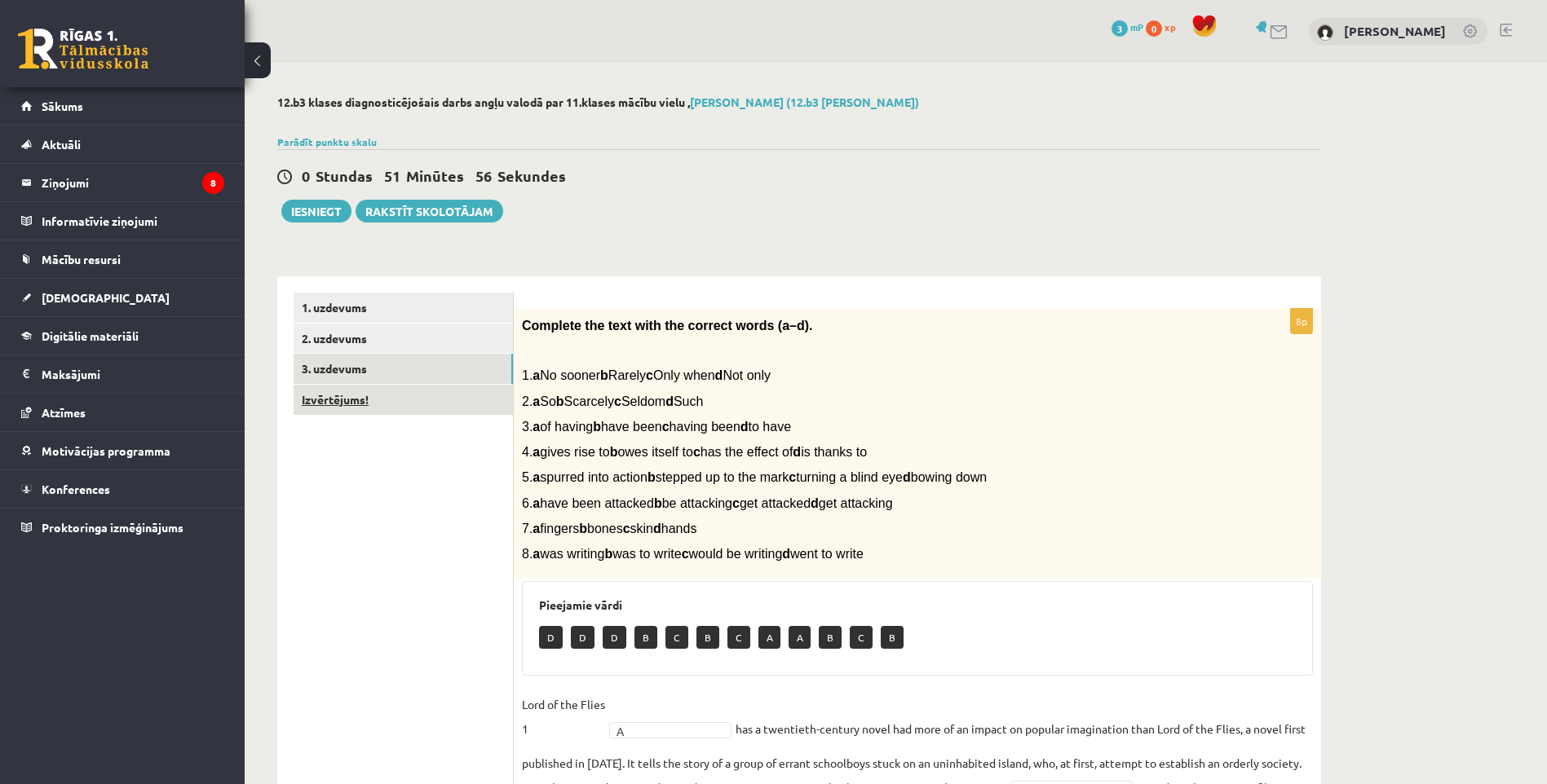
click at [352, 403] on link "Izvērtējums!" at bounding box center [402, 400] width 219 height 30
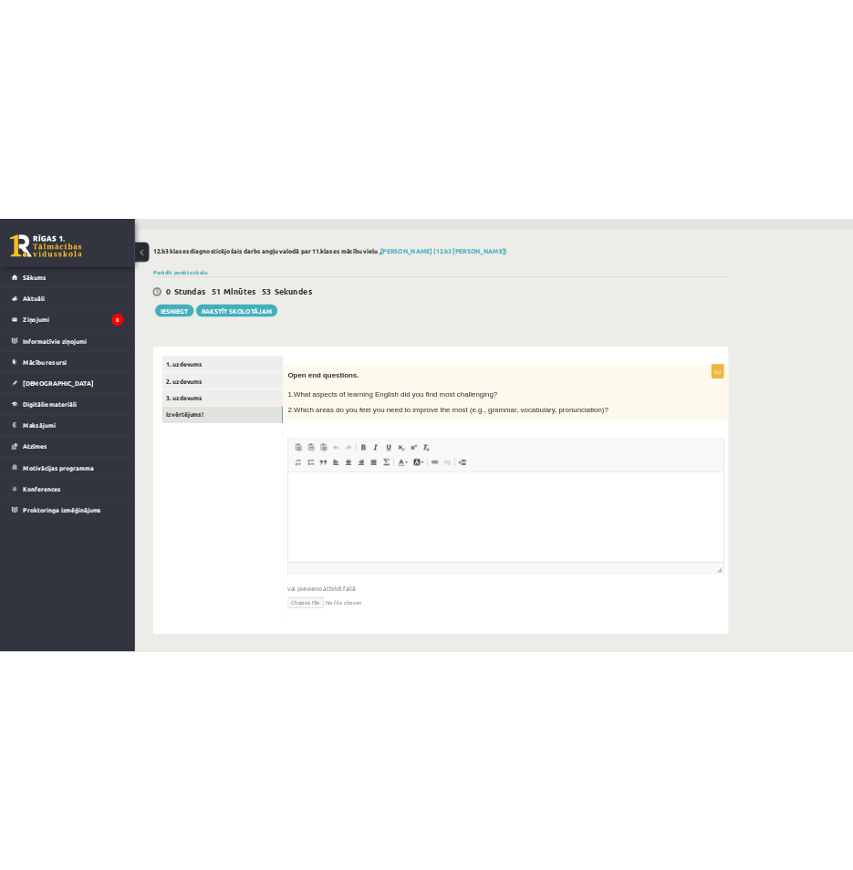
scroll to position [51, 0]
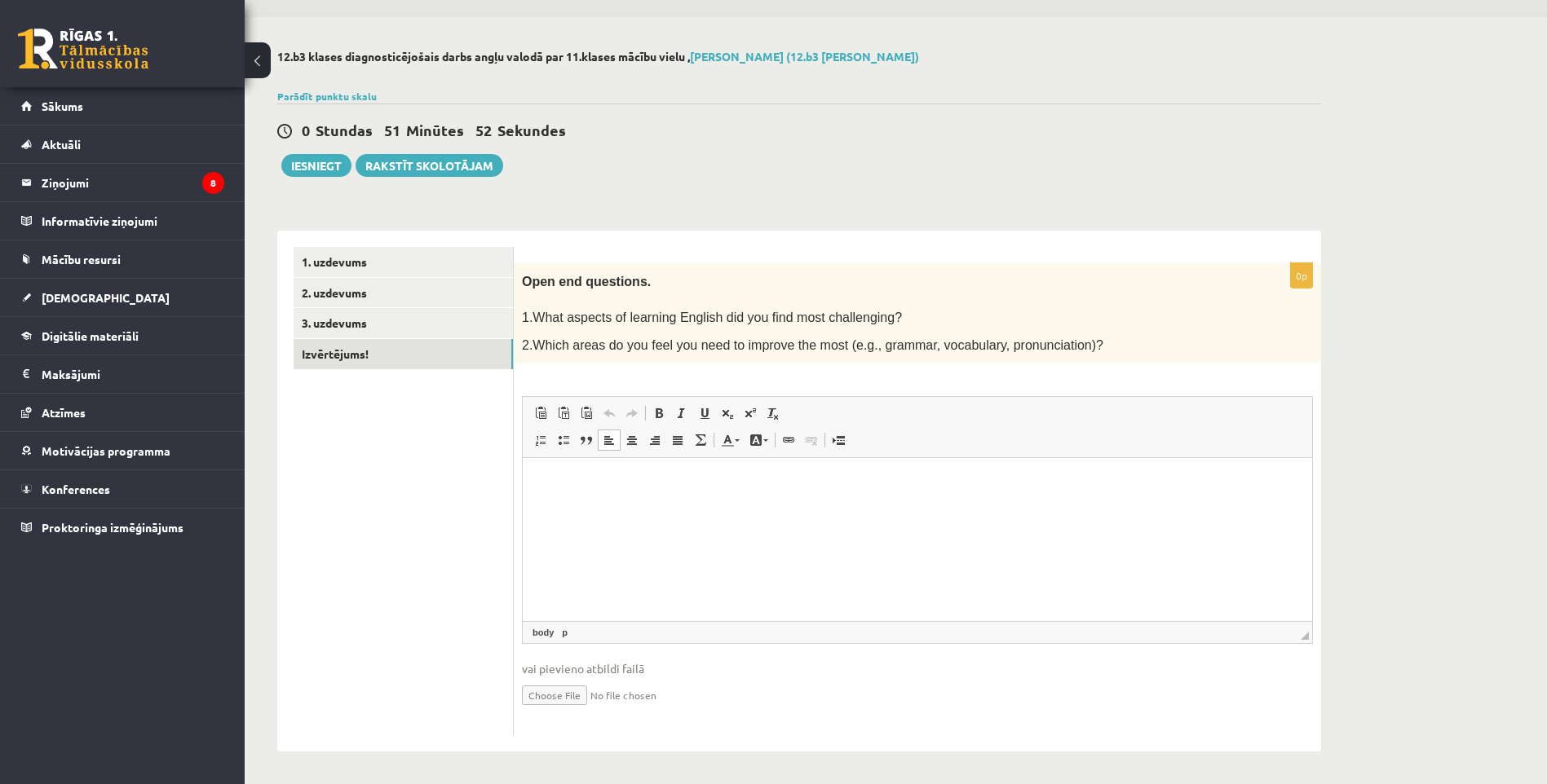
click at [582, 495] on html at bounding box center [917, 484] width 790 height 50
drag, startPoint x: 534, startPoint y: 283, endPoint x: 621, endPoint y: 278, distance: 87.1
click at [621, 278] on span "Open end questions." at bounding box center [587, 282] width 129 height 14
drag, startPoint x: 621, startPoint y: 278, endPoint x: 541, endPoint y: 309, distance: 85.8
click at [540, 308] on p at bounding box center [877, 300] width 710 height 16
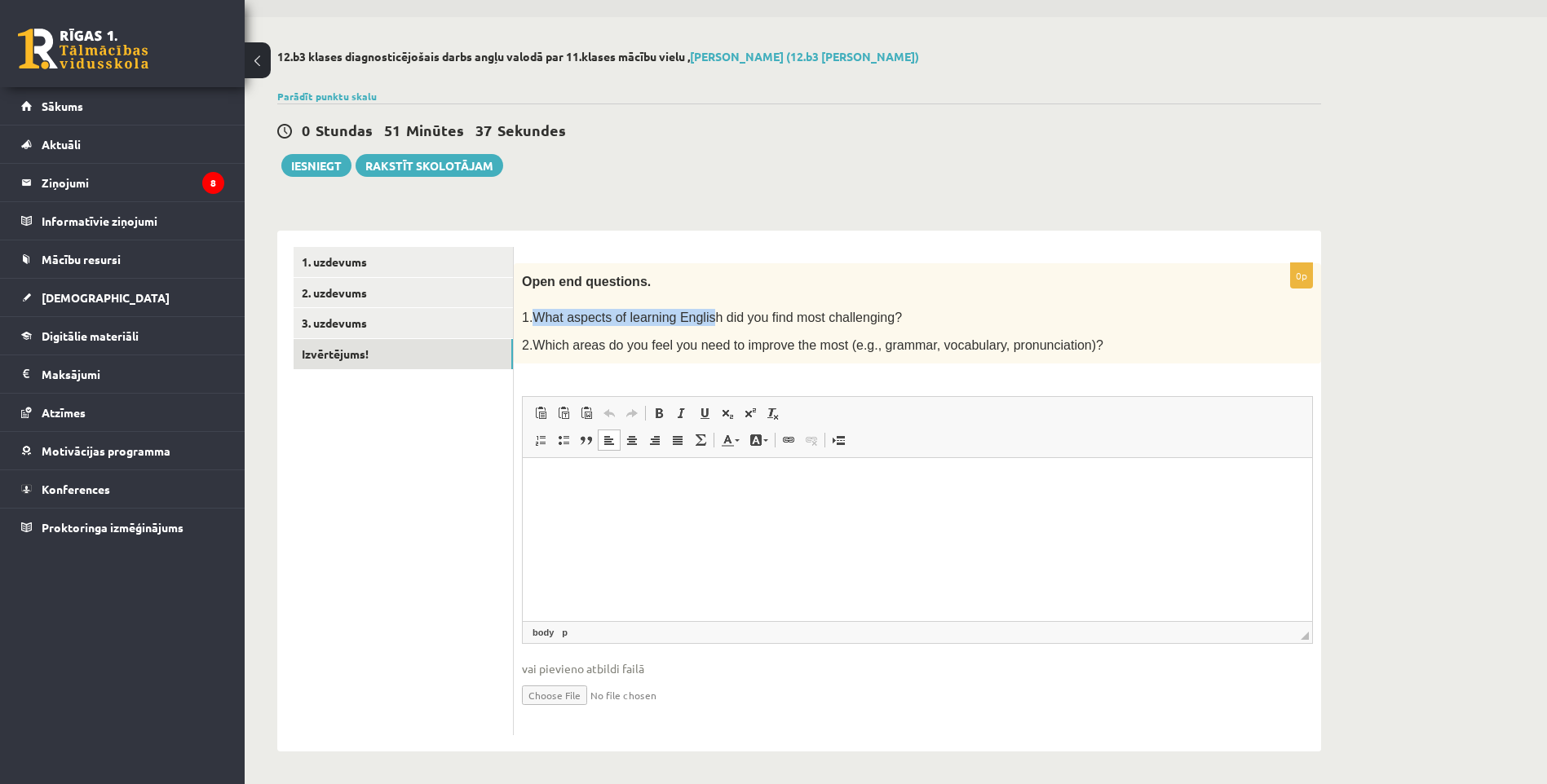
drag, startPoint x: 536, startPoint y: 316, endPoint x: 697, endPoint y: 317, distance: 161.0
click at [697, 317] on span "1.What aspects of learning English did you find most challenging?" at bounding box center [712, 318] width 380 height 14
drag, startPoint x: 697, startPoint y: 317, endPoint x: 940, endPoint y: 319, distance: 243.0
click at [940, 319] on p "1.What aspects of learning English did you find most challenging?" at bounding box center [877, 317] width 710 height 17
drag, startPoint x: 562, startPoint y: 316, endPoint x: 719, endPoint y: 313, distance: 157.0
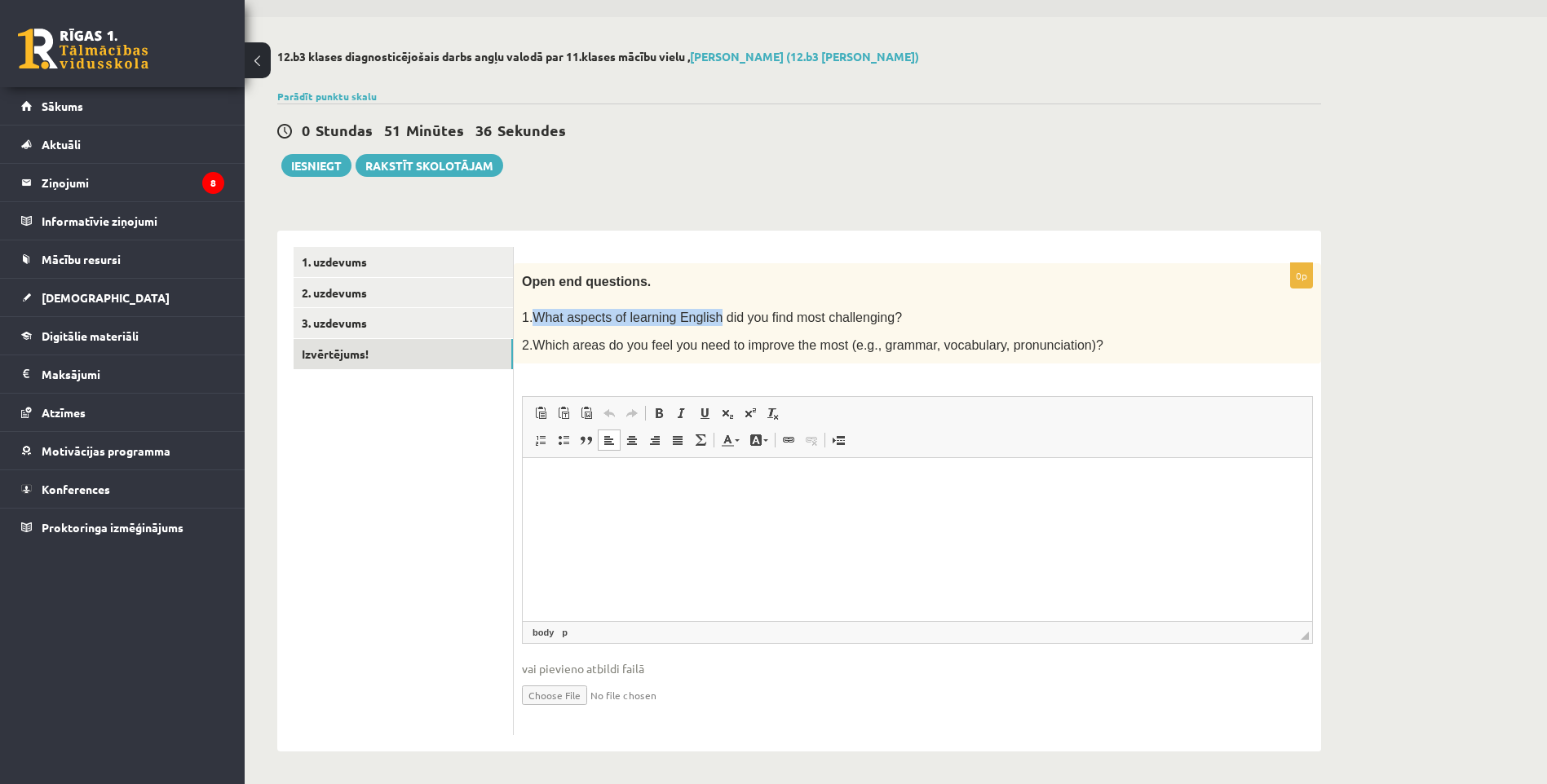
click at [718, 313] on span "1.What aspects of learning English did you find most challenging?" at bounding box center [712, 318] width 380 height 14
drag, startPoint x: 595, startPoint y: 348, endPoint x: 672, endPoint y: 346, distance: 77.0
click at [672, 346] on span "2.Which areas do you feel you need to improve the most (e.g., grammar, vocabula…" at bounding box center [813, 346] width 581 height 14
drag, startPoint x: 672, startPoint y: 346, endPoint x: 1081, endPoint y: 334, distance: 409.2
click at [1081, 335] on p "2.Which areas do you feel you need to improve the most (e.g., grammar, vocabula…" at bounding box center [877, 345] width 710 height 20
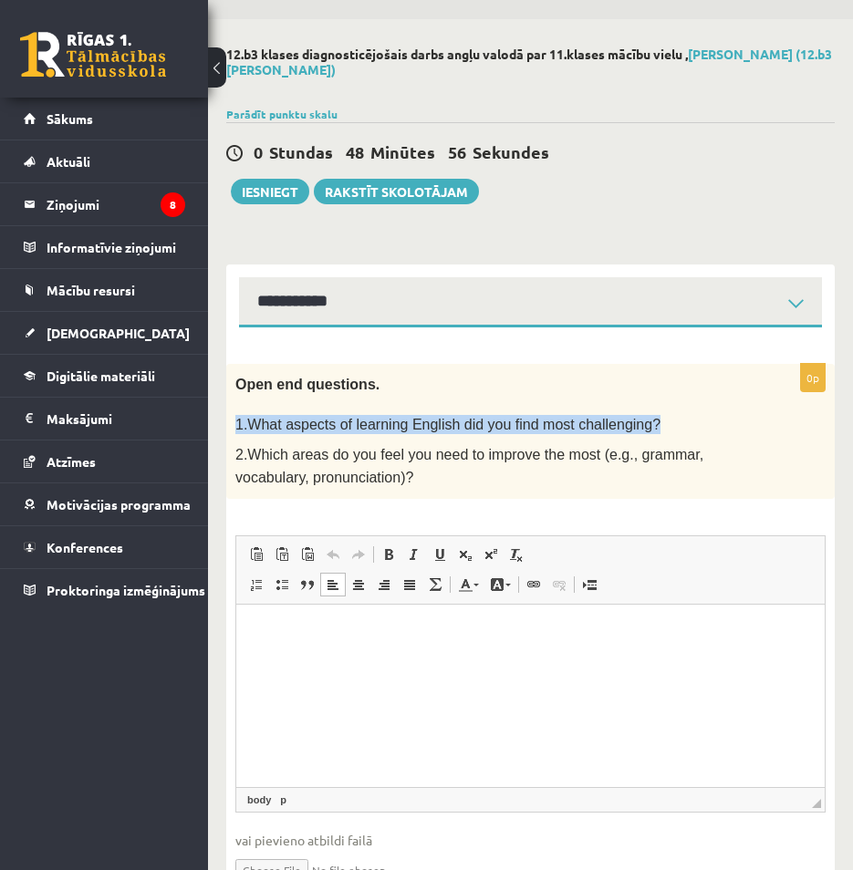
drag, startPoint x: 235, startPoint y: 420, endPoint x: 620, endPoint y: 420, distance: 384.9
click at [620, 420] on span "1.What aspects of learning English did you find most challenging?" at bounding box center [447, 425] width 425 height 16
copy span "1.What aspects of learning English did you find most challenging?"
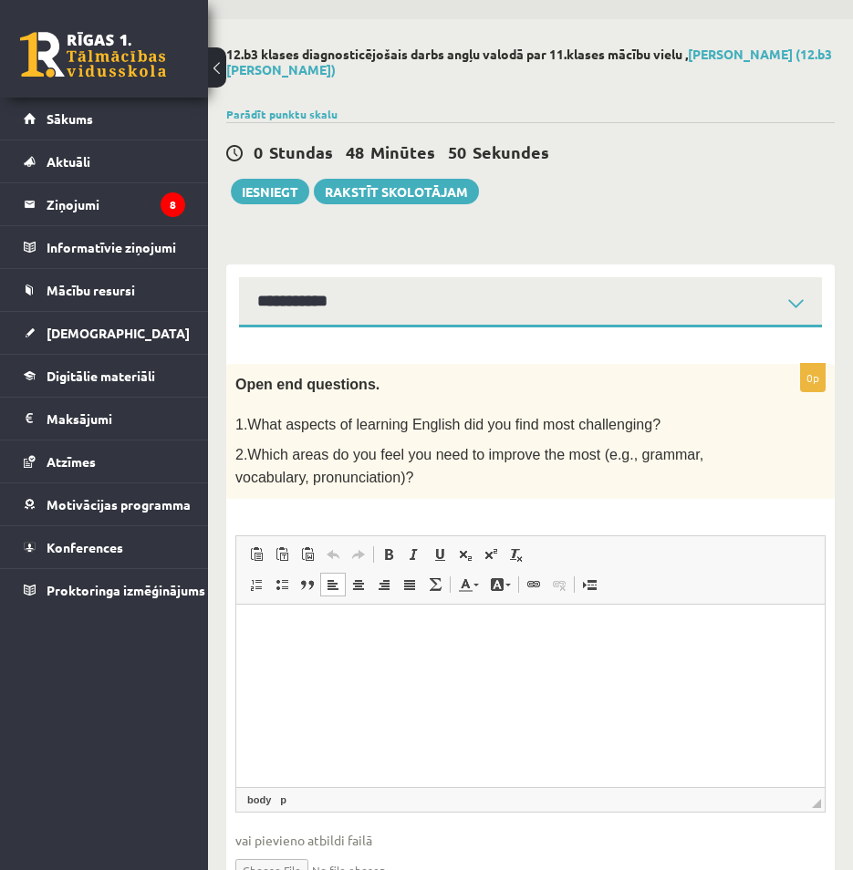
click at [630, 400] on p at bounding box center [484, 405] width 499 height 18
click at [361, 619] on html at bounding box center [530, 632] width 588 height 56
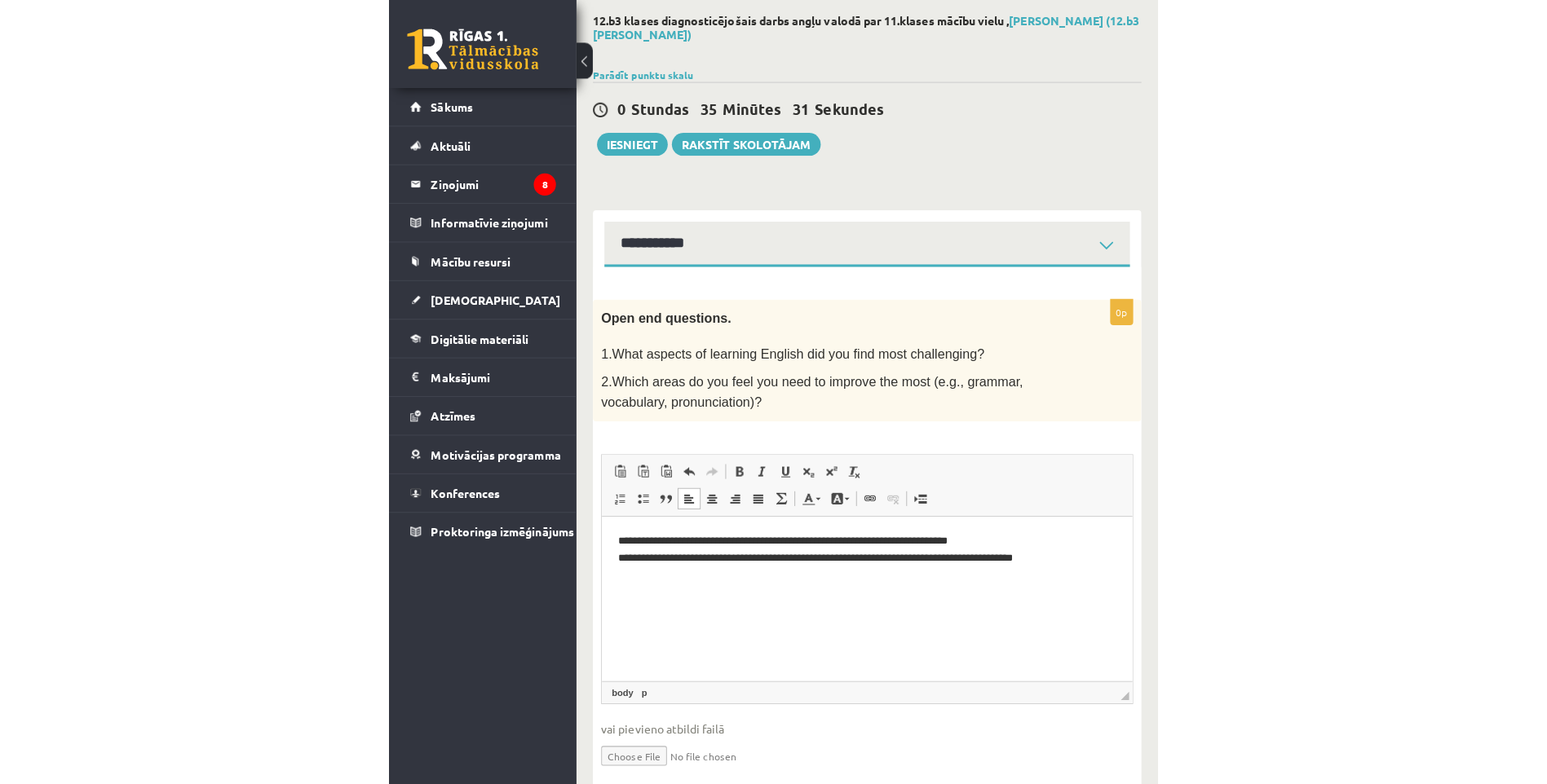
scroll to position [44, 0]
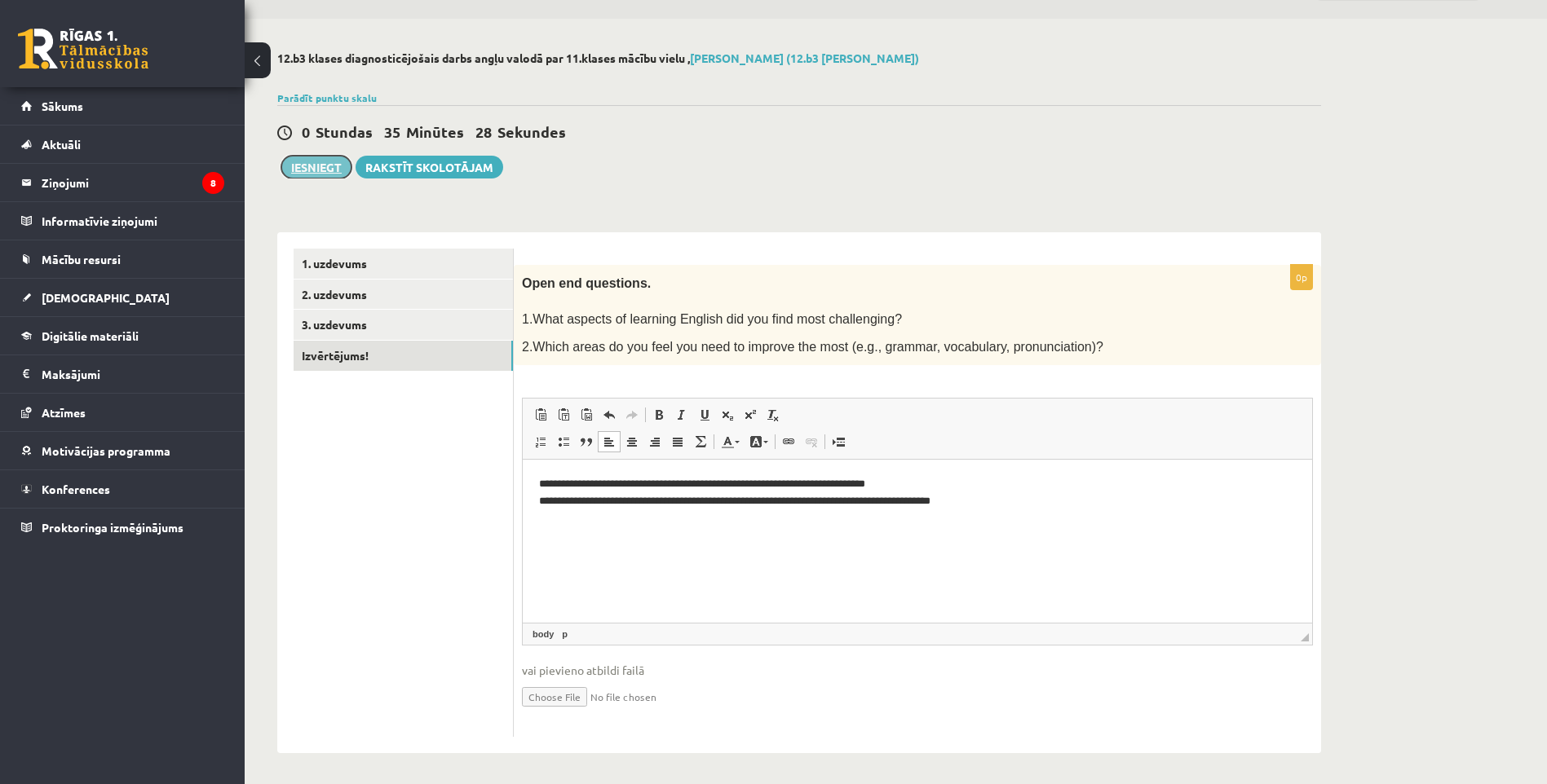
click at [325, 172] on button "Iesniegt" at bounding box center [317, 167] width 70 height 23
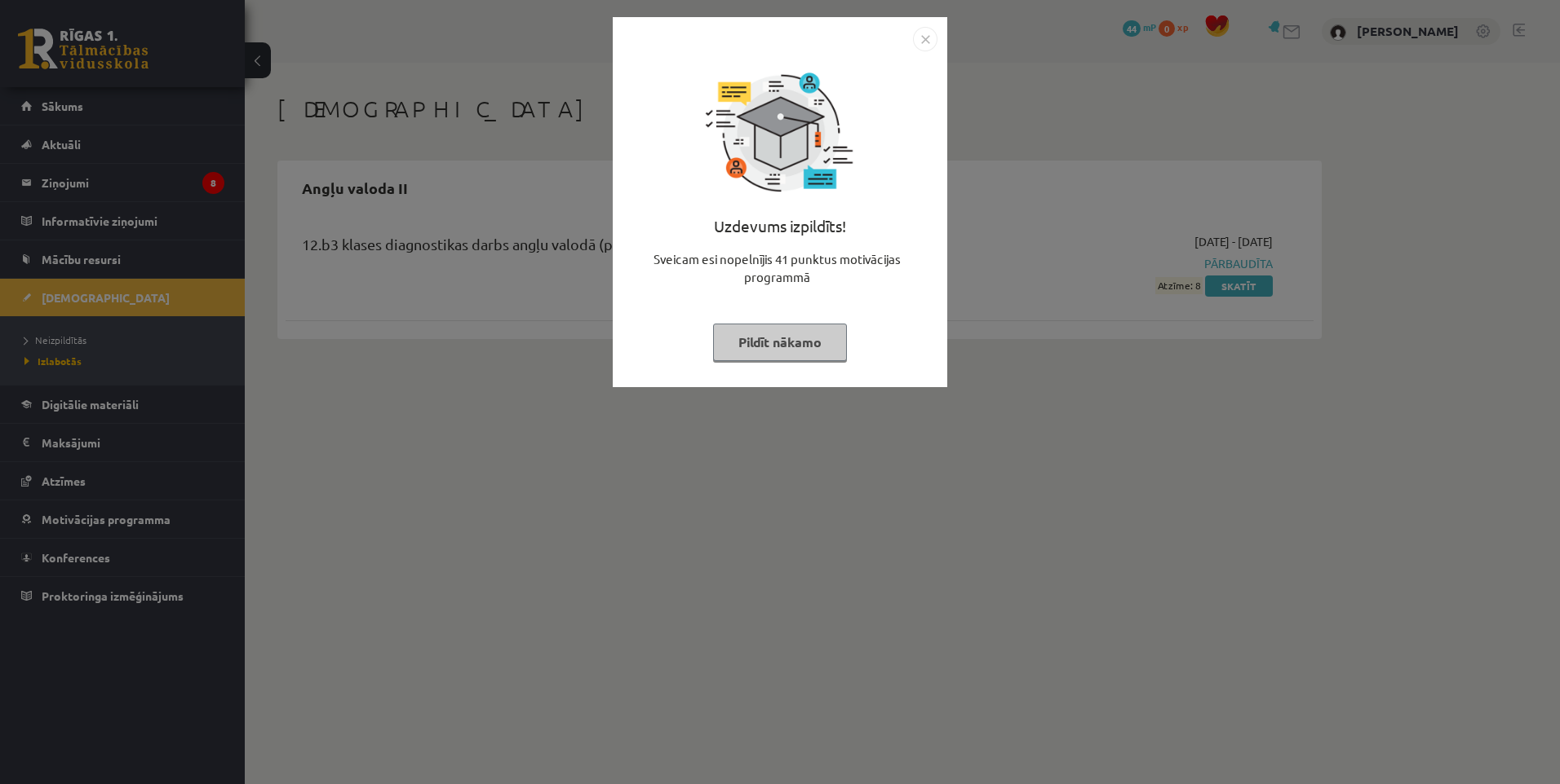
click at [919, 33] on img "Close" at bounding box center [925, 38] width 24 height 24
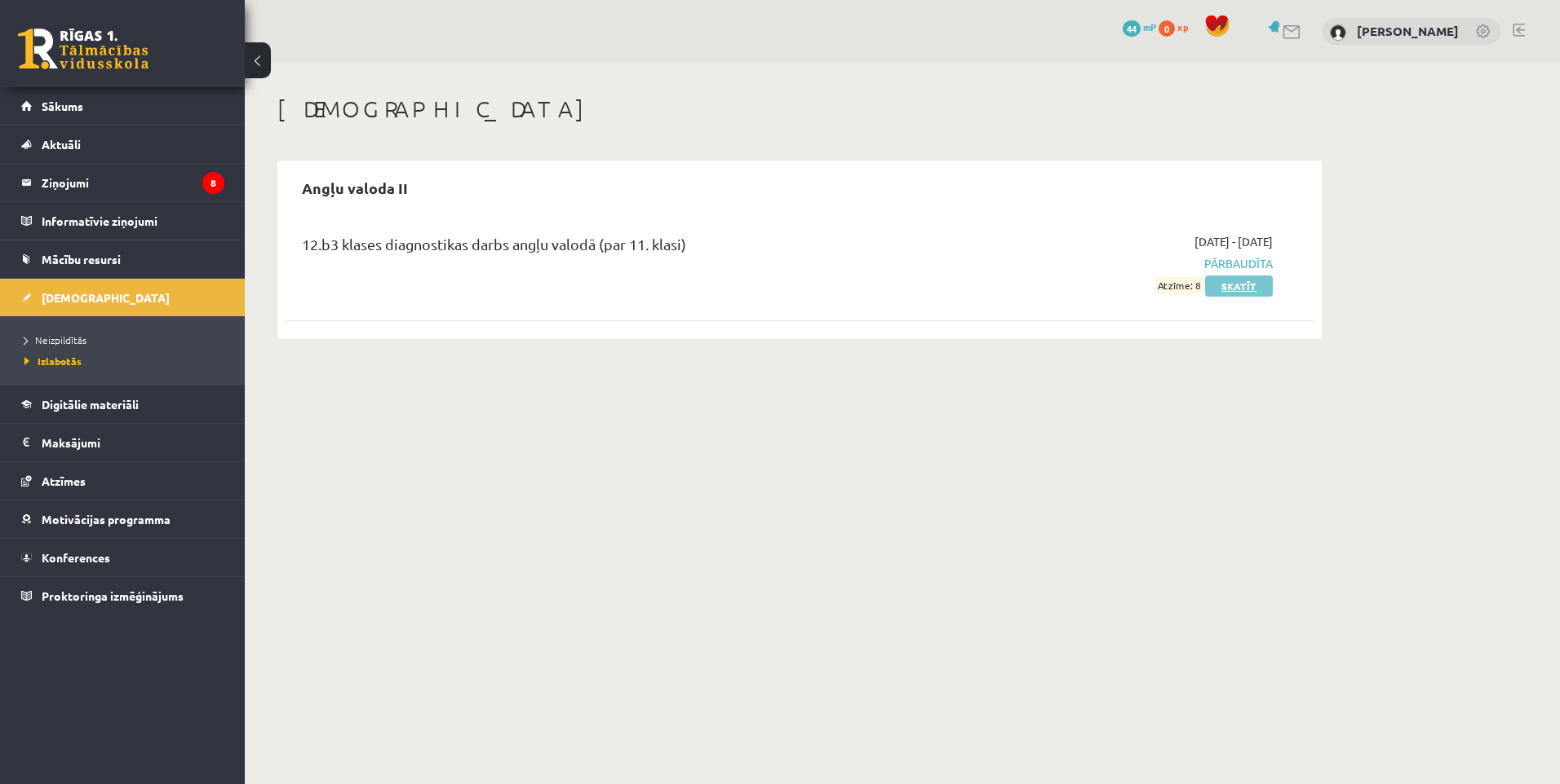
click at [1259, 279] on link "Skatīt" at bounding box center [1239, 286] width 68 height 21
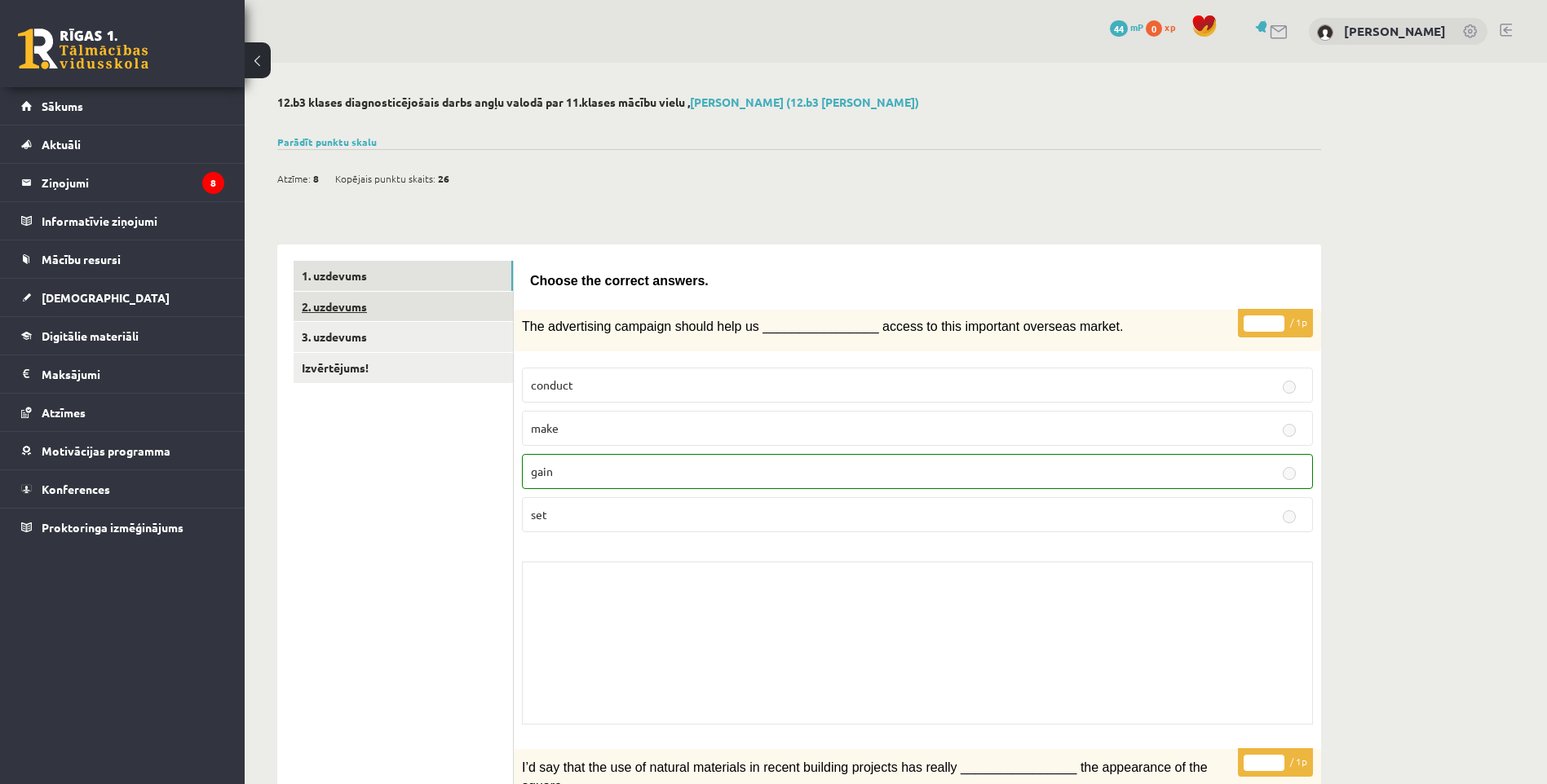
click at [395, 308] on link "2. uzdevums" at bounding box center [402, 308] width 219 height 30
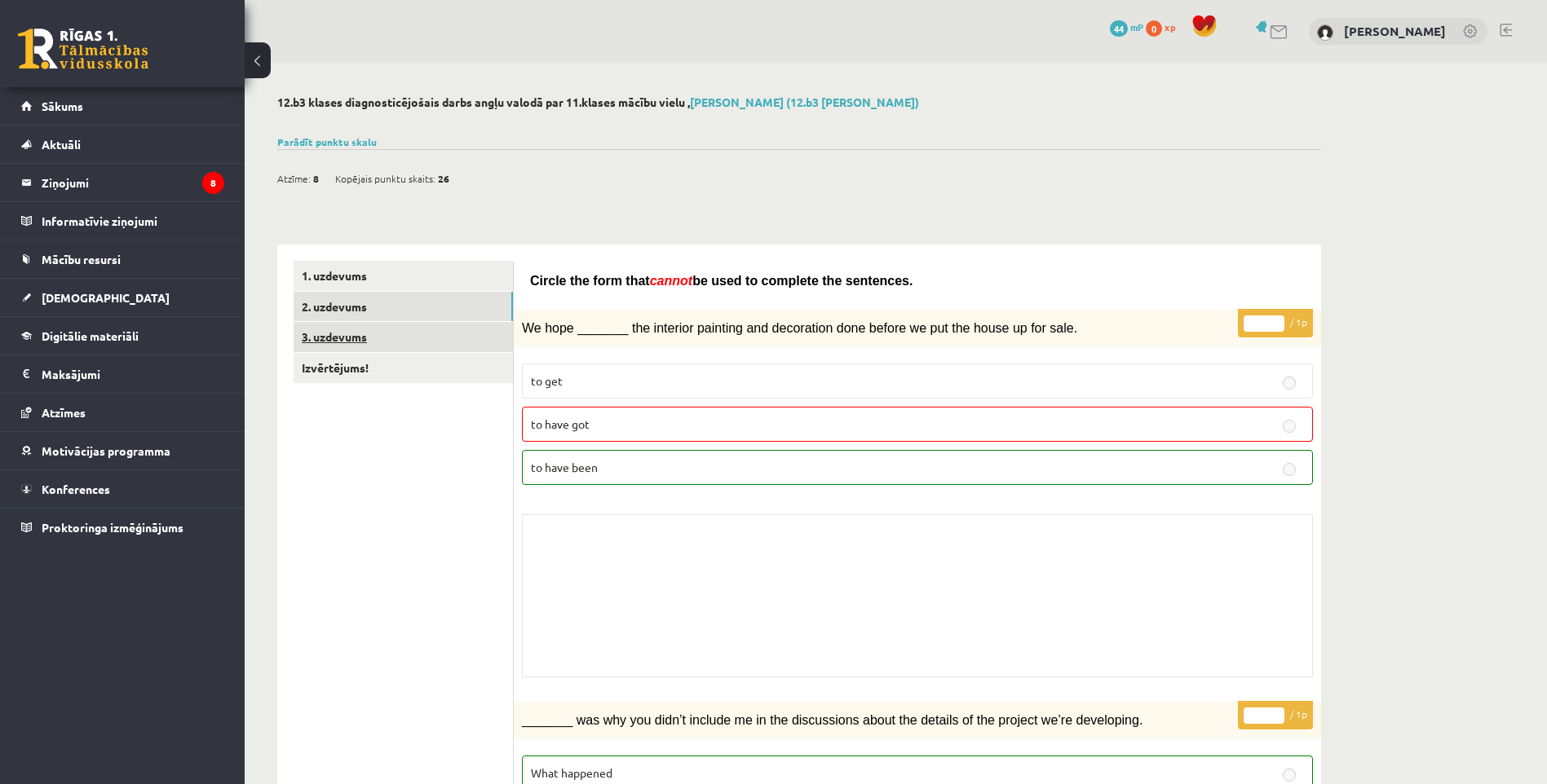
click at [413, 339] on link "3. uzdevums" at bounding box center [402, 337] width 219 height 30
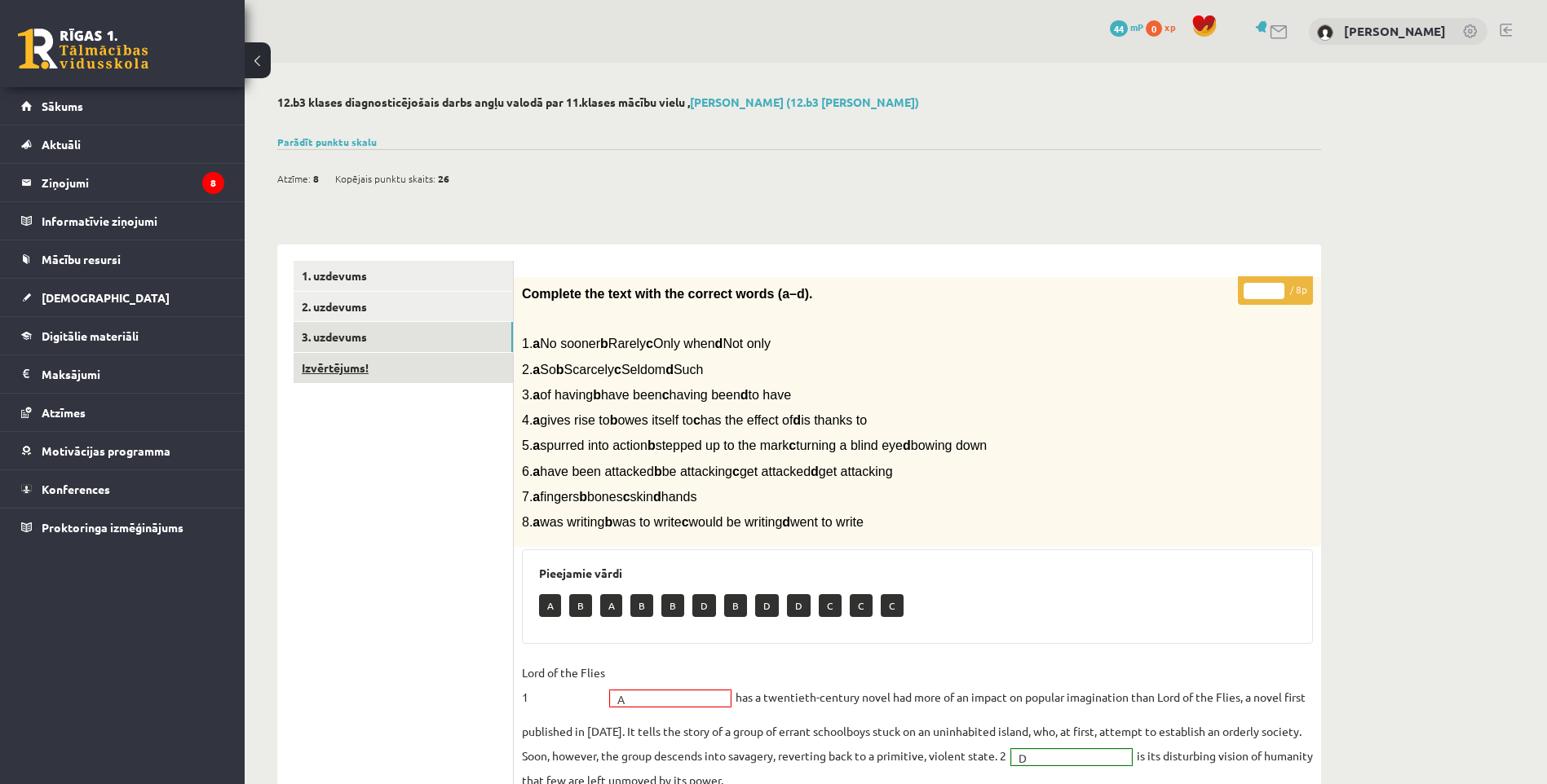
click at [359, 366] on link "Izvērtējums!" at bounding box center [402, 368] width 219 height 30
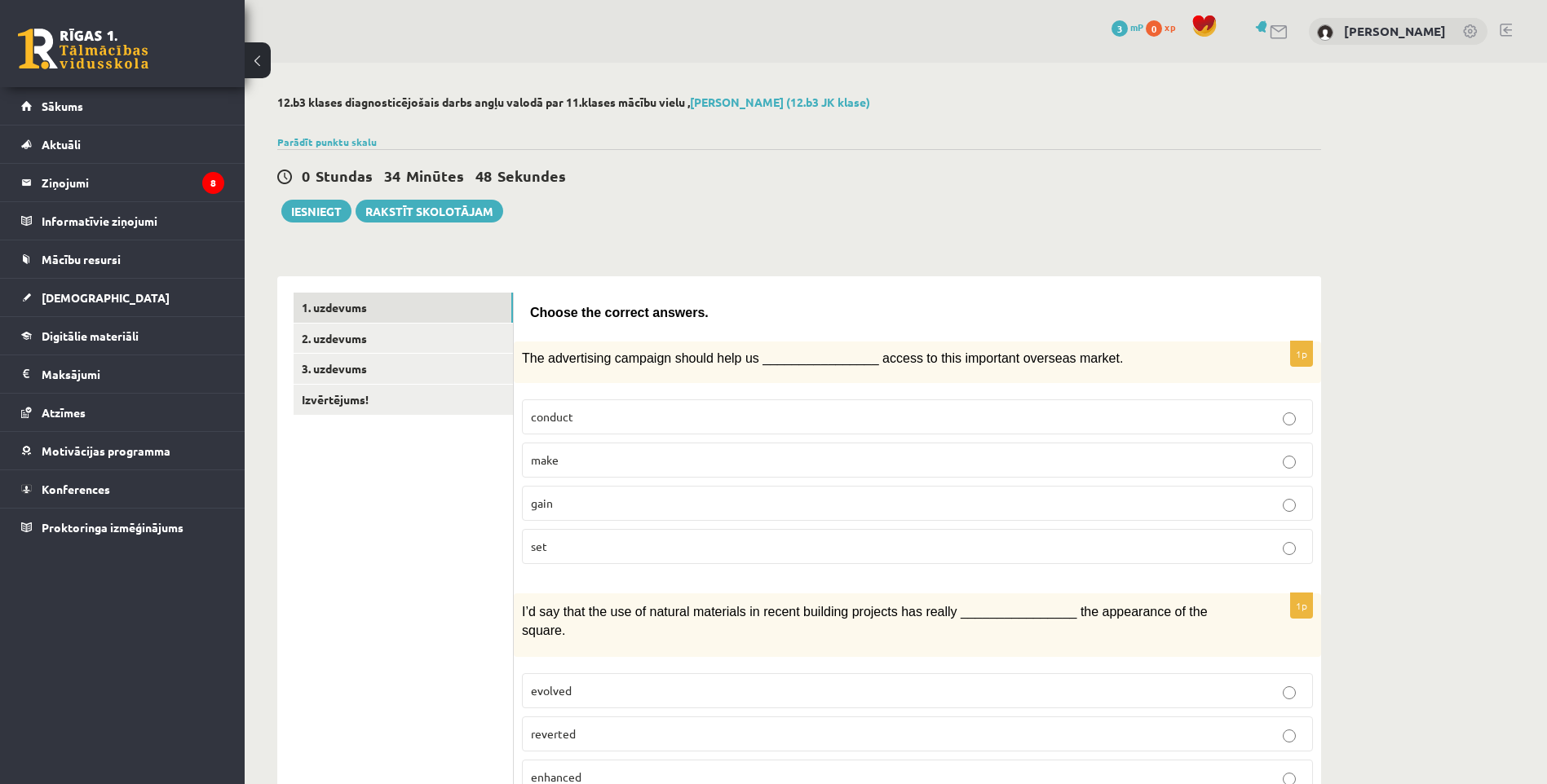
scroll to position [44, 0]
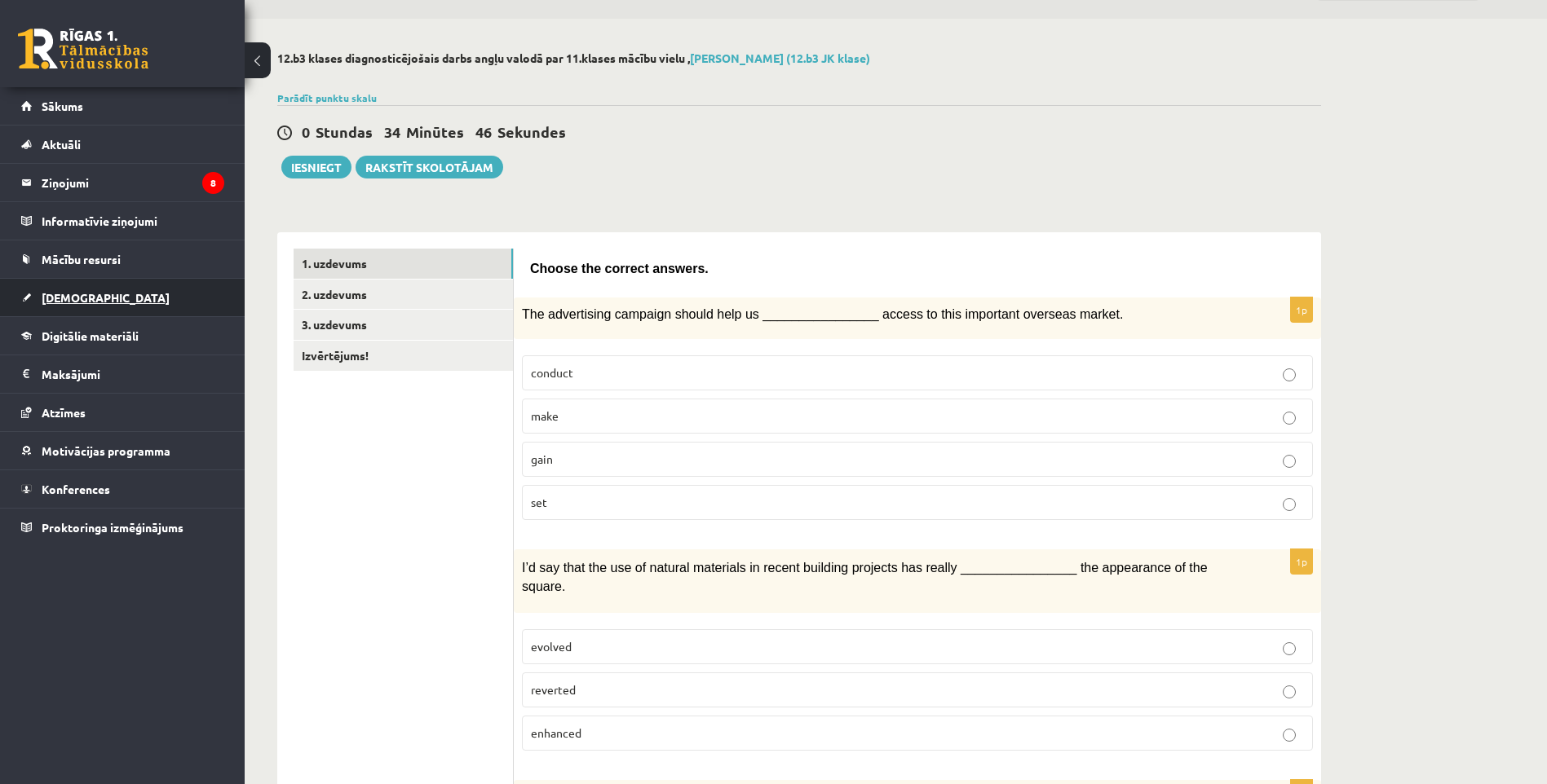
click at [89, 301] on span "[DEMOGRAPHIC_DATA]" at bounding box center [106, 298] width 128 height 14
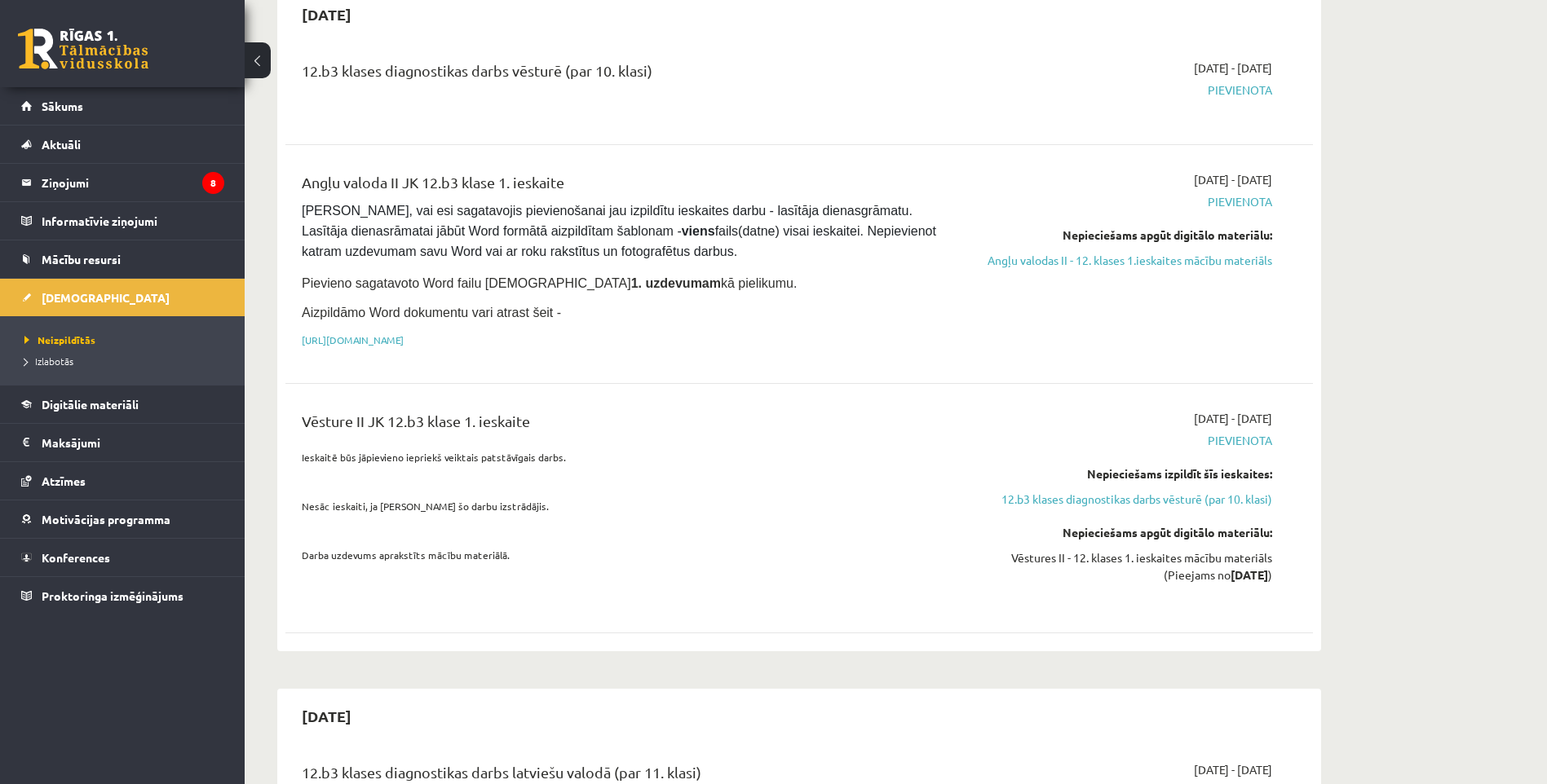
scroll to position [125, 0]
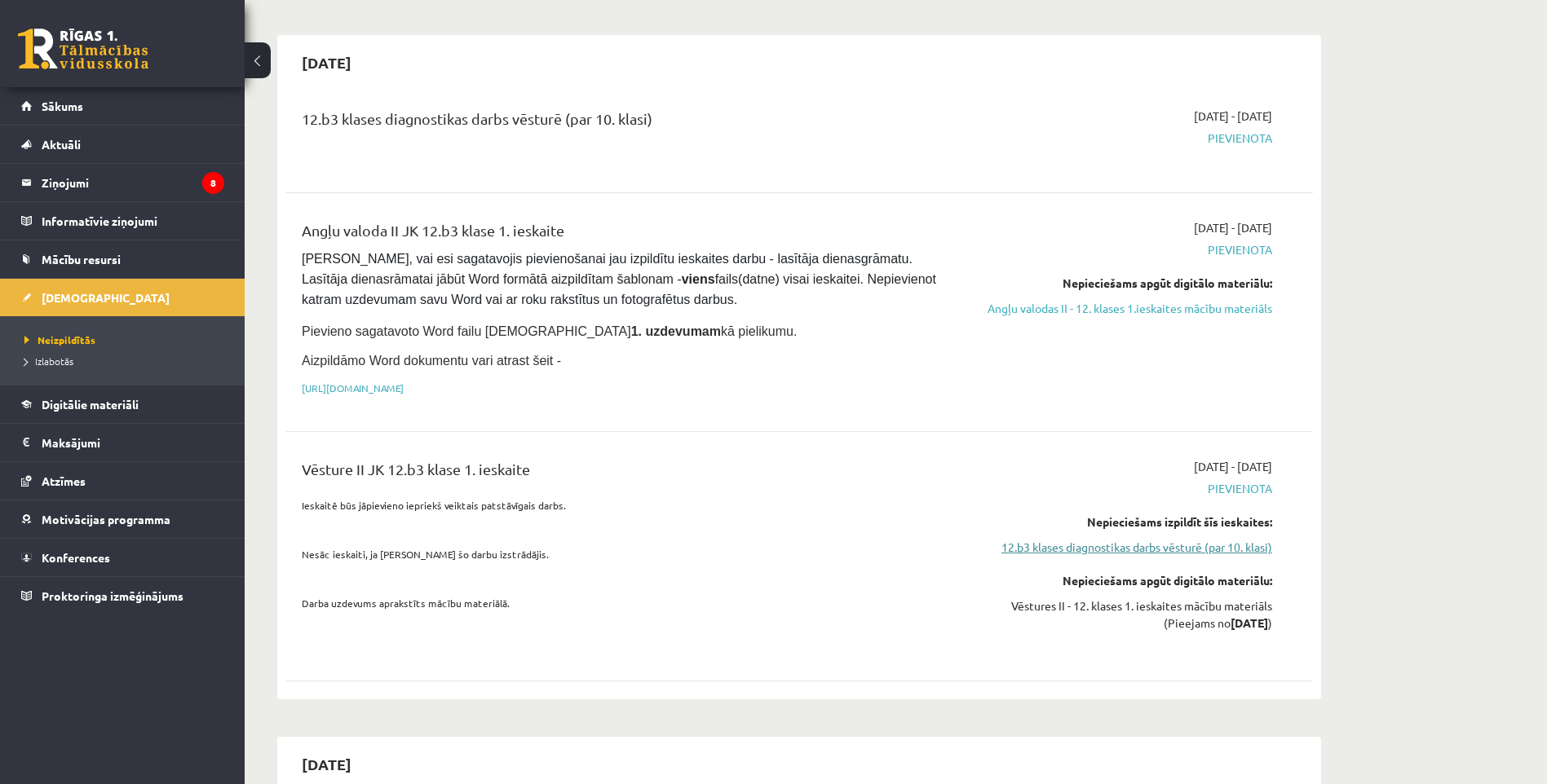
click at [1103, 545] on link "12.b3 klases diagnostikas darbs vēsturē (par 10. klasi)" at bounding box center [1119, 547] width 308 height 17
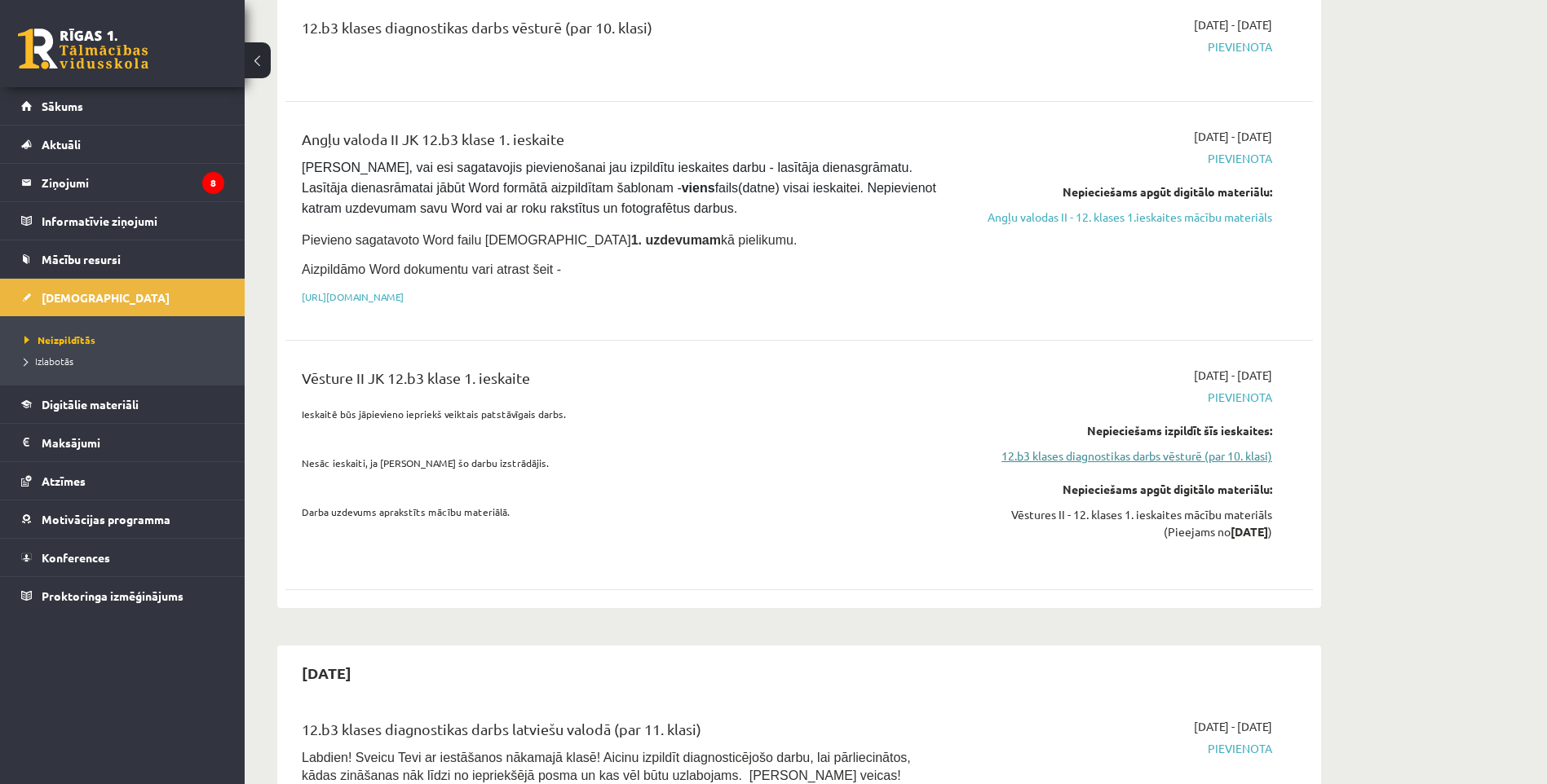
click at [1103, 459] on link "12.b3 klases diagnostikas darbs vēsturē (par 10. klasi)" at bounding box center [1119, 456] width 308 height 17
drag, startPoint x: 1128, startPoint y: 427, endPoint x: 1221, endPoint y: 426, distance: 93.0
click at [1221, 426] on div "Nepieciešams izpildīt šīs ieskaites:" at bounding box center [1119, 430] width 308 height 17
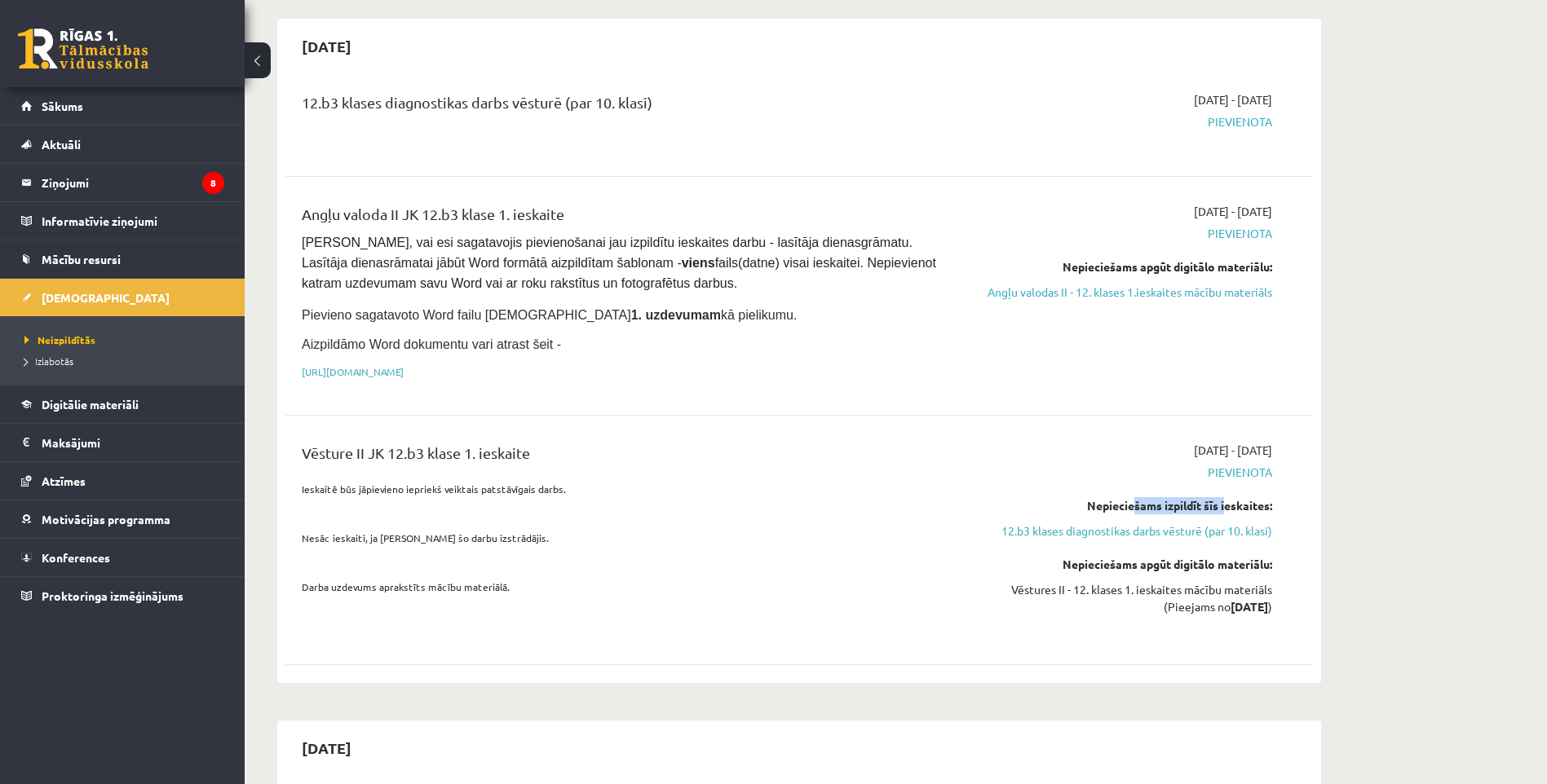
scroll to position [54, 0]
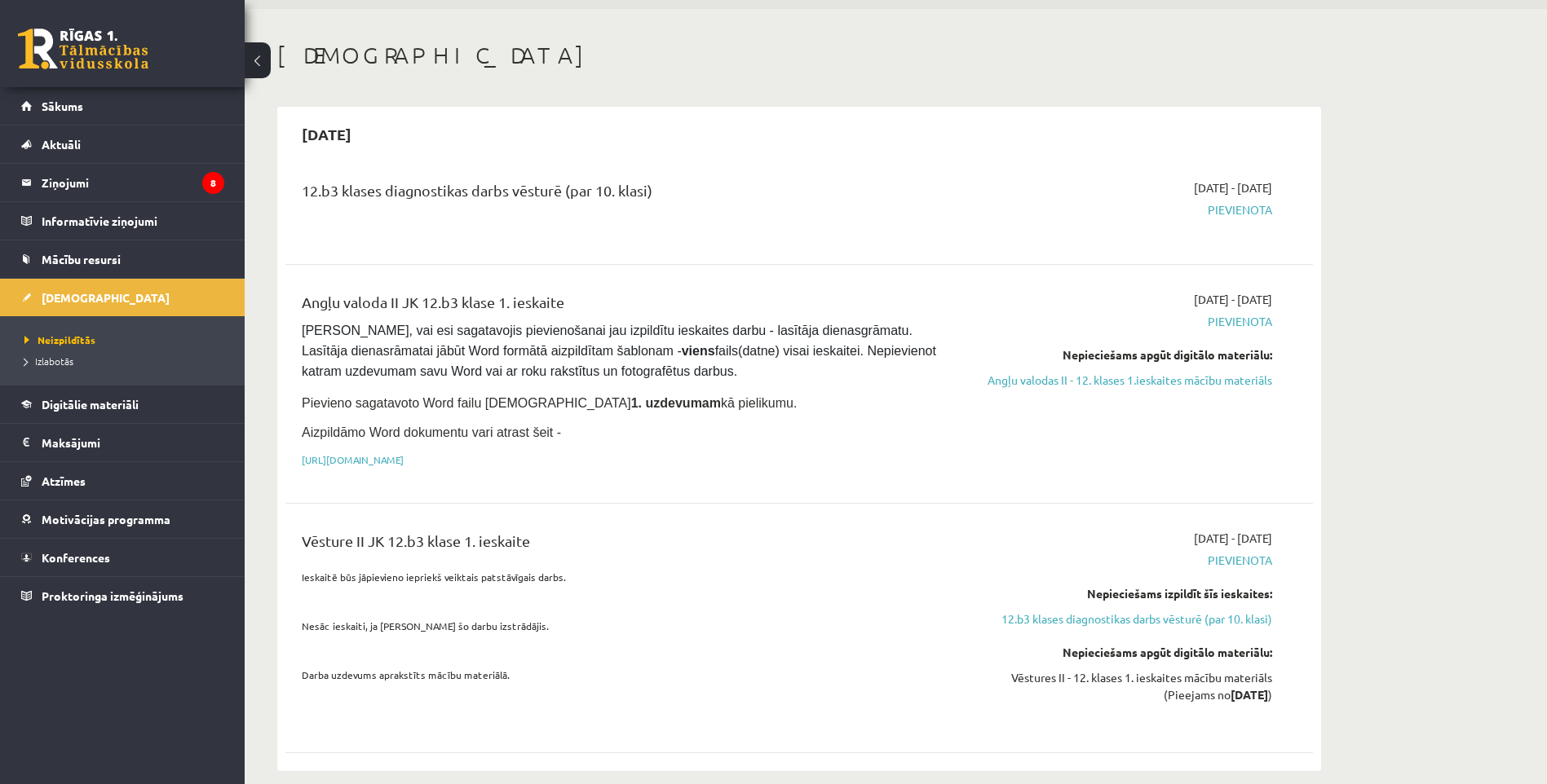
click at [762, 247] on div "12.b3 klases diagnostikas darbs vēsturē (par 10. klasi) 2025-09-16 - 2025-09-30…" at bounding box center [799, 208] width 1027 height 91
drag, startPoint x: 543, startPoint y: 195, endPoint x: 637, endPoint y: 204, distance: 94.4
click at [637, 204] on div "12.b3 klases diagnostikas darbs vēsturē (par 10. klasi)" at bounding box center [621, 195] width 638 height 30
drag, startPoint x: 637, startPoint y: 204, endPoint x: 816, endPoint y: 214, distance: 179.3
click at [816, 214] on div "12.b3 klases diagnostikas darbs vēsturē (par 10. klasi)" at bounding box center [621, 209] width 664 height 59
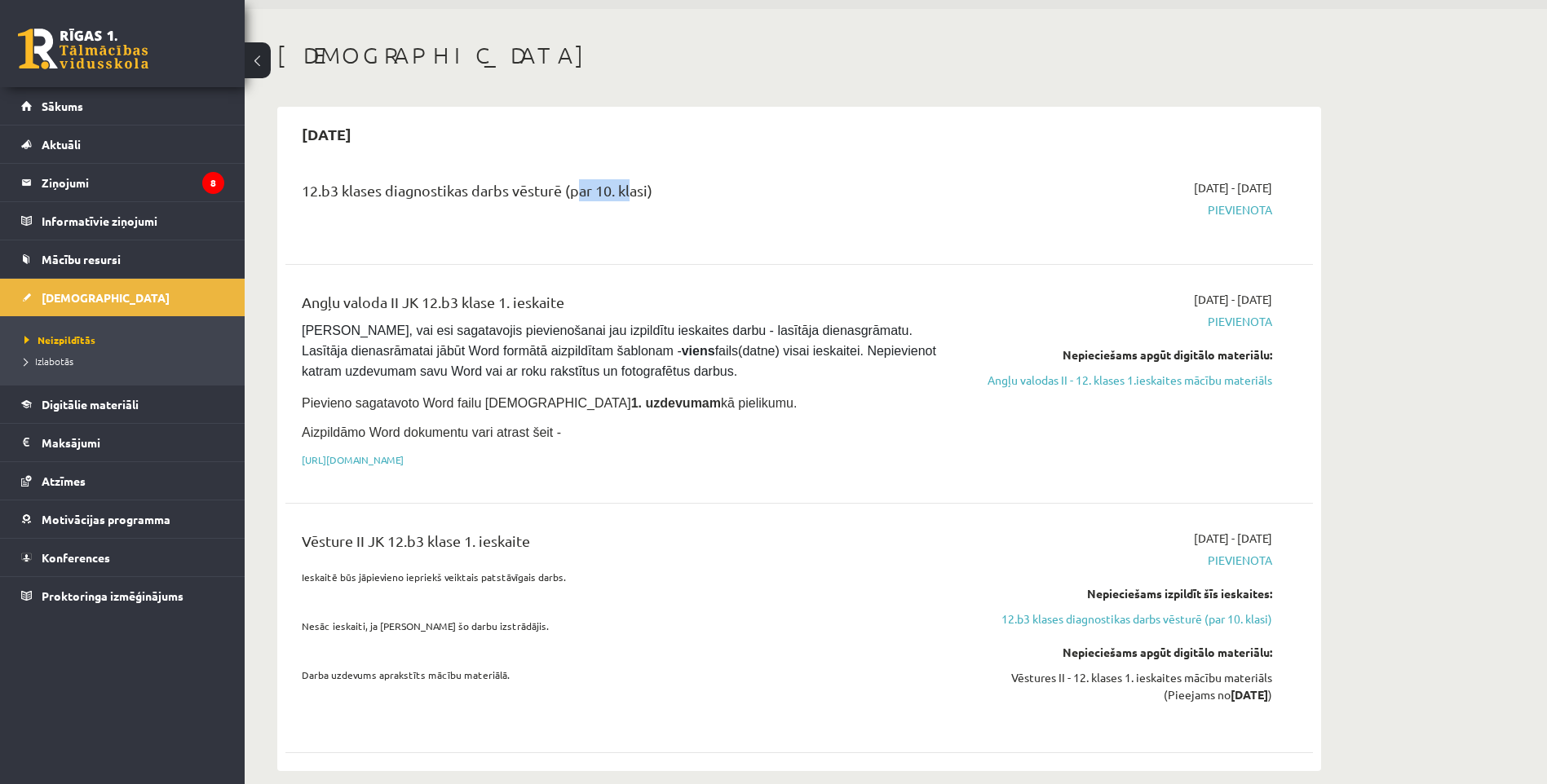
drag, startPoint x: 571, startPoint y: 187, endPoint x: 630, endPoint y: 198, distance: 60.0
click at [630, 198] on div "12.b3 klases diagnostikas darbs vēsturē (par 10. klasi)" at bounding box center [621, 195] width 638 height 30
drag, startPoint x: 630, startPoint y: 198, endPoint x: 686, endPoint y: 226, distance: 62.6
click at [686, 226] on div "12.b3 klases diagnostikas darbs vēsturē (par 10. klasi)" at bounding box center [621, 209] width 664 height 59
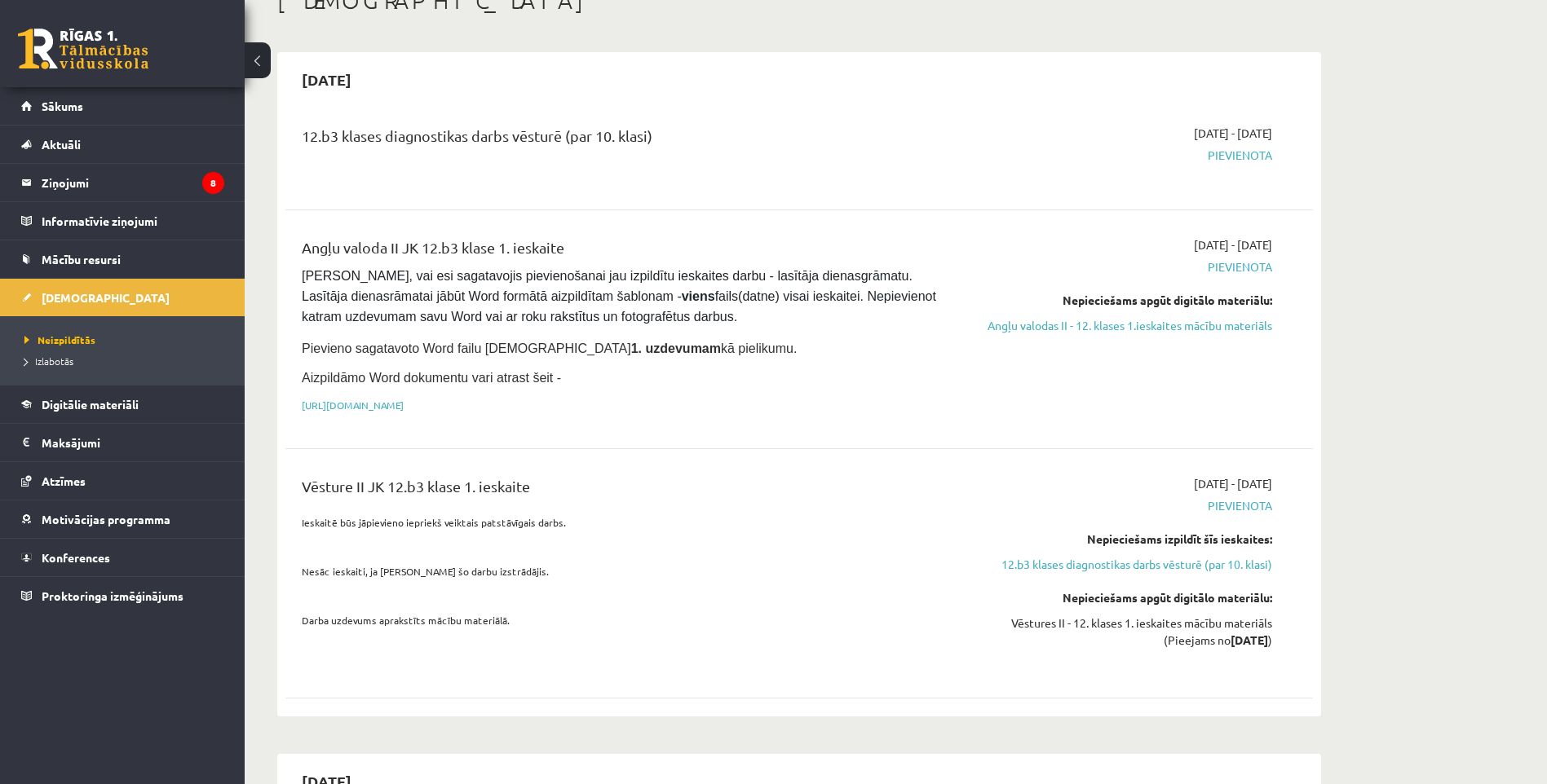
scroll to position [135, 0]
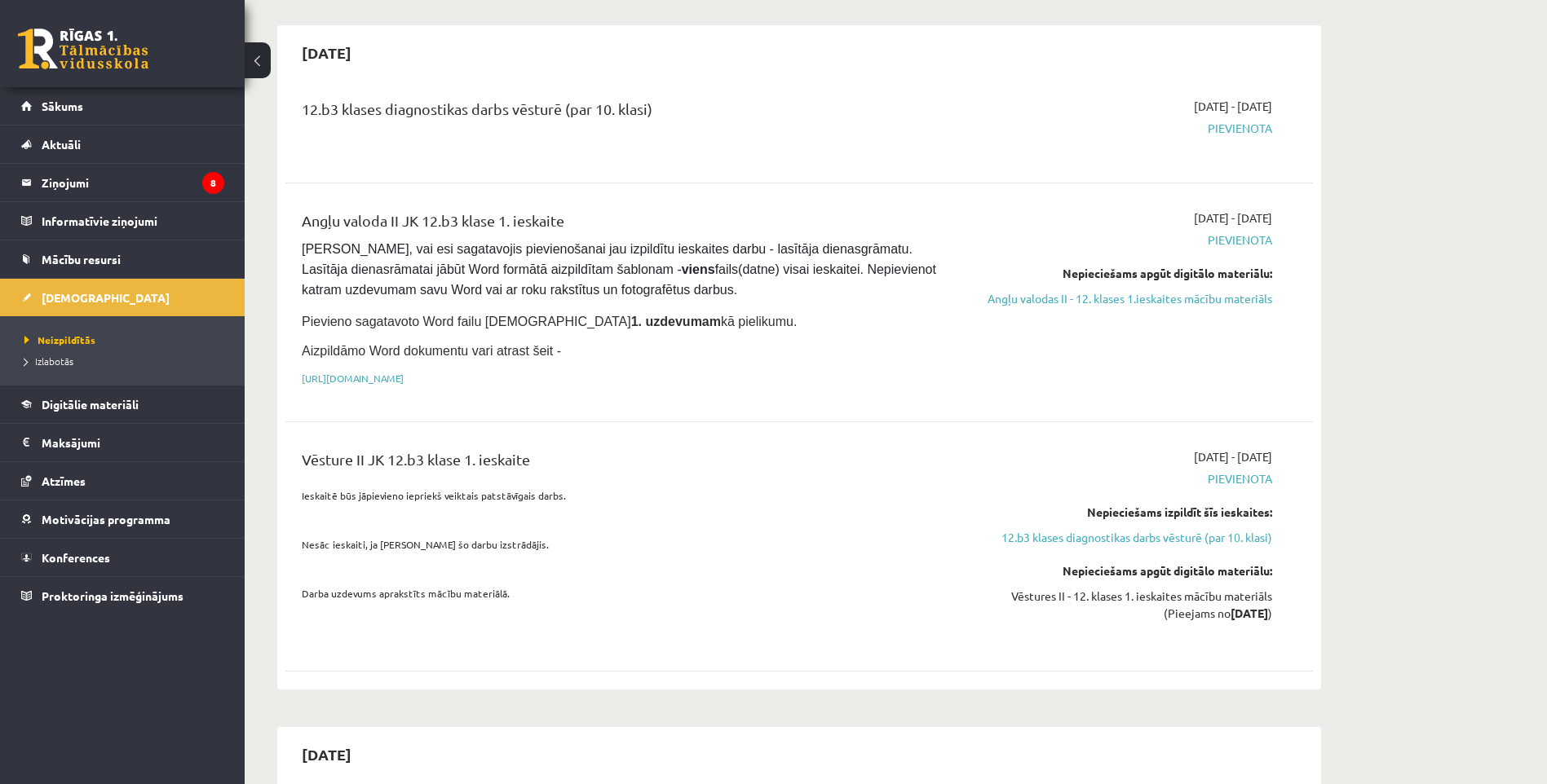
drag, startPoint x: 457, startPoint y: 107, endPoint x: 680, endPoint y: 109, distance: 223.0
click at [680, 109] on div "12.b3 klases diagnostikas darbs vēsturē (par 10. klasi)" at bounding box center [621, 113] width 638 height 30
drag, startPoint x: 680, startPoint y: 109, endPoint x: 691, endPoint y: 137, distance: 30.1
click at [691, 137] on div "12.b3 klases diagnostikas darbs vēsturē (par 10. klasi)" at bounding box center [621, 127] width 664 height 59
drag, startPoint x: 378, startPoint y: 226, endPoint x: 546, endPoint y: 227, distance: 168.0
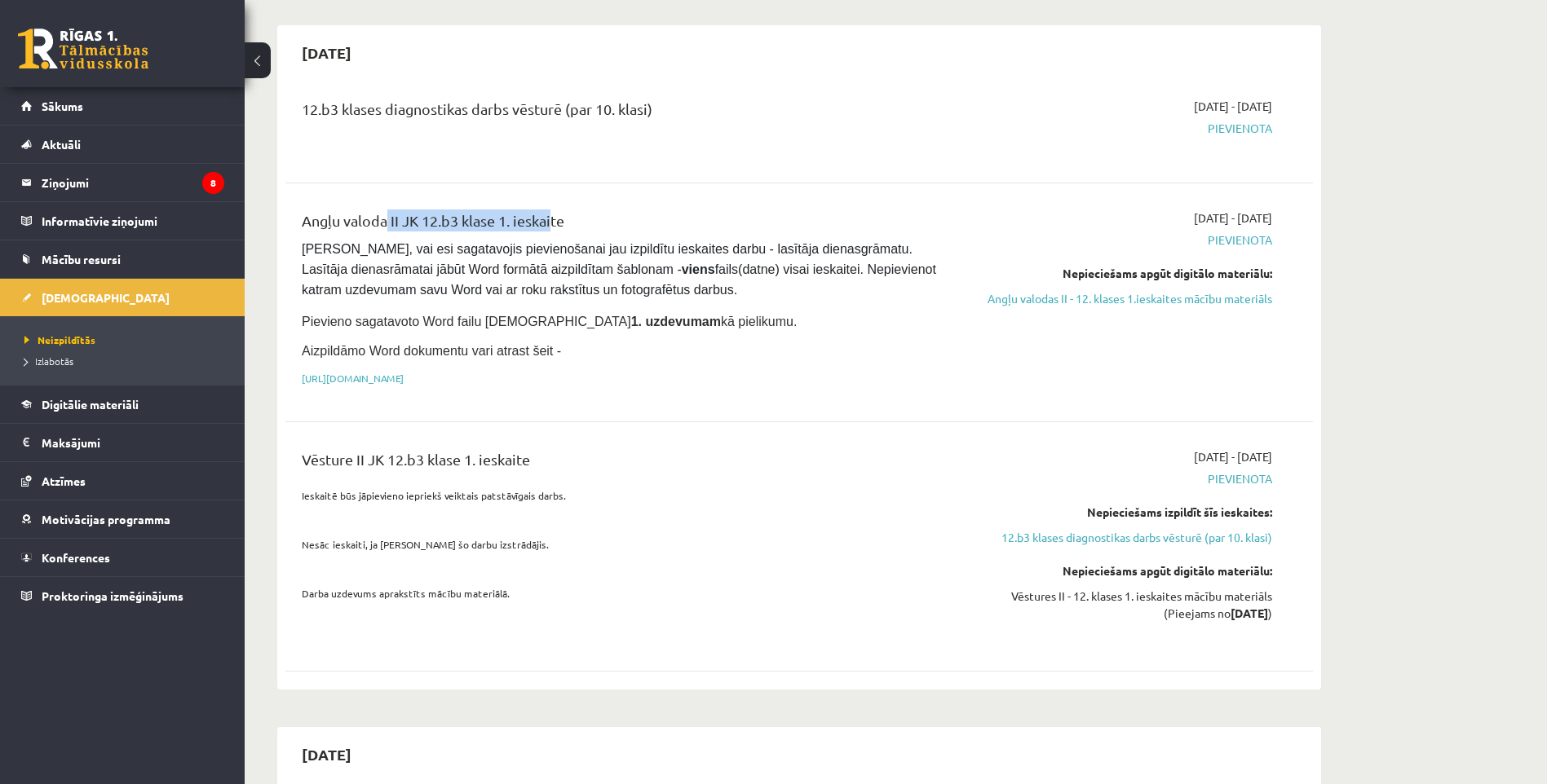
click at [546, 227] on div "Angļu valoda II JK 12.b3 klase 1. ieskaite" at bounding box center [621, 224] width 638 height 30
drag, startPoint x: 1165, startPoint y: 215, endPoint x: 1262, endPoint y: 223, distance: 97.3
click at [1262, 223] on span "[DATE] - [DATE]" at bounding box center [1233, 217] width 79 height 17
drag, startPoint x: 1262, startPoint y: 223, endPoint x: 1306, endPoint y: 235, distance: 45.6
click at [1306, 235] on div "Angļu valoda II JK 12.b3 klase 1. ieskaite Pārliecinies, vai esi sagatavojis pi…" at bounding box center [799, 302] width 1027 height 218
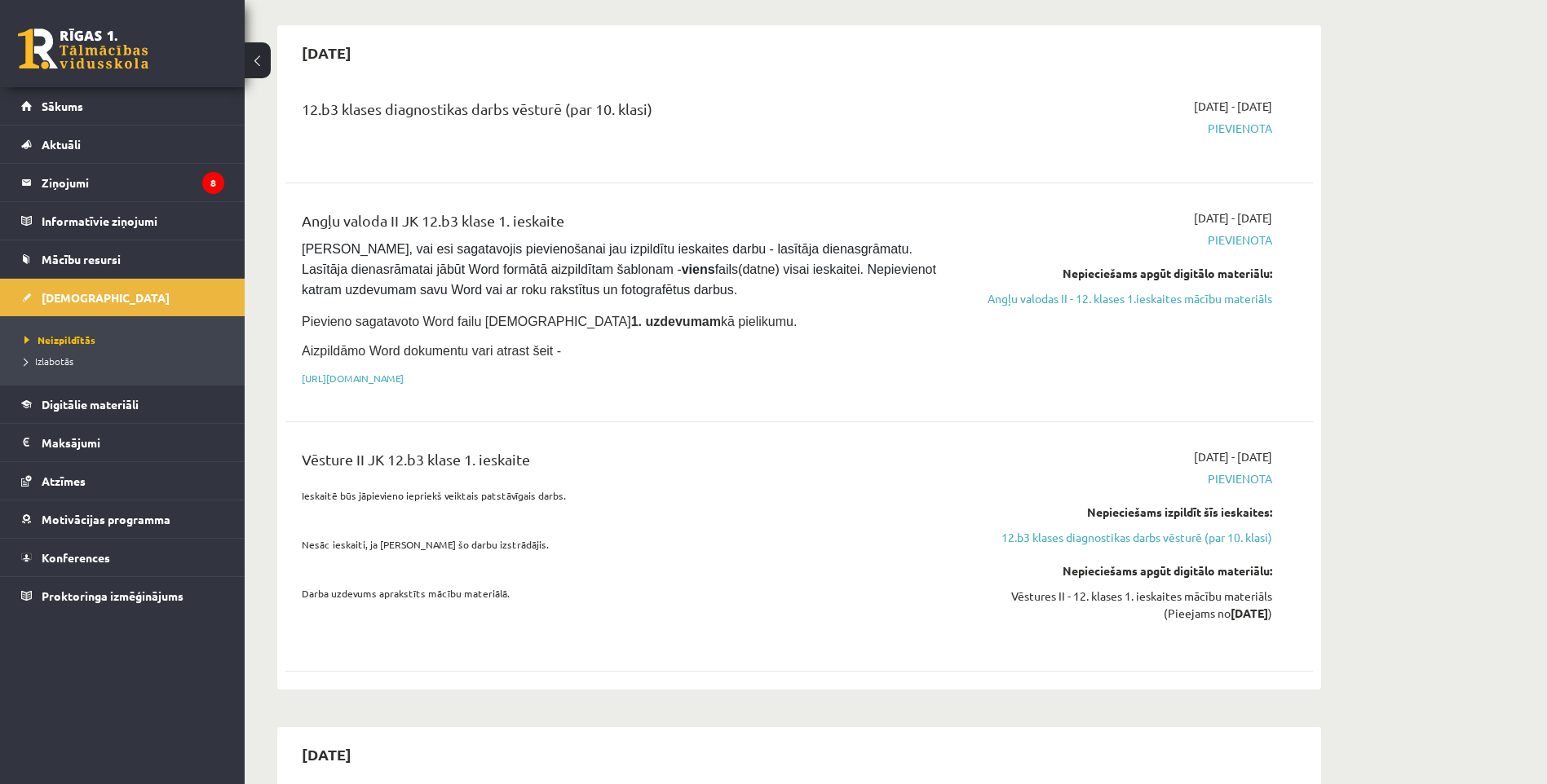
drag, startPoint x: 1190, startPoint y: 217, endPoint x: 1267, endPoint y: 216, distance: 77.0
click at [1267, 216] on span "[DATE] - [DATE]" at bounding box center [1233, 217] width 79 height 17
drag, startPoint x: 1267, startPoint y: 216, endPoint x: 1319, endPoint y: 241, distance: 57.7
click at [1319, 241] on div "2025-09-30 12.b3 klases diagnostikas darbs vēsturē (par 10. klasi) 2025-09-16 -…" at bounding box center [799, 357] width 1044 height 664
drag, startPoint x: 371, startPoint y: 459, endPoint x: 470, endPoint y: 443, distance: 100.3
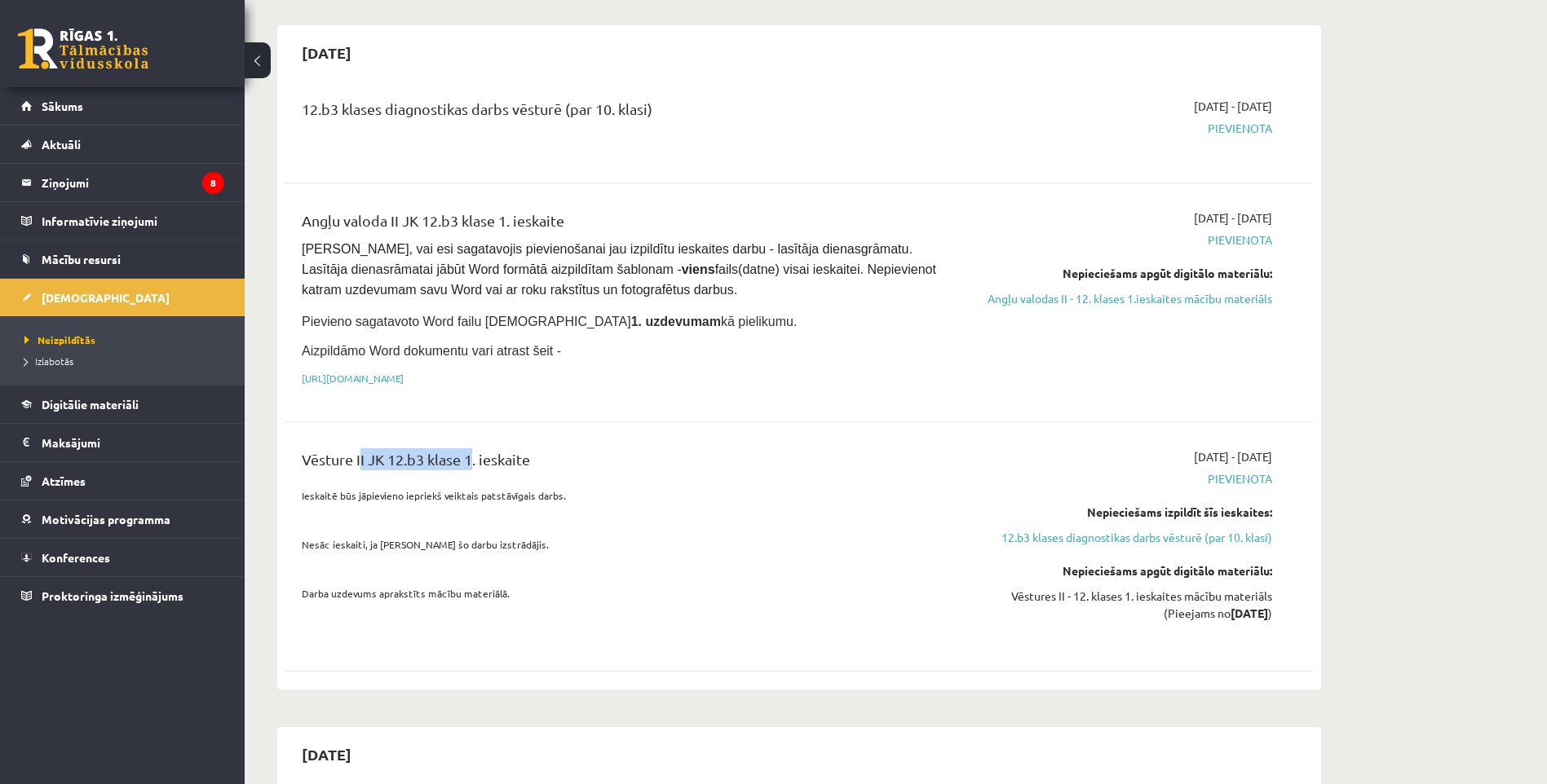
click at [470, 443] on div "Vēsture II JK 12.b3 klase 1. ieskaite Ieskaitē būs jāpievieno iepriekš veiktais…" at bounding box center [799, 546] width 1027 height 229
drag, startPoint x: 1225, startPoint y: 457, endPoint x: 1300, endPoint y: 454, distance: 75.1
click at [1300, 454] on div "Vēsture II JK 12.b3 klase 1. ieskaite Ieskaitē būs jāpievieno iepriekš veiktais…" at bounding box center [799, 546] width 1027 height 229
drag, startPoint x: 1300, startPoint y: 454, endPoint x: 1361, endPoint y: 453, distance: 61.0
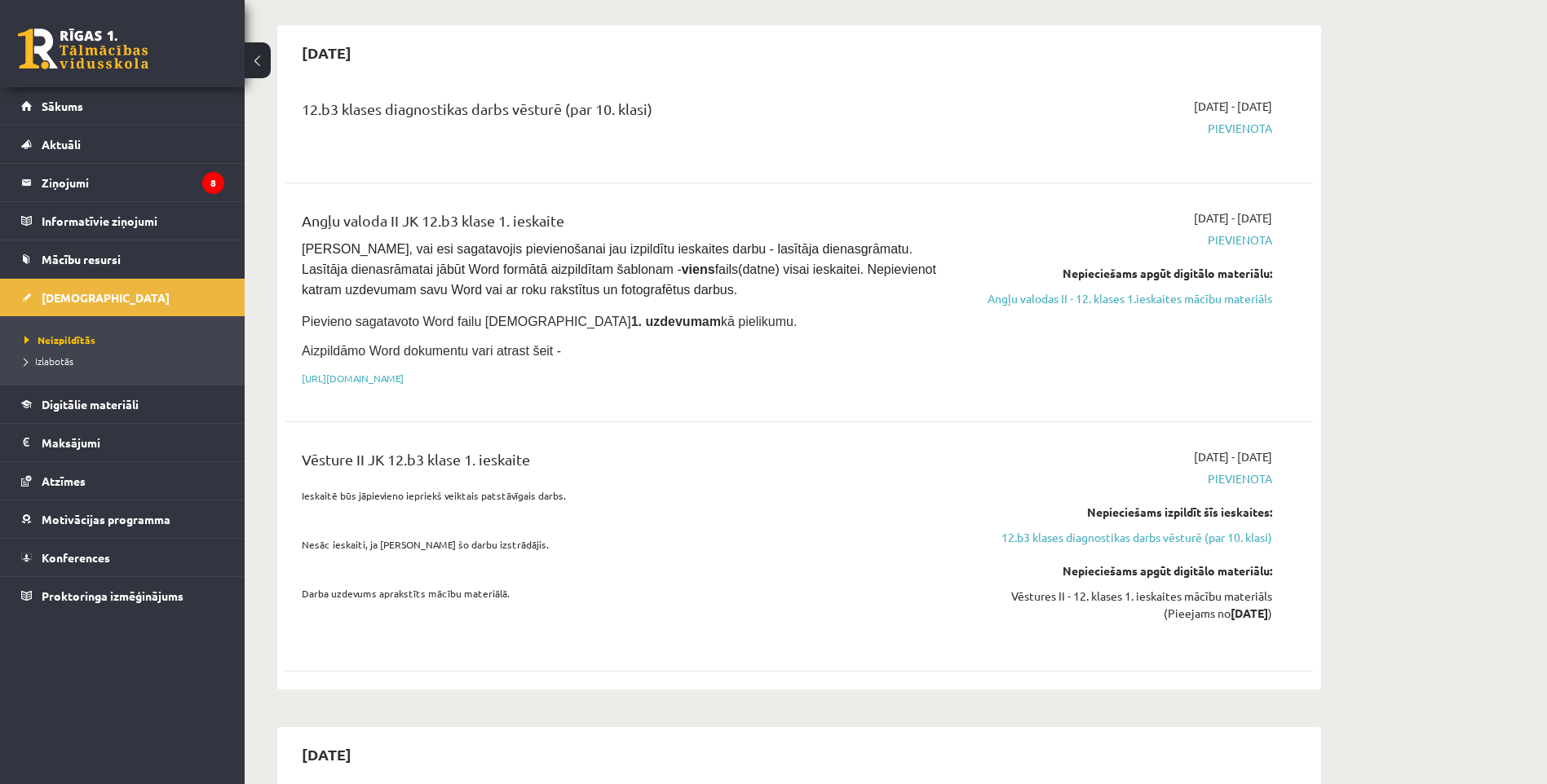
drag, startPoint x: 1144, startPoint y: 279, endPoint x: 1273, endPoint y: 273, distance: 129.1
click at [1273, 273] on div "2025-09-01 - 2025-09-30 Pievienota Nepieciešams apgūt digitālo materiālu: Angļu…" at bounding box center [1118, 302] width 332 height 186
drag, startPoint x: 1273, startPoint y: 273, endPoint x: 1365, endPoint y: 321, distance: 103.8
click at [348, 375] on link "[URL][DOMAIN_NAME]" at bounding box center [352, 378] width 102 height 13
